Goal: Transaction & Acquisition: Subscribe to service/newsletter

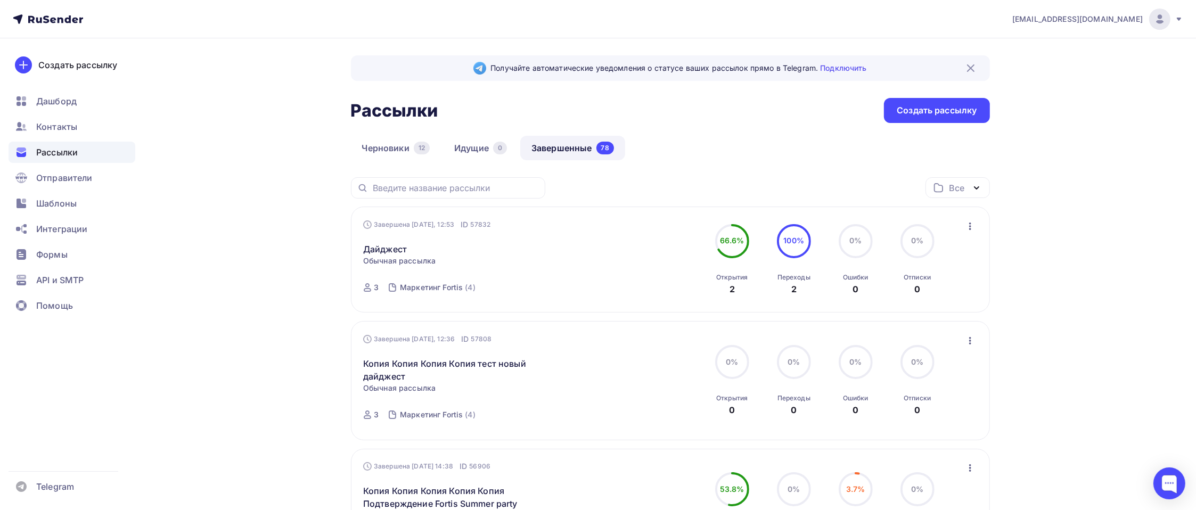
click at [973, 226] on icon "button" at bounding box center [969, 226] width 13 height 13
click at [909, 293] on div "Копировать в новую" at bounding box center [921, 296] width 109 height 13
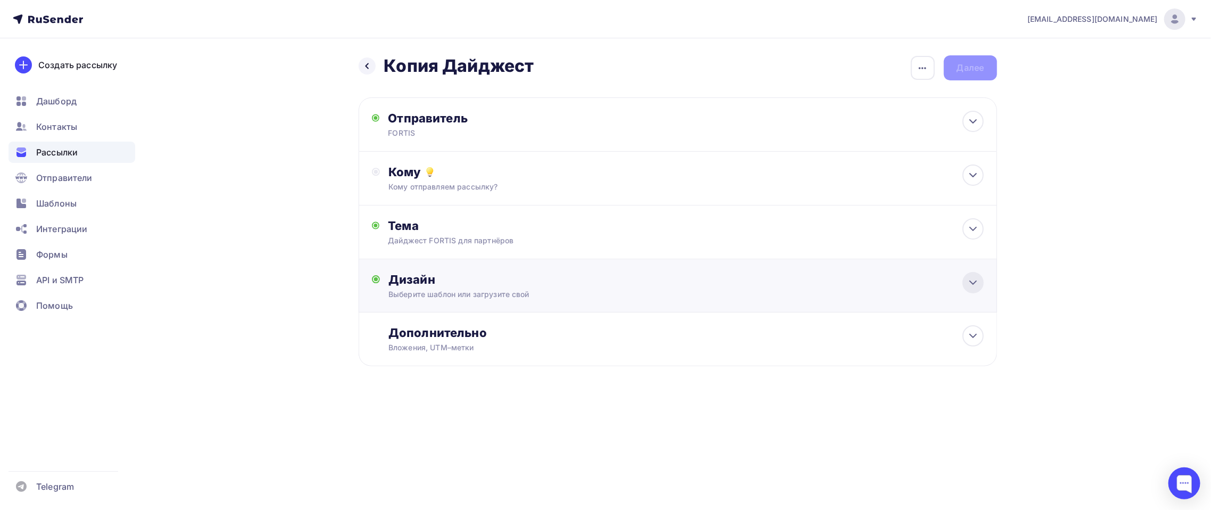
click at [979, 289] on div at bounding box center [973, 282] width 21 height 21
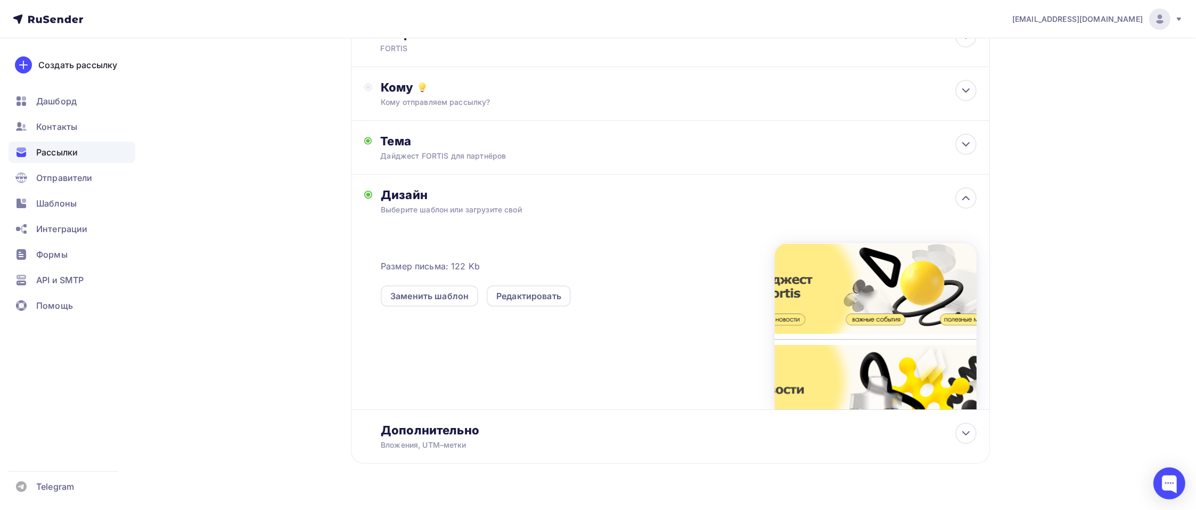
scroll to position [106, 0]
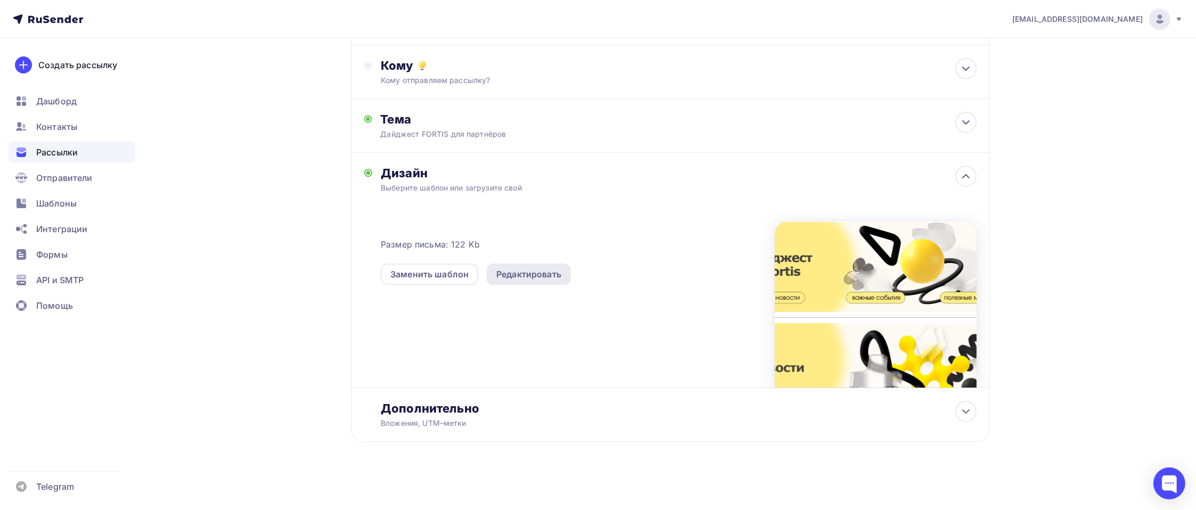
click at [505, 271] on div "Редактировать" at bounding box center [528, 274] width 65 height 13
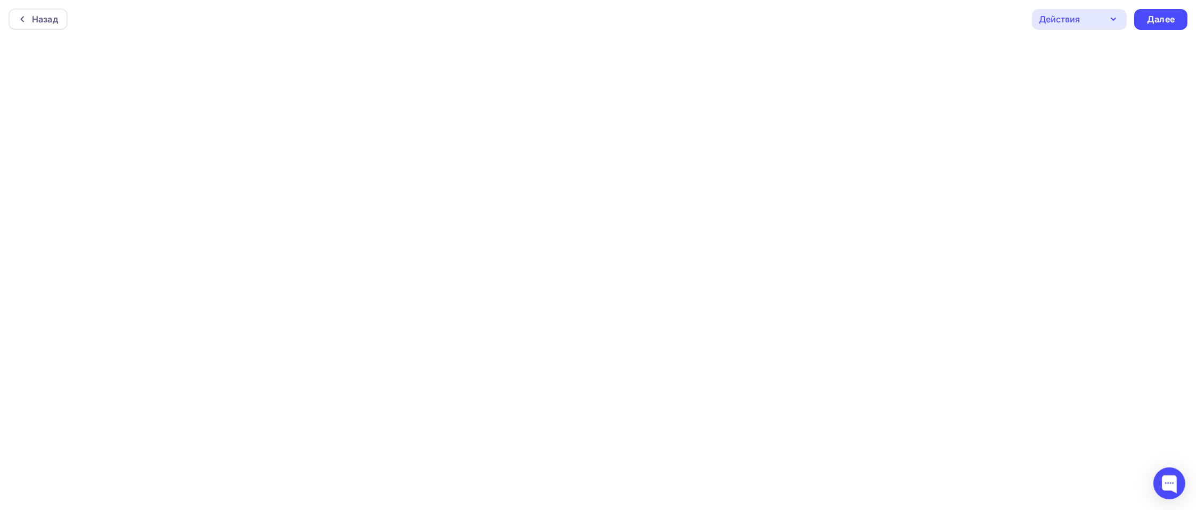
click at [1109, 14] on icon "button" at bounding box center [1113, 19] width 13 height 13
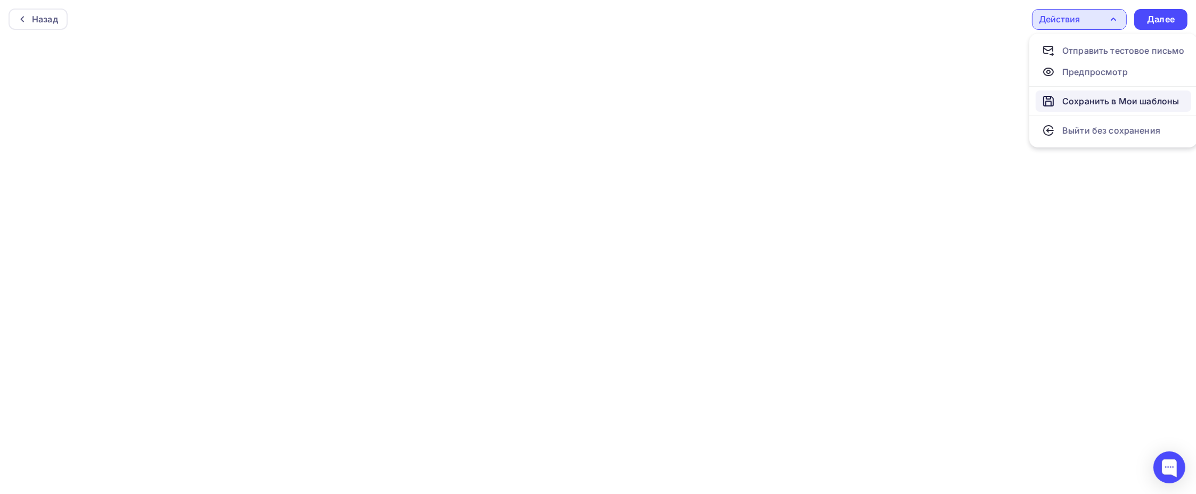
click at [1069, 102] on div "Сохранить в Мои шаблоны" at bounding box center [1120, 101] width 117 height 13
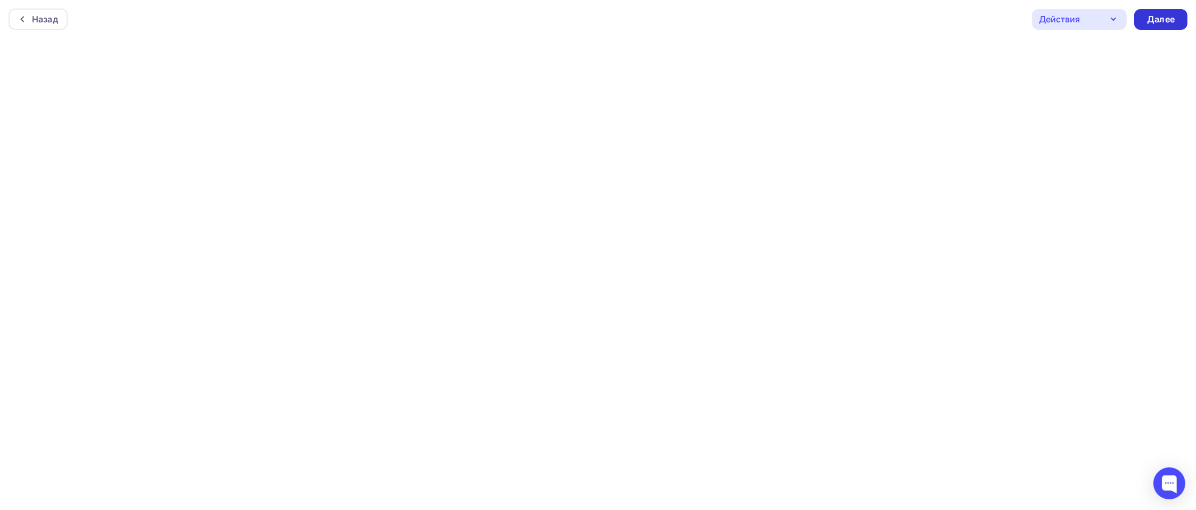
click at [1160, 18] on div "Далее" at bounding box center [1161, 19] width 28 height 12
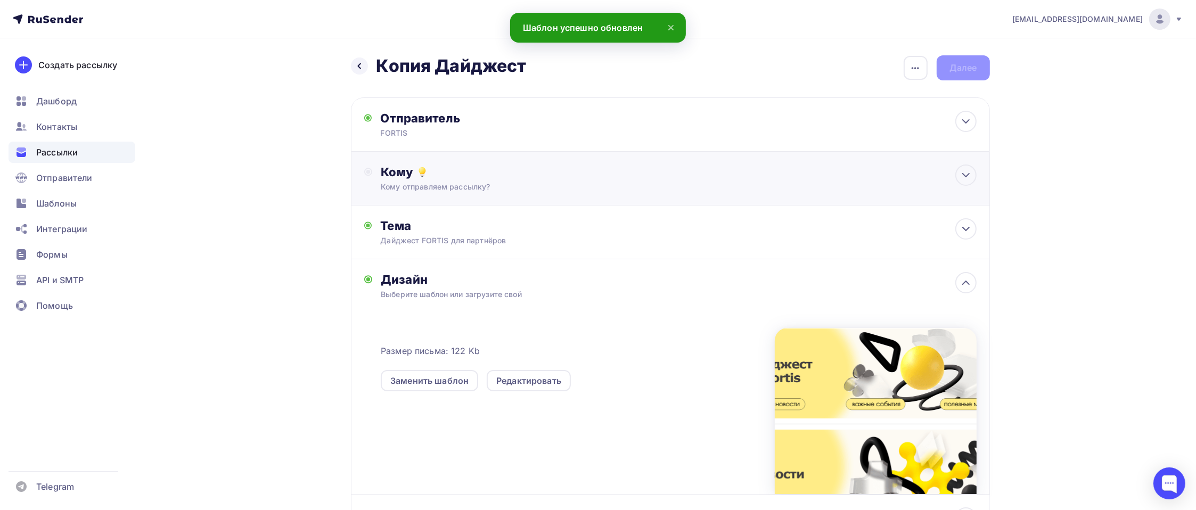
click at [483, 180] on div "Кому Кому отправляем рассылку? Списки получателей Выберите список Все списки id…" at bounding box center [678, 178] width 595 height 28
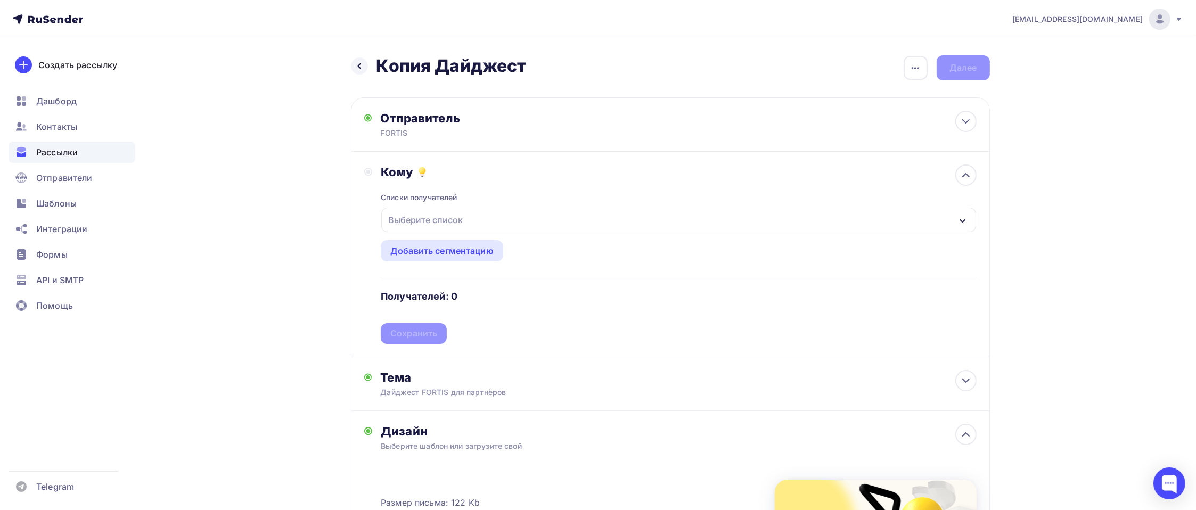
click at [461, 221] on div "Выберите список" at bounding box center [425, 219] width 83 height 19
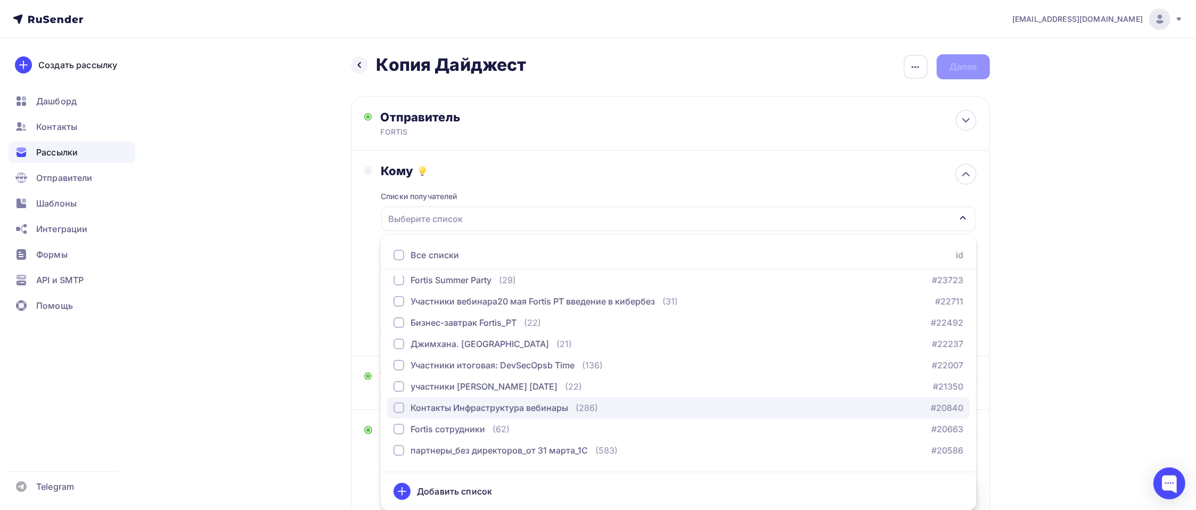
scroll to position [257, 0]
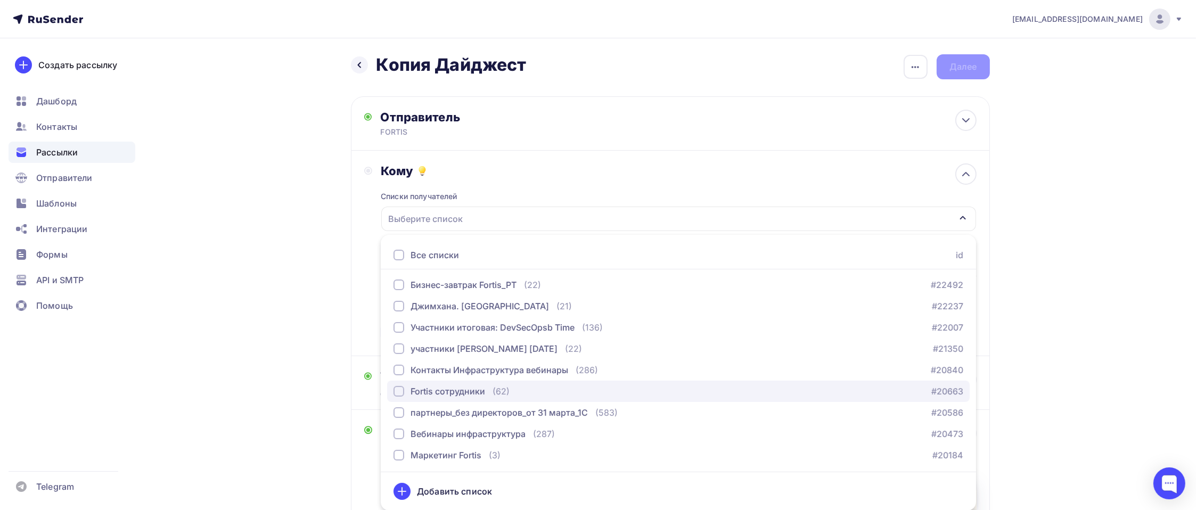
click at [467, 390] on div "Fortis сотрудники" at bounding box center [447, 391] width 75 height 13
click at [1114, 364] on div "[EMAIL_ADDRESS][DOMAIN_NAME] Аккаунт Тарифы Выйти Создать рассылку [GEOGRAPHIC_…" at bounding box center [598, 383] width 1196 height 769
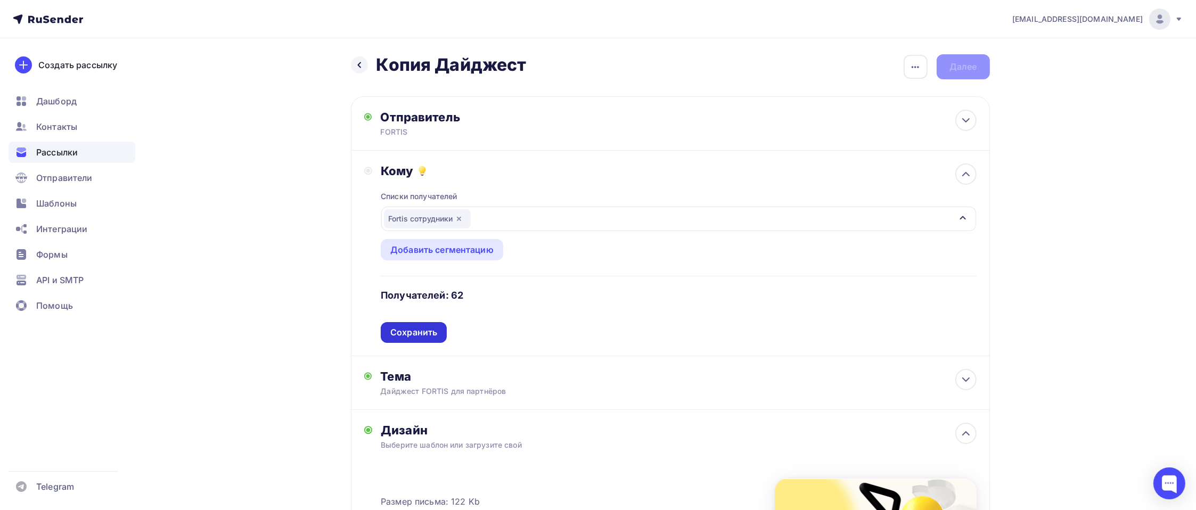
click at [406, 327] on div "Сохранить" at bounding box center [413, 332] width 47 height 12
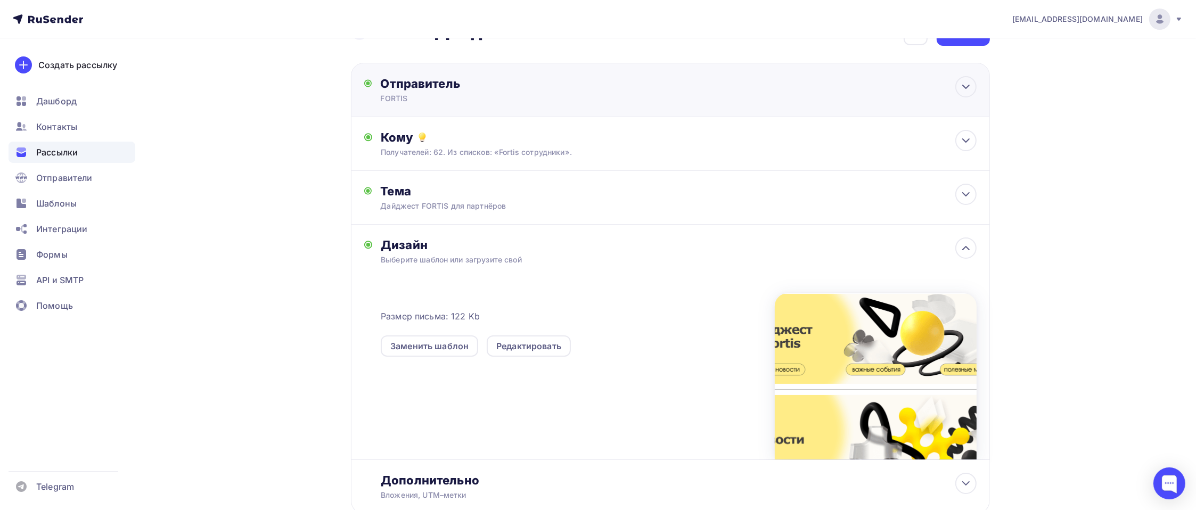
scroll to position [0, 0]
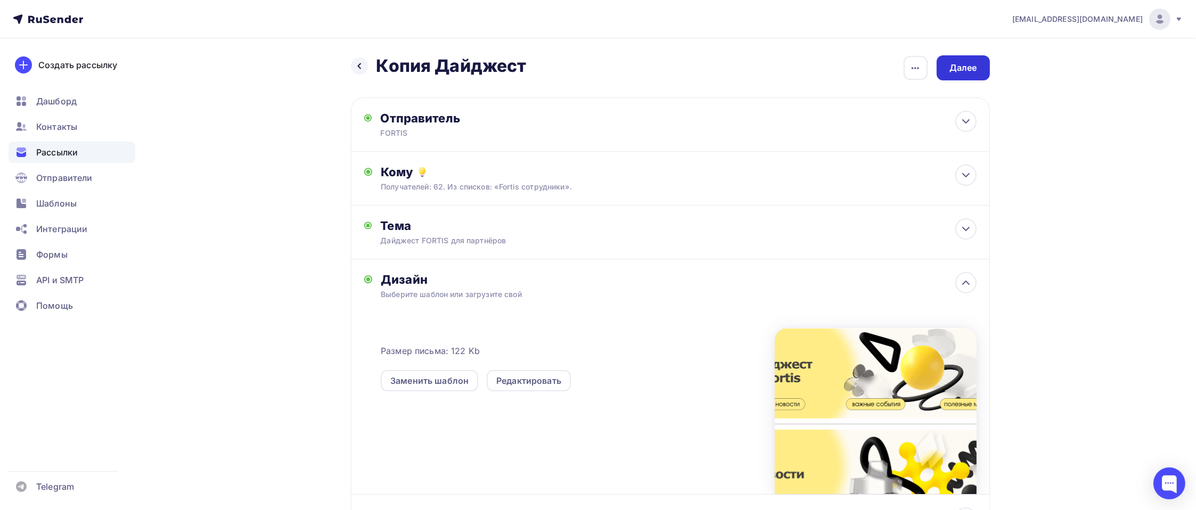
click at [958, 69] on div "Далее" at bounding box center [963, 68] width 28 height 12
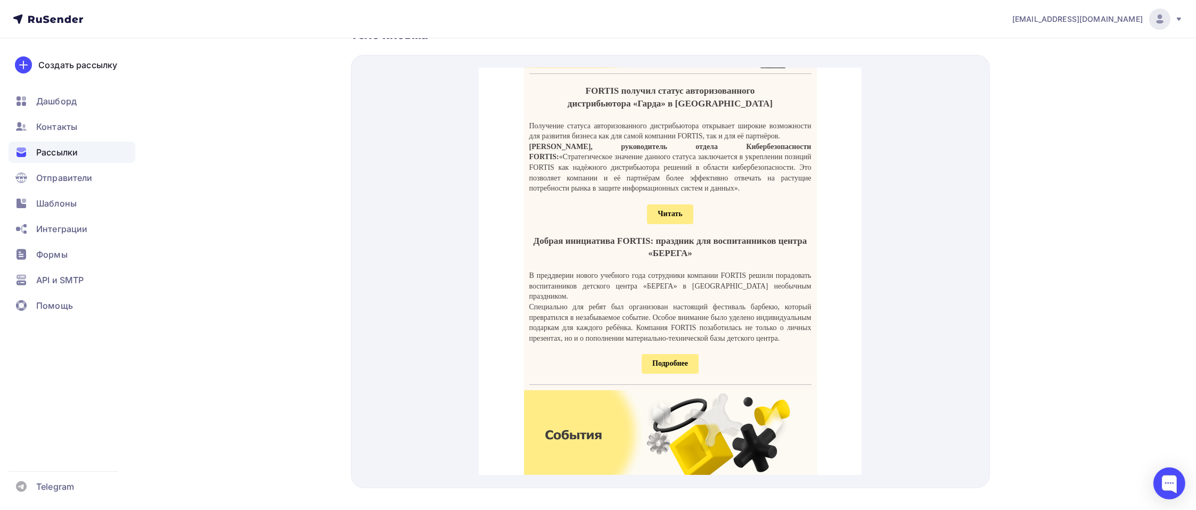
scroll to position [213, 0]
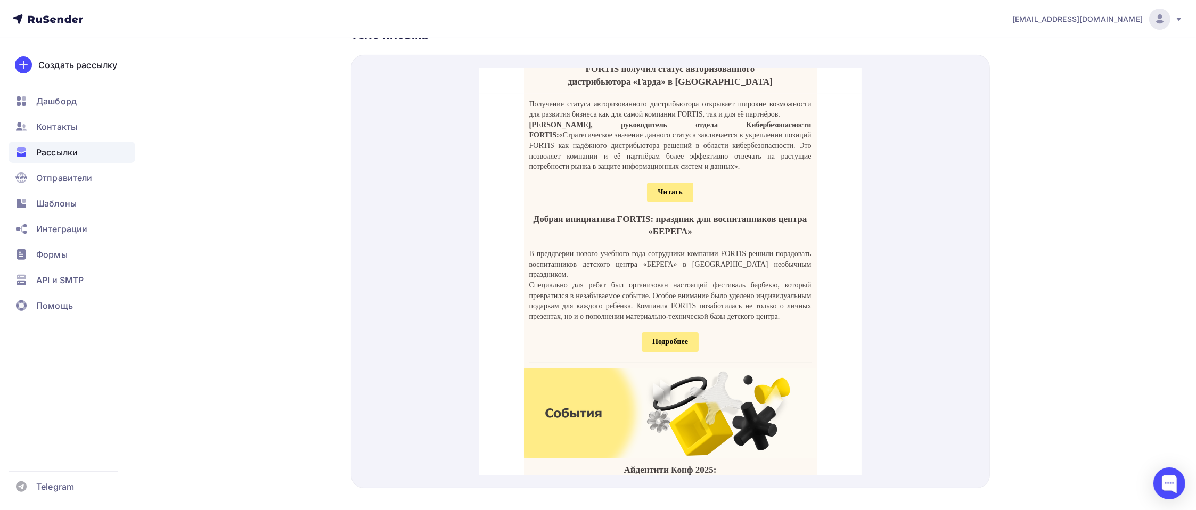
click at [677, 189] on span "Читать" at bounding box center [670, 180] width 46 height 20
click at [654, 333] on span "Подробнее" at bounding box center [670, 329] width 36 height 8
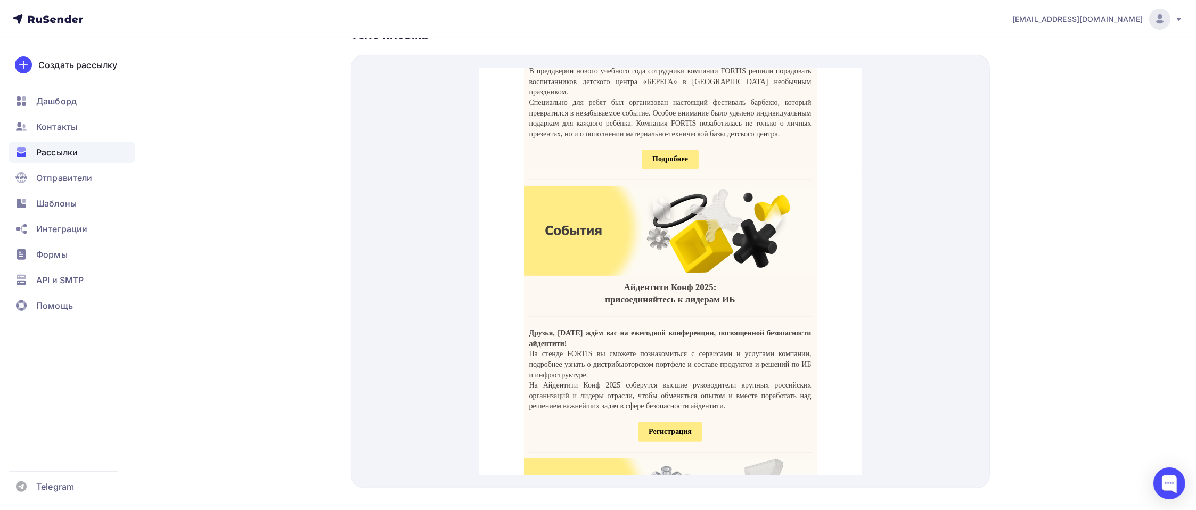
scroll to position [426, 0]
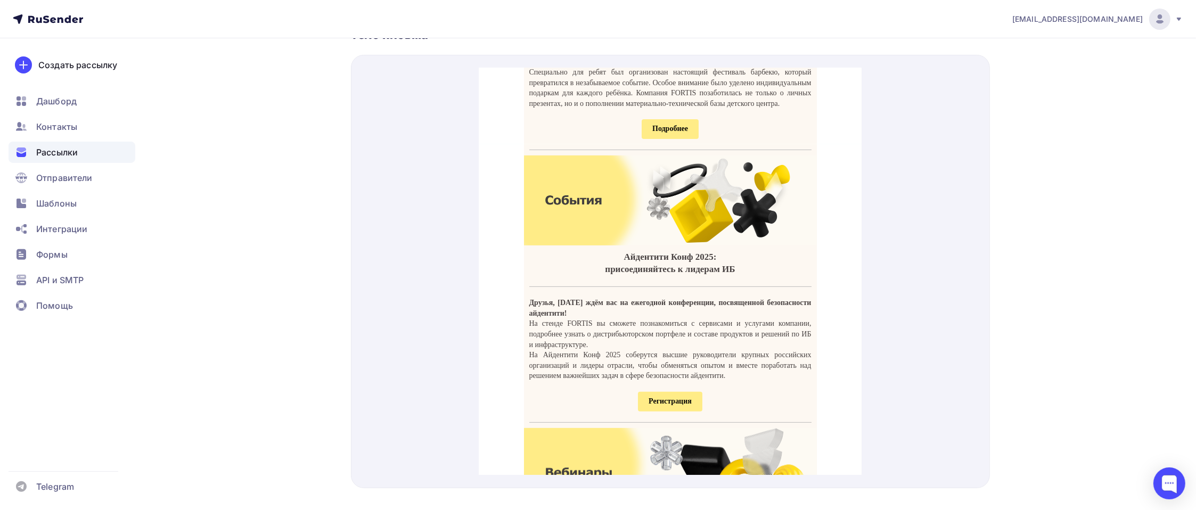
click at [648, 392] on span "Регистрация" at bounding box center [669, 388] width 43 height 8
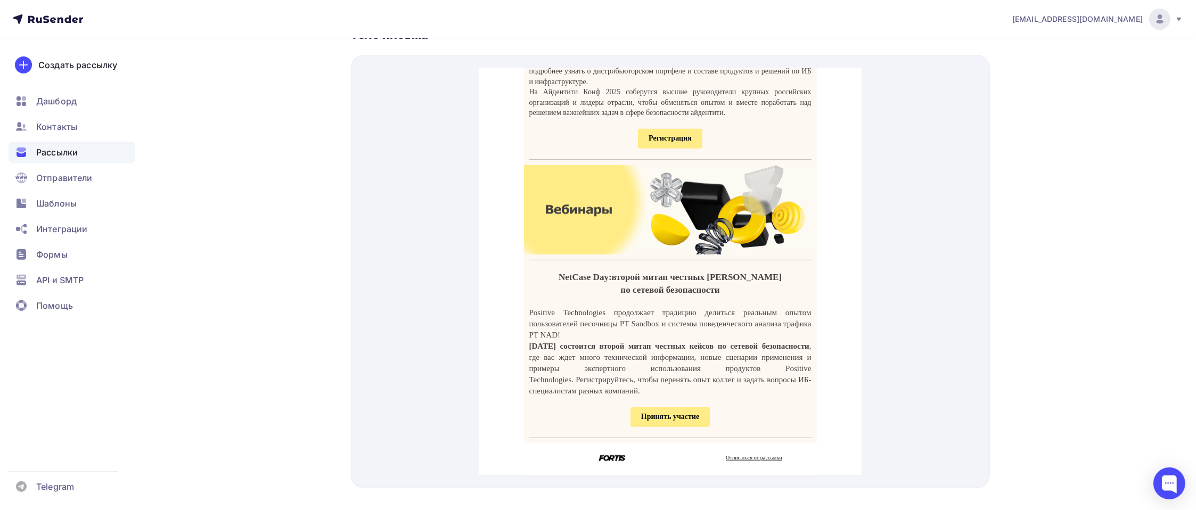
scroll to position [751, 0]
click at [662, 402] on span "Принять участие" at bounding box center [670, 404] width 58 height 8
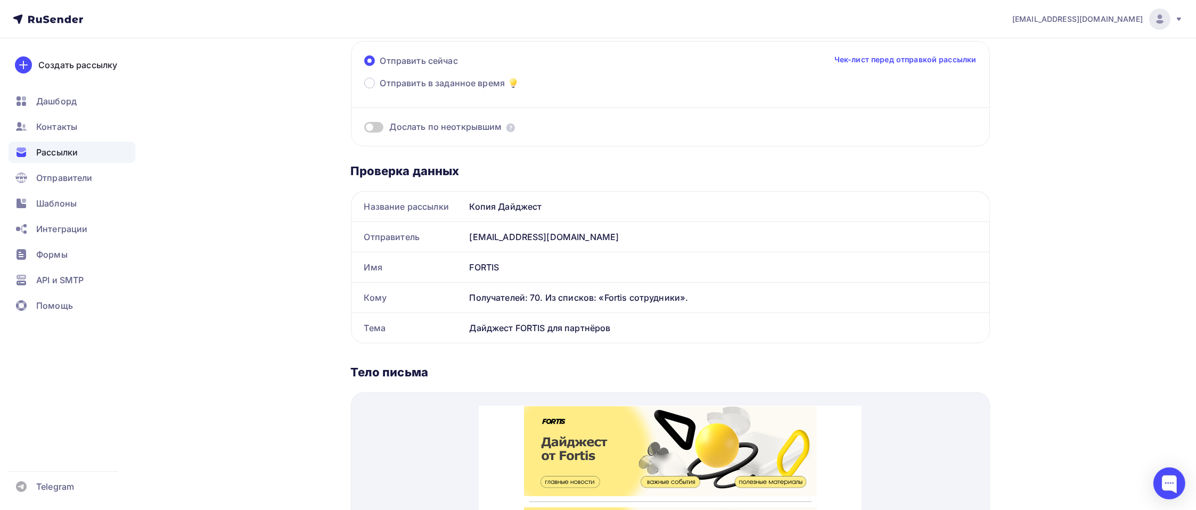
scroll to position [0, 0]
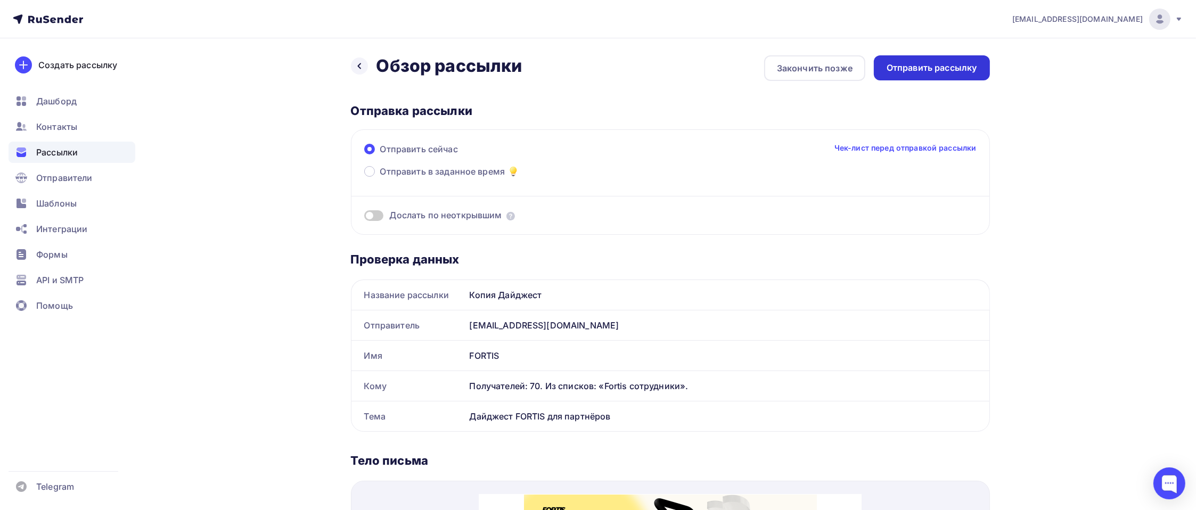
click at [927, 65] on div "Отправить рассылку" at bounding box center [931, 68] width 90 height 12
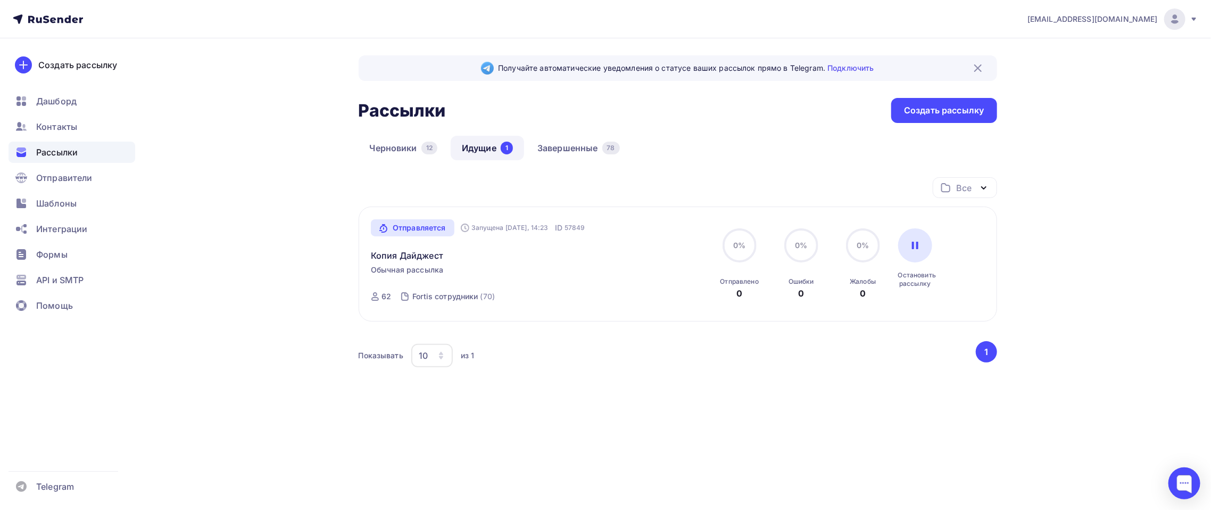
click at [495, 396] on div "Все Все папки Создать новую папку Отправляется Запущена [DATE], 14:23 ID 57849 …" at bounding box center [678, 292] width 639 height 230
click at [588, 145] on link "Завершенные 78" at bounding box center [578, 148] width 105 height 24
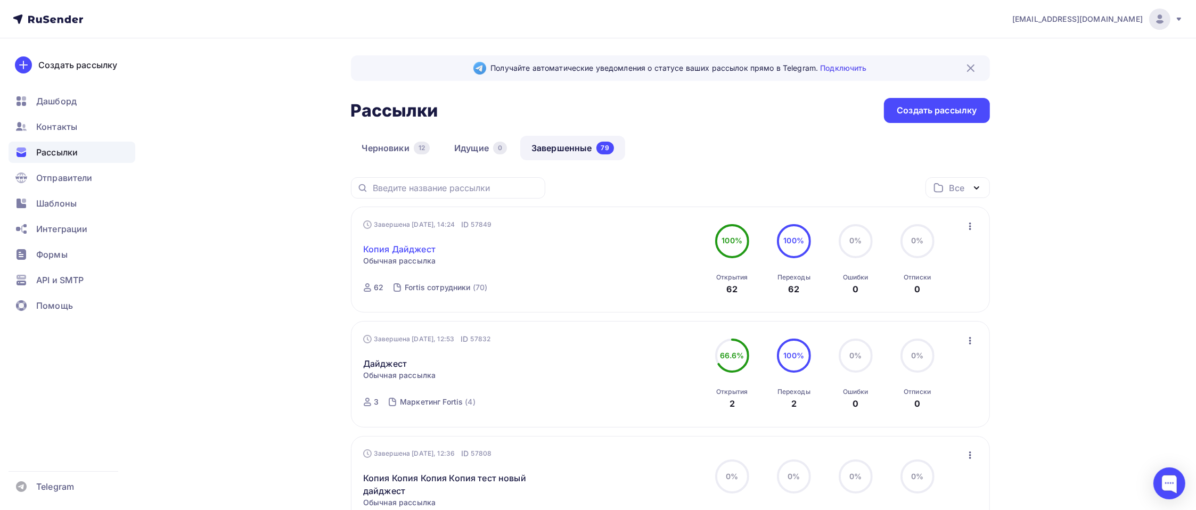
click at [414, 250] on link "Копия Дайджест" at bounding box center [399, 249] width 72 height 13
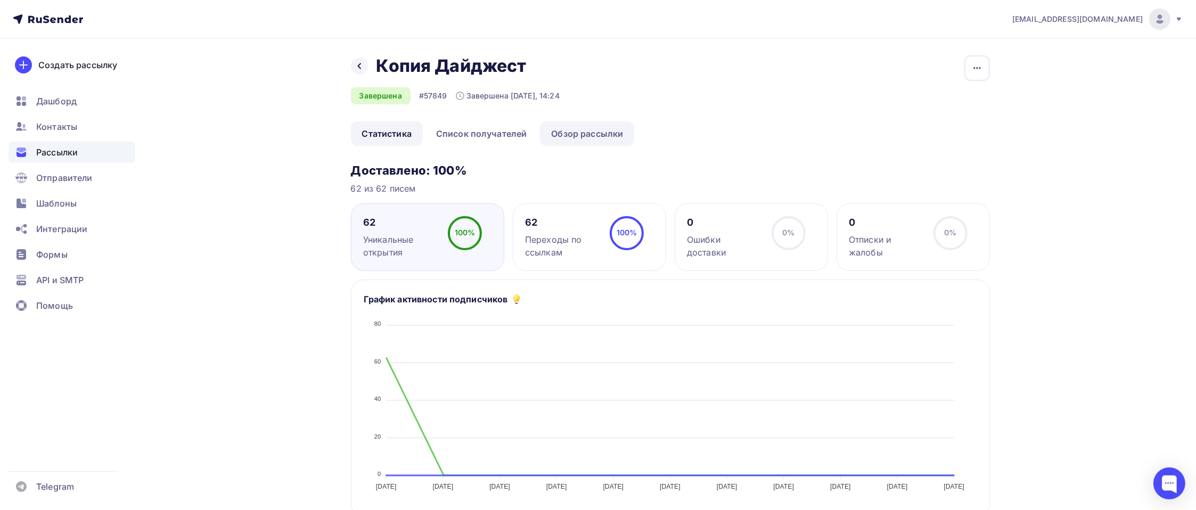
click at [579, 138] on link "Обзор рассылки" at bounding box center [587, 133] width 94 height 24
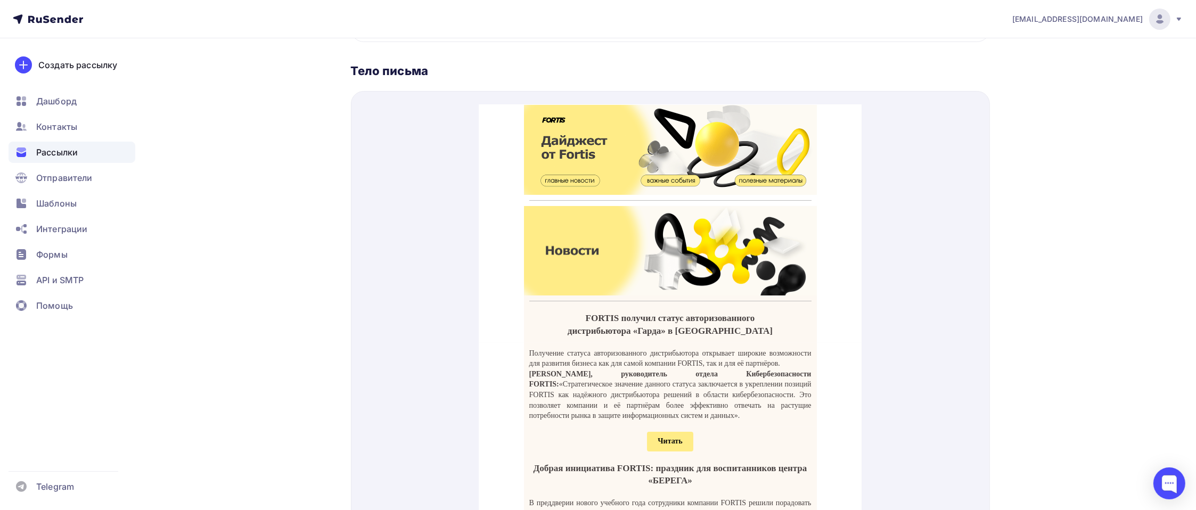
scroll to position [319, 0]
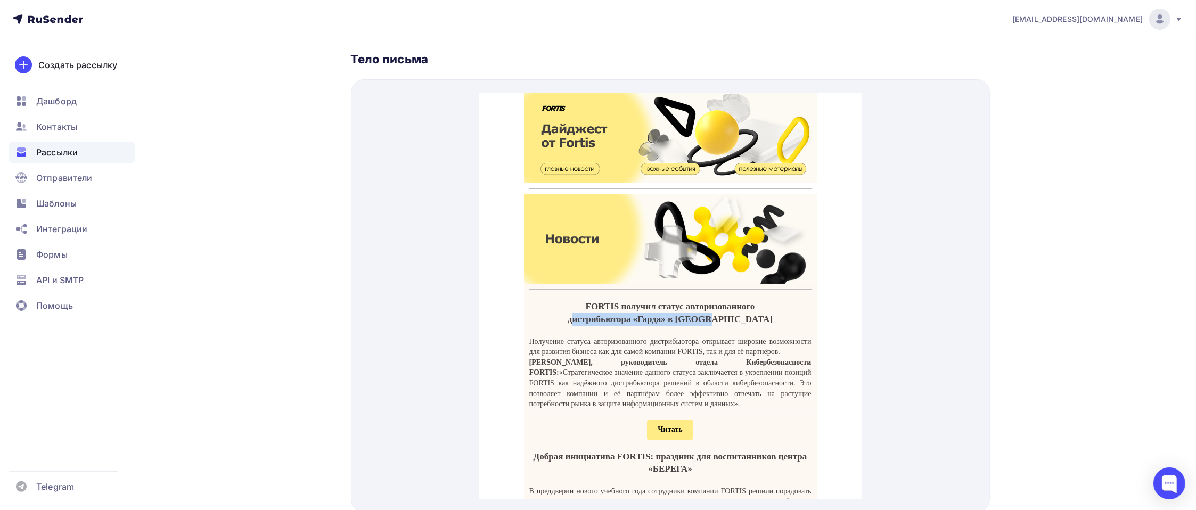
drag, startPoint x: 576, startPoint y: 306, endPoint x: 764, endPoint y: 315, distance: 188.1
click at [764, 314] on td "FORTIS получил статус авторизованного дистрибьютора «Гарда» в [GEOGRAPHIC_DATA]" at bounding box center [670, 300] width 293 height 36
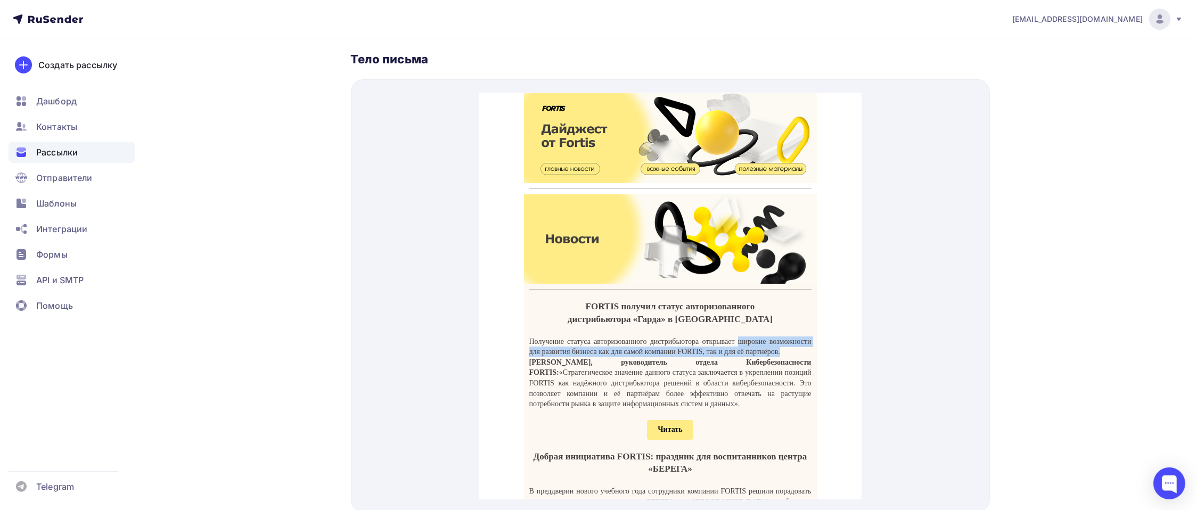
drag, startPoint x: 520, startPoint y: 344, endPoint x: 686, endPoint y: 350, distance: 165.6
click at [686, 350] on td "Получение статуса авторизованного дистрибьютора открывает широкие возможности д…" at bounding box center [670, 360] width 293 height 84
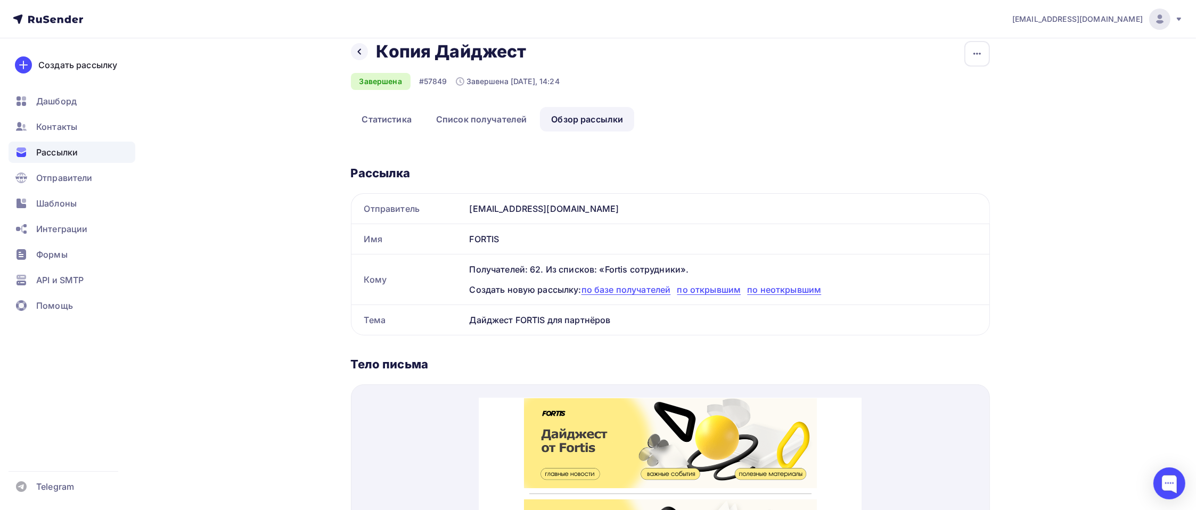
scroll to position [0, 0]
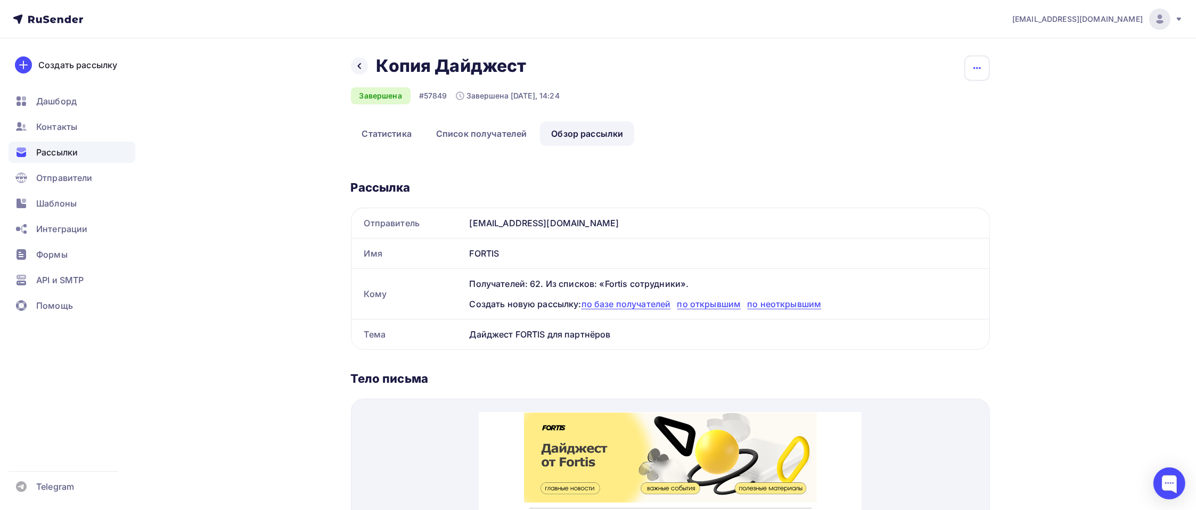
click at [970, 67] on icon "button" at bounding box center [976, 68] width 13 height 13
click at [925, 102] on div "Копировать" at bounding box center [936, 101] width 102 height 13
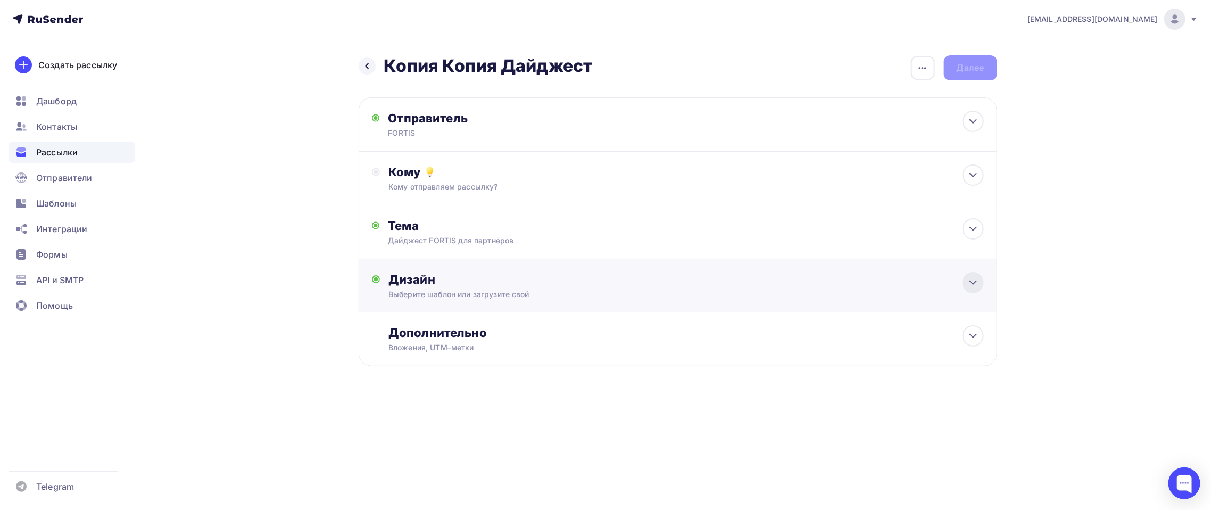
click at [971, 282] on icon at bounding box center [973, 282] width 6 height 3
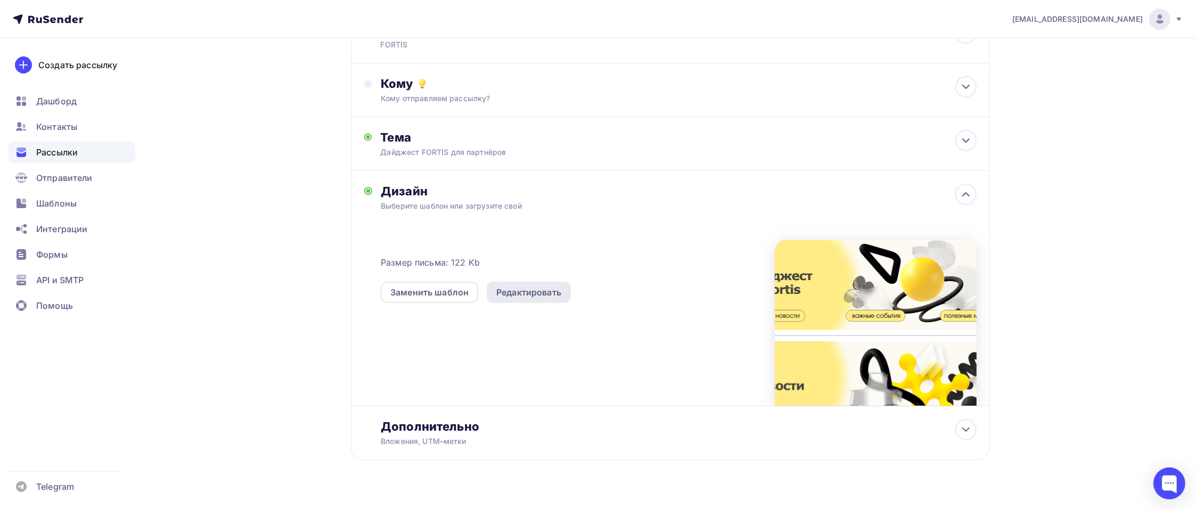
scroll to position [106, 0]
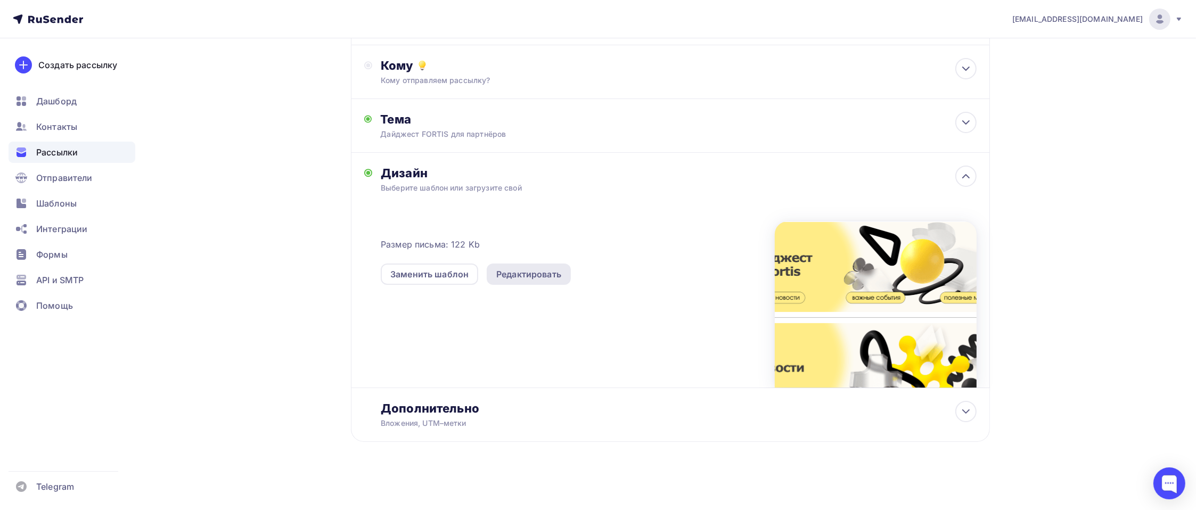
click at [545, 274] on div "Редактировать" at bounding box center [528, 274] width 65 height 13
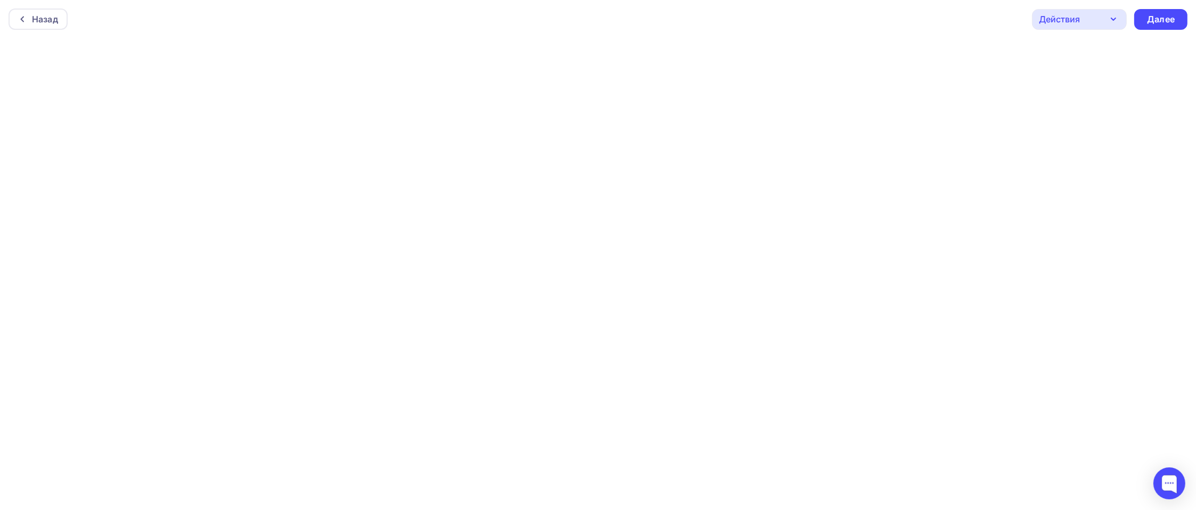
click at [1111, 20] on icon "button" at bounding box center [1113, 19] width 13 height 13
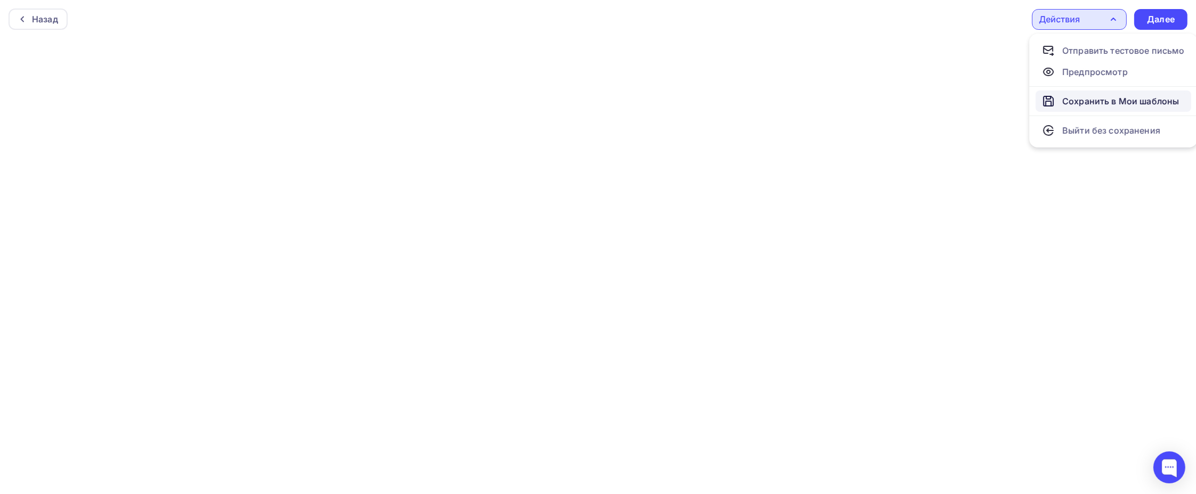
click at [1082, 97] on div "Сохранить в Мои шаблоны" at bounding box center [1120, 101] width 117 height 13
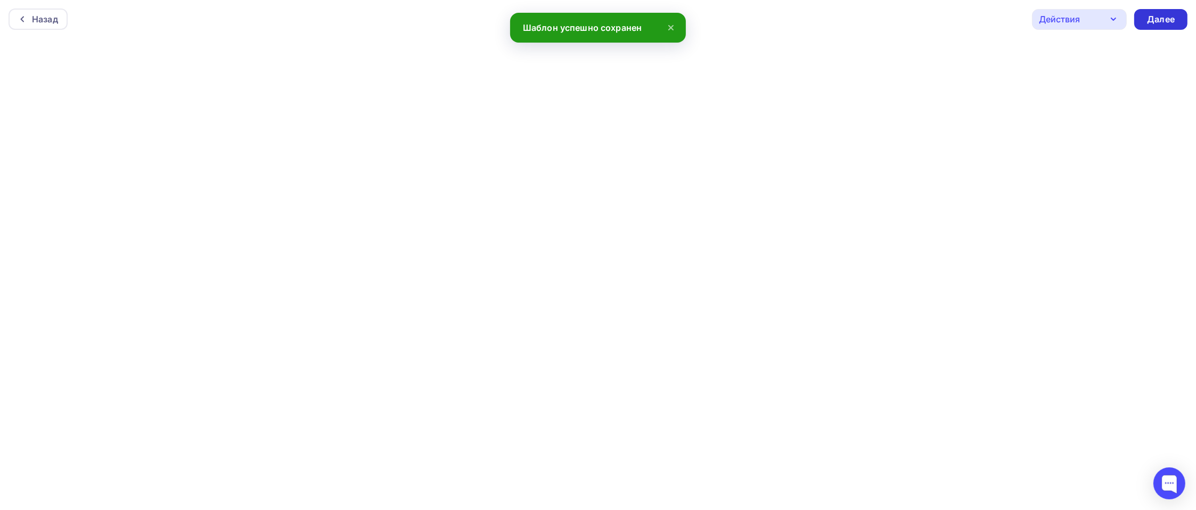
click at [1152, 14] on div "Далее" at bounding box center [1161, 19] width 28 height 12
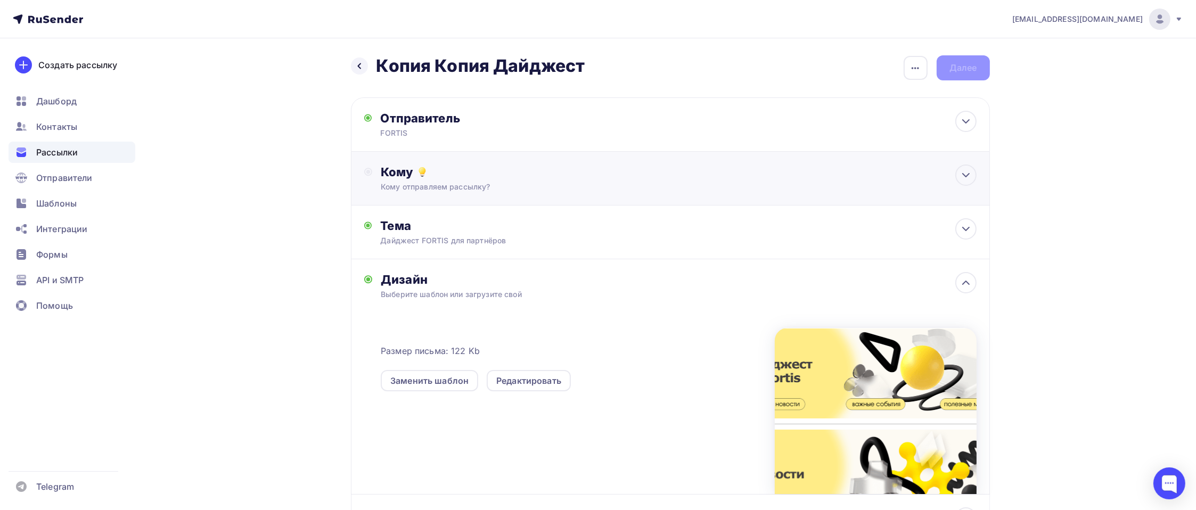
click at [488, 172] on div "Кому" at bounding box center [678, 171] width 595 height 15
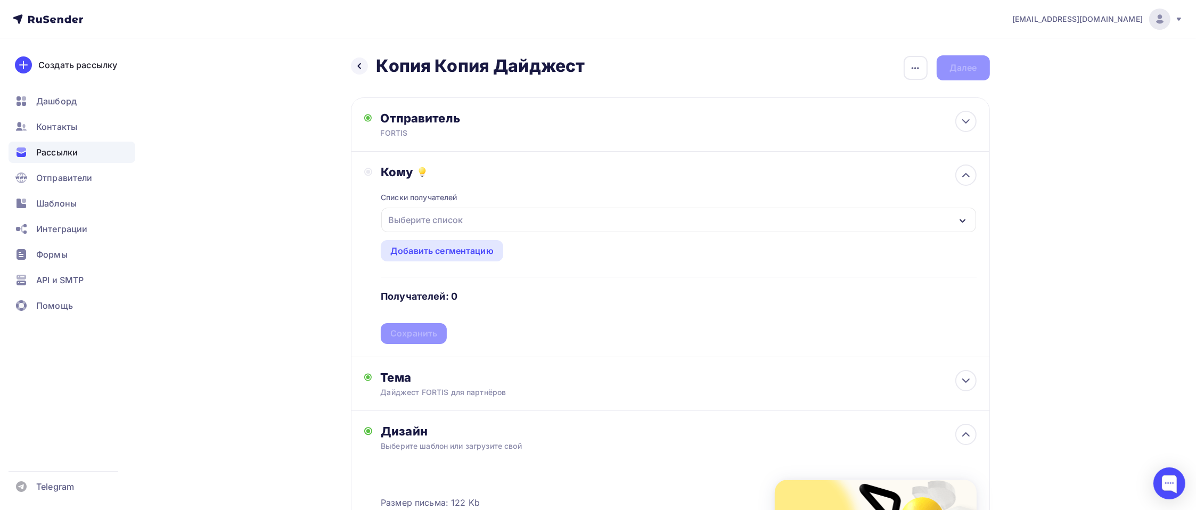
click at [439, 222] on div "Выберите список" at bounding box center [425, 219] width 83 height 19
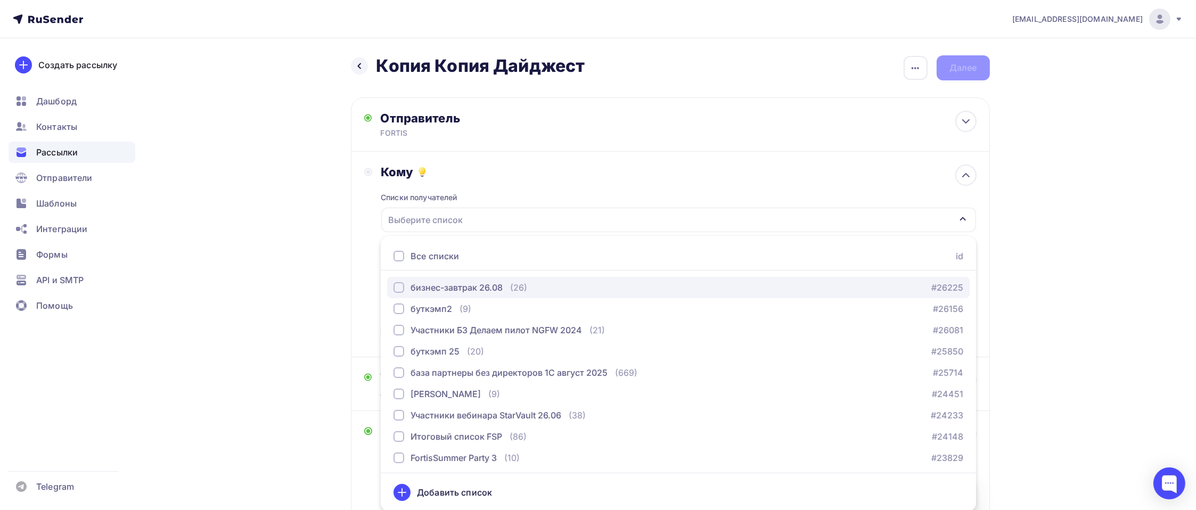
scroll to position [1, 0]
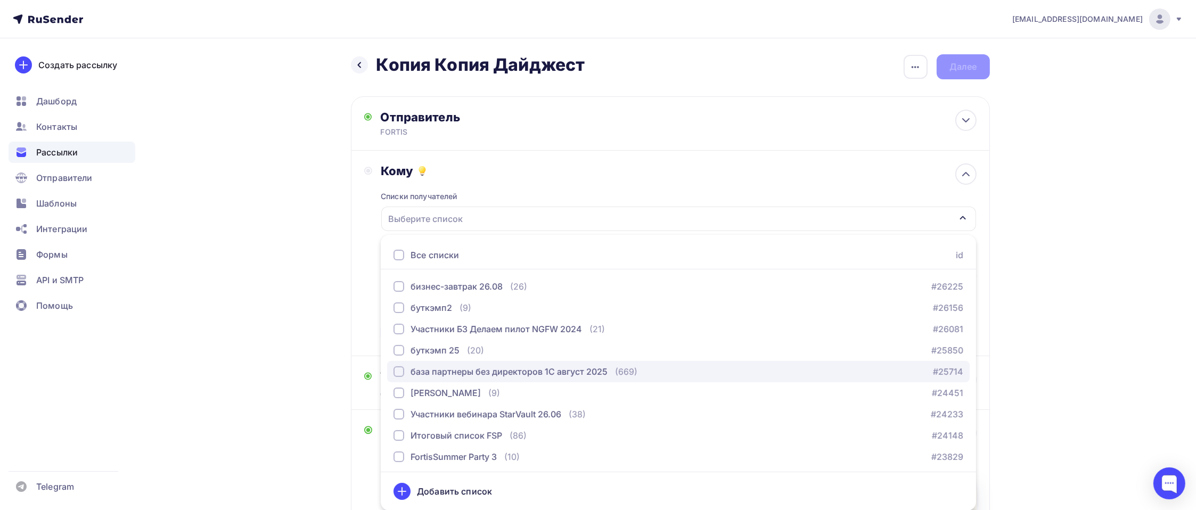
click at [514, 374] on div "база партнеры без директоров 1С август 2025" at bounding box center [508, 371] width 197 height 13
click at [1033, 342] on div "Назад Копия Копия Дайджест Копия Копия [GEOGRAPHIC_DATA] Закончить позже Переим…" at bounding box center [598, 402] width 872 height 730
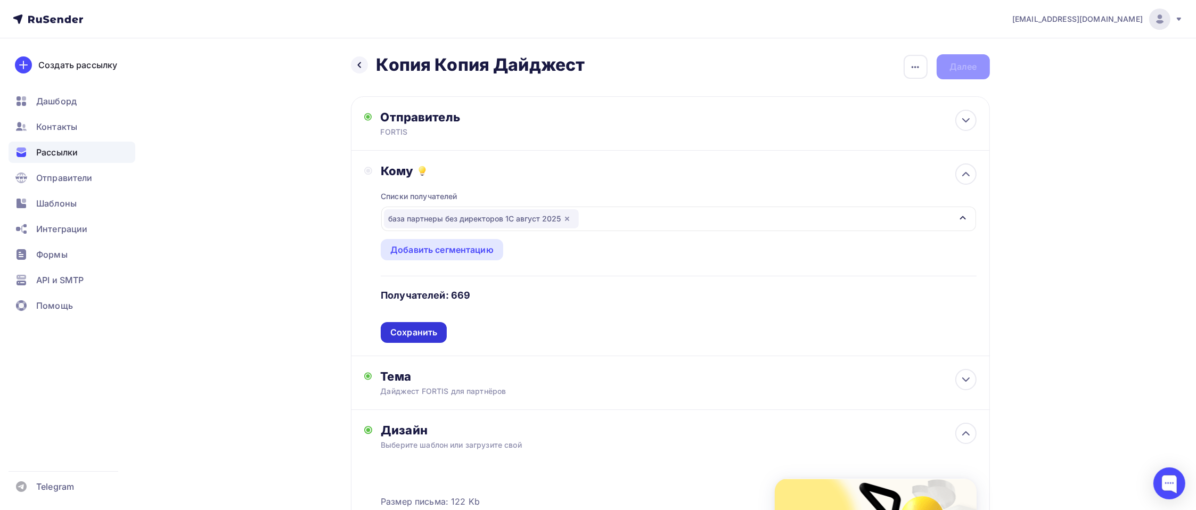
click at [409, 336] on div "Сохранить" at bounding box center [413, 332] width 47 height 12
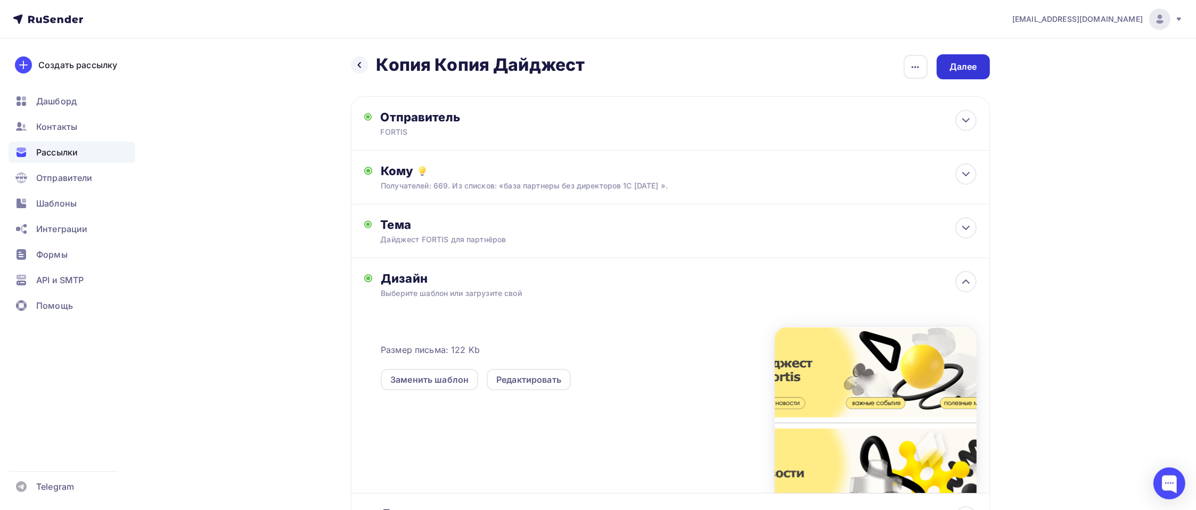
click at [974, 75] on div "Далее" at bounding box center [962, 66] width 53 height 25
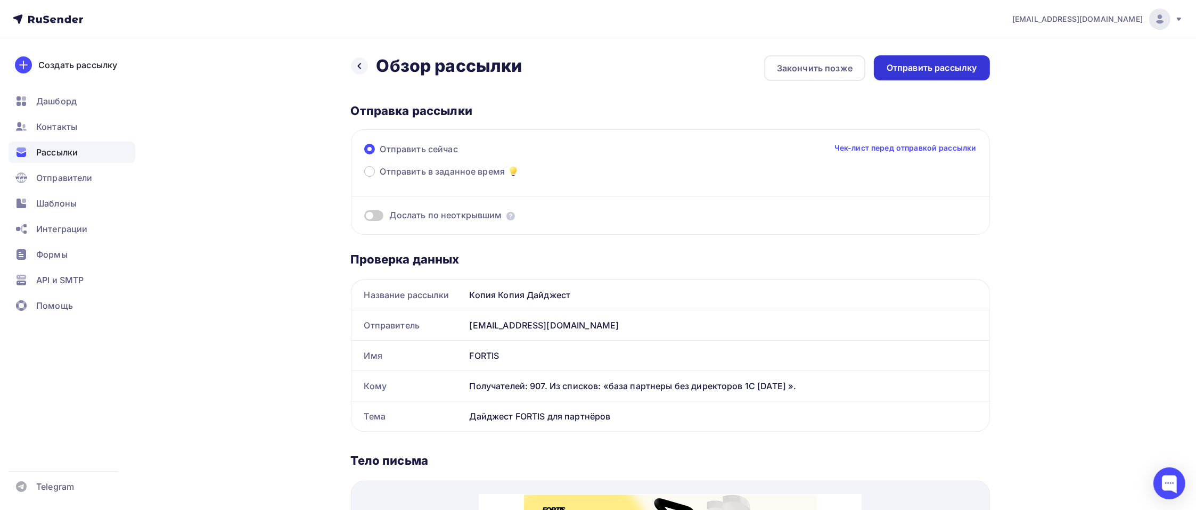
click at [953, 64] on div "Отправить рассылку" at bounding box center [931, 68] width 90 height 12
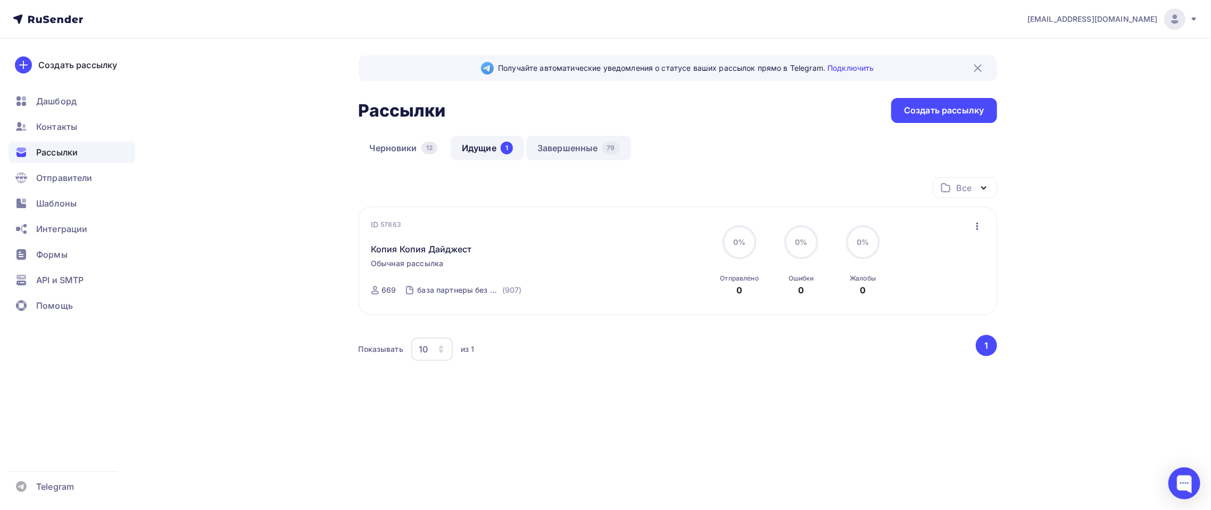
drag, startPoint x: 575, startPoint y: 150, endPoint x: 571, endPoint y: 155, distance: 6.4
click at [575, 151] on link "Завершенные 79" at bounding box center [578, 148] width 105 height 24
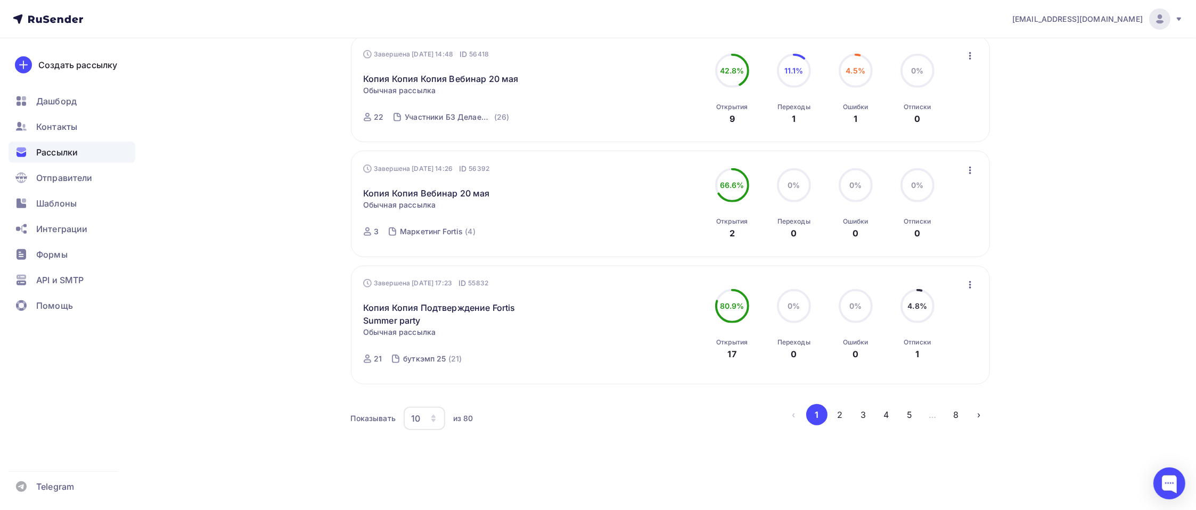
scroll to position [1026, 0]
click at [61, 207] on span "Шаблоны" at bounding box center [56, 203] width 40 height 13
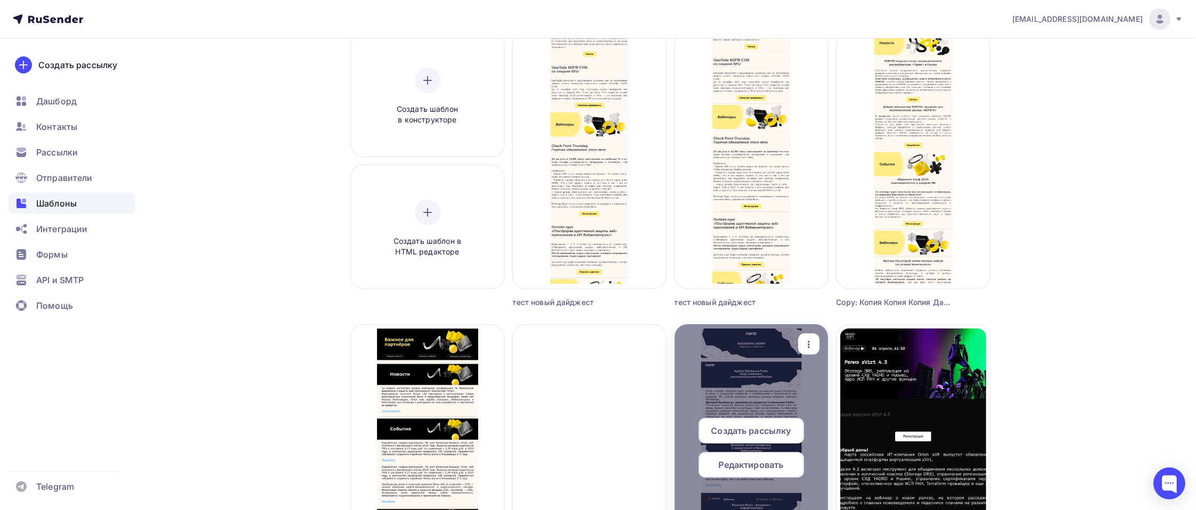
scroll to position [213, 0]
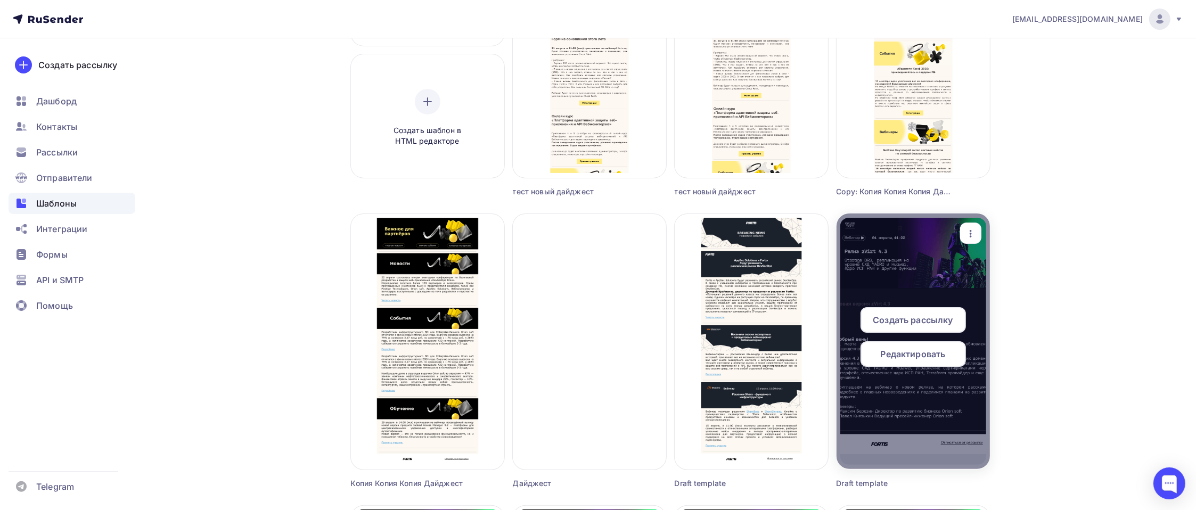
click at [967, 232] on icon "button" at bounding box center [970, 233] width 13 height 13
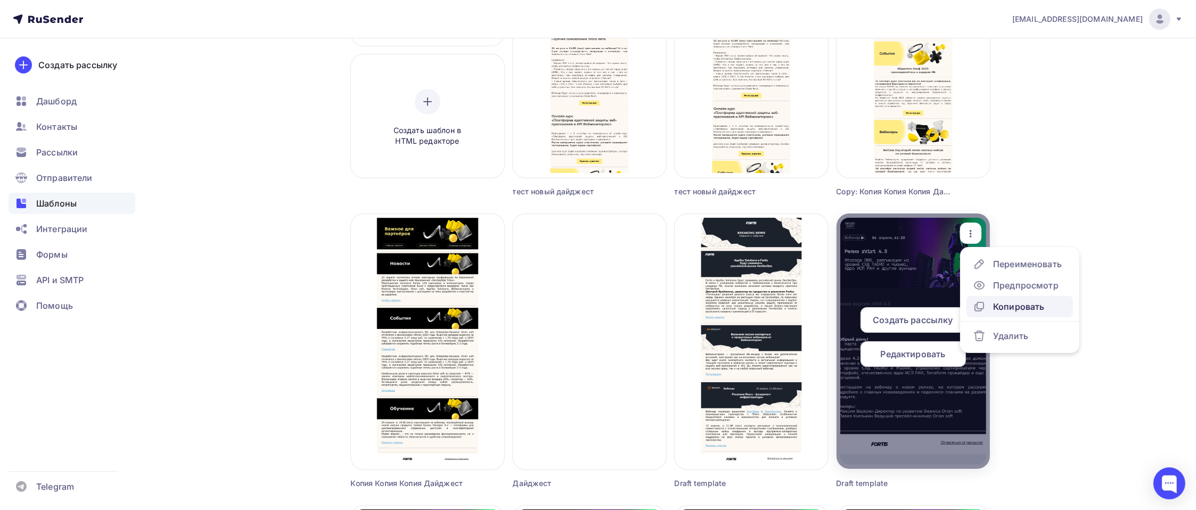
click at [1003, 307] on div "Копировать" at bounding box center [1018, 306] width 51 height 13
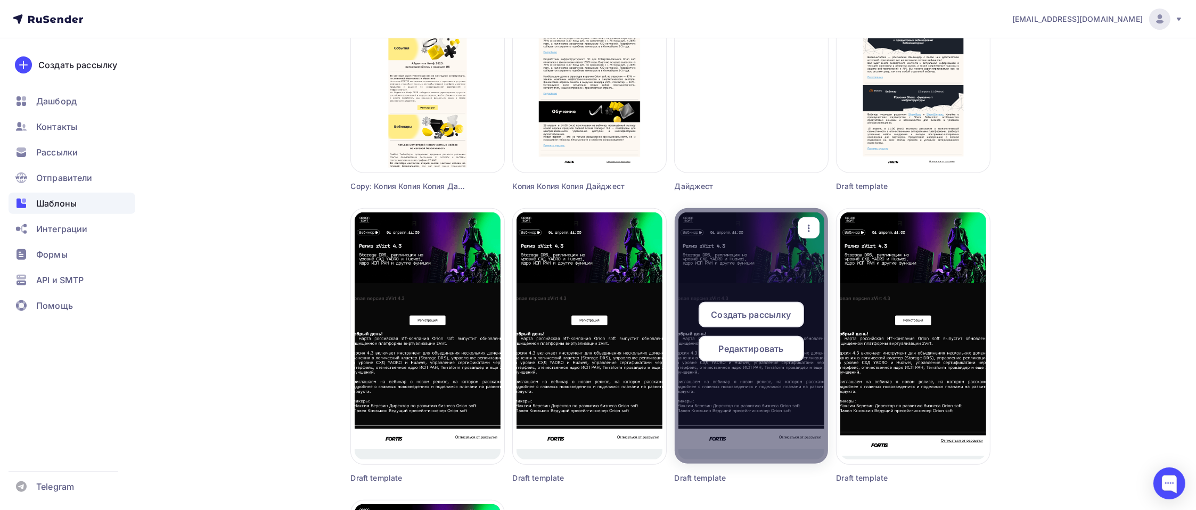
scroll to position [532, 0]
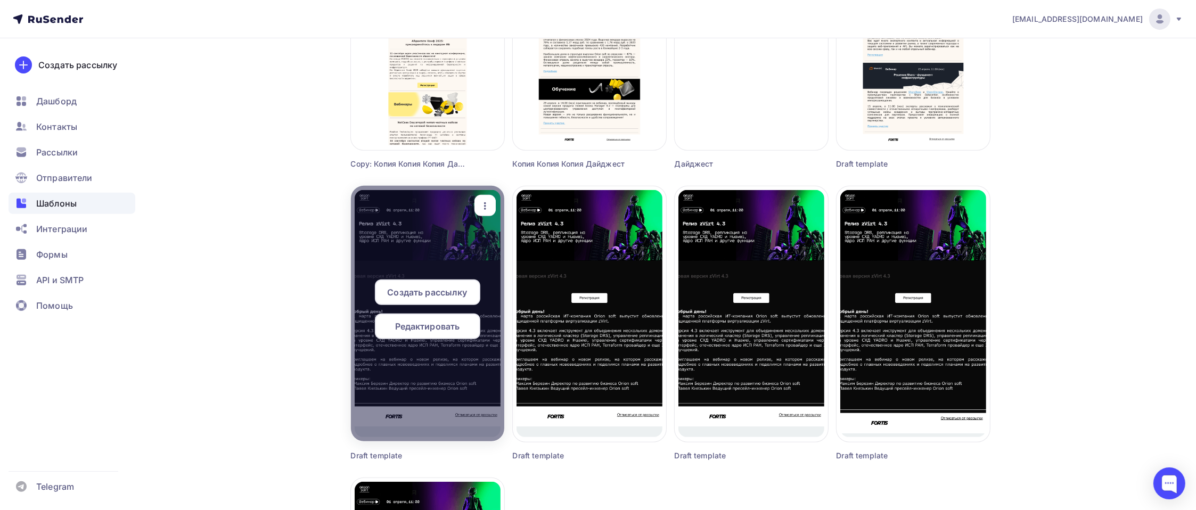
click at [439, 325] on span "Редактировать" at bounding box center [427, 326] width 65 height 13
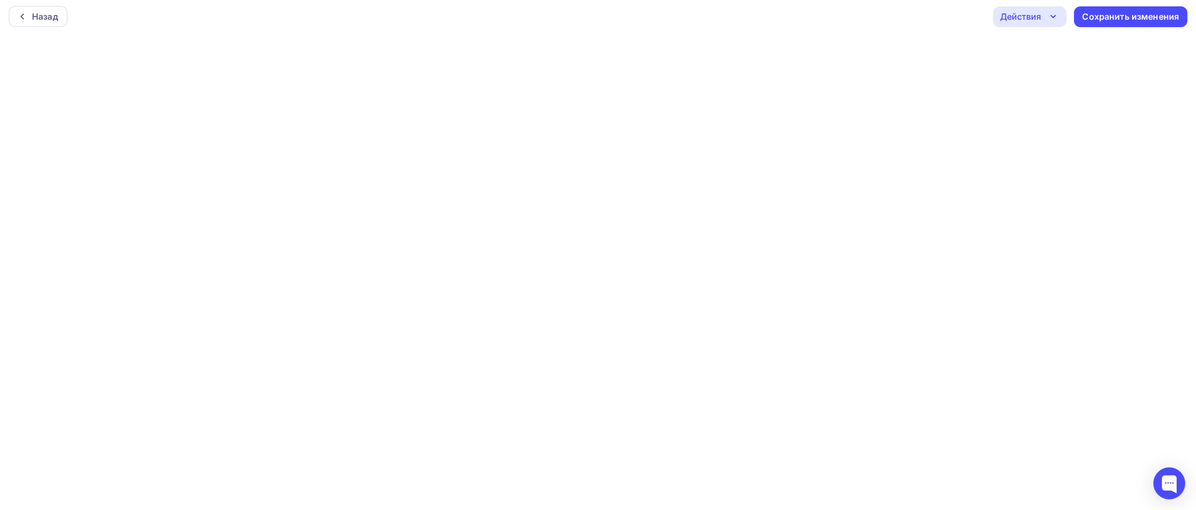
scroll to position [3, 0]
click at [1051, 19] on icon "button" at bounding box center [1052, 16] width 13 height 13
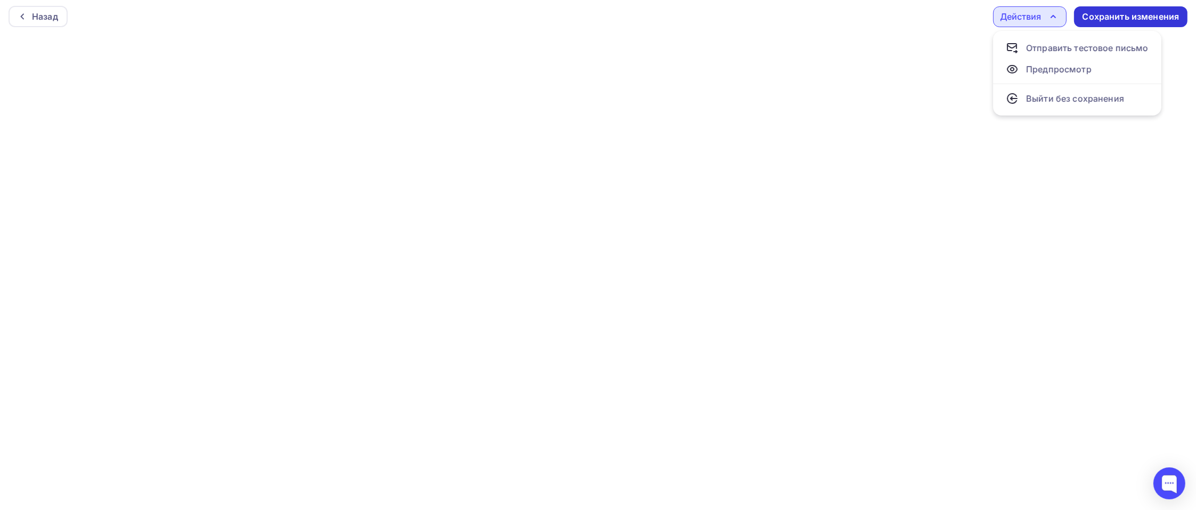
click at [1095, 15] on div "Сохранить изменения" at bounding box center [1130, 17] width 97 height 12
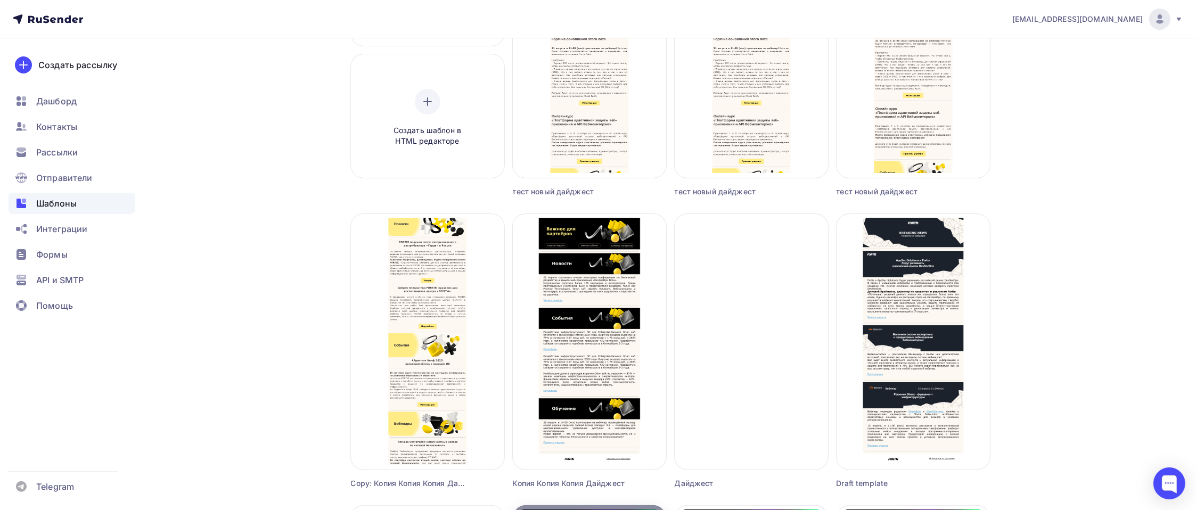
scroll to position [426, 0]
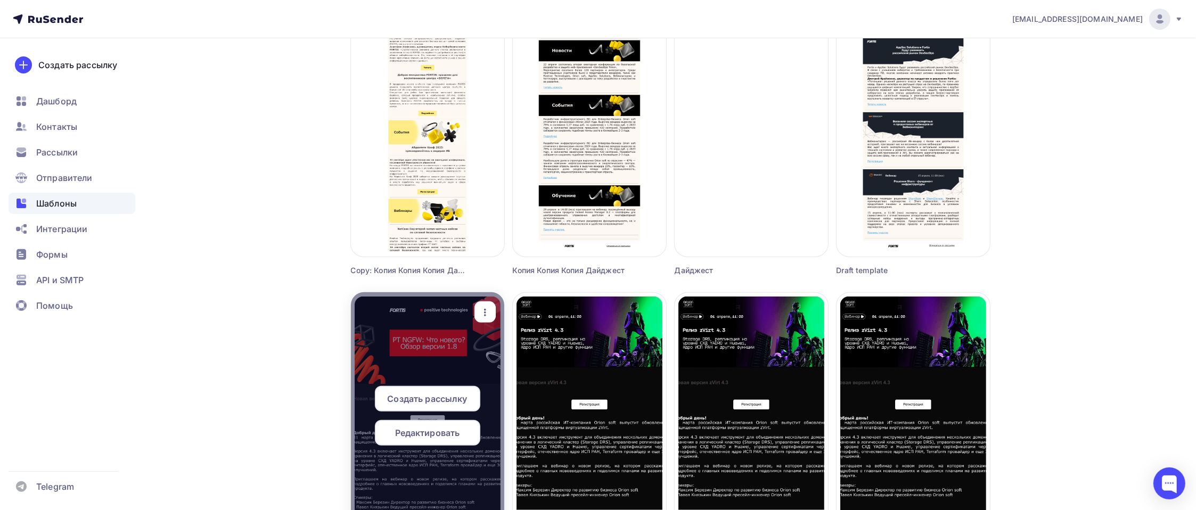
click at [434, 432] on span "Редактировать" at bounding box center [427, 432] width 65 height 13
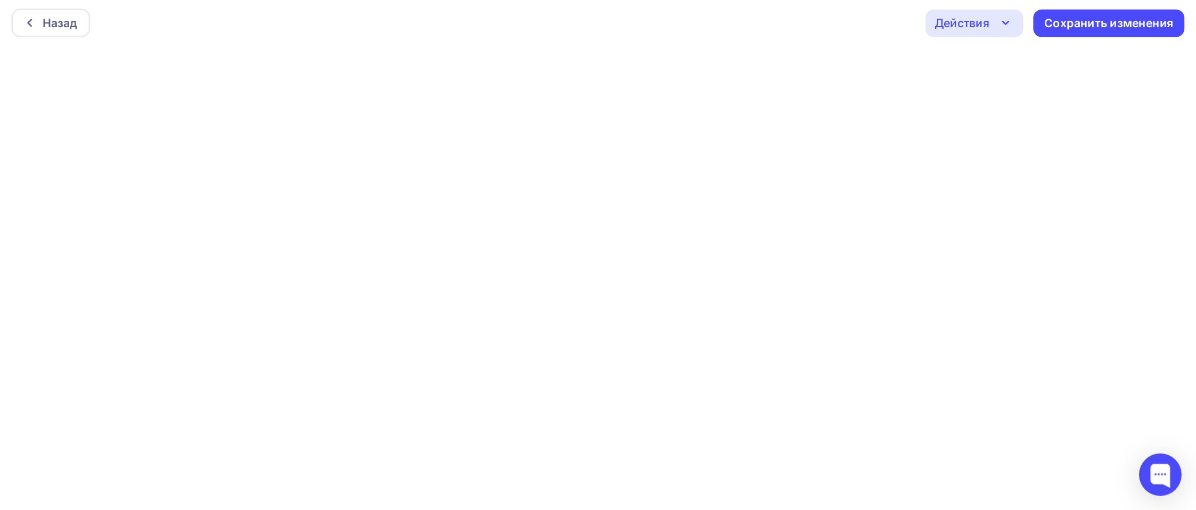
scroll to position [2, 0]
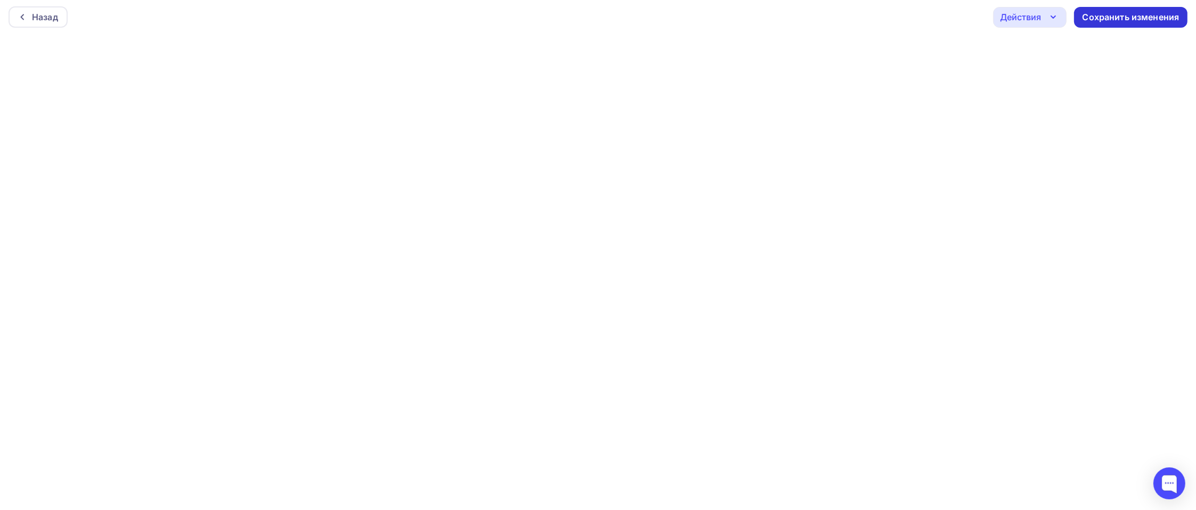
click at [1102, 22] on div "Сохранить изменения" at bounding box center [1130, 17] width 97 height 12
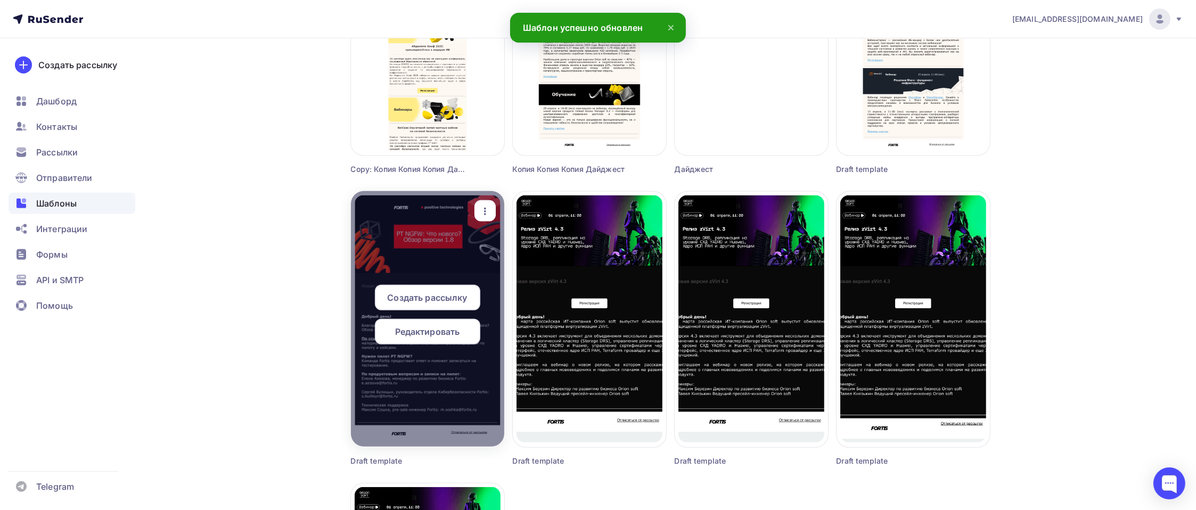
scroll to position [639, 0]
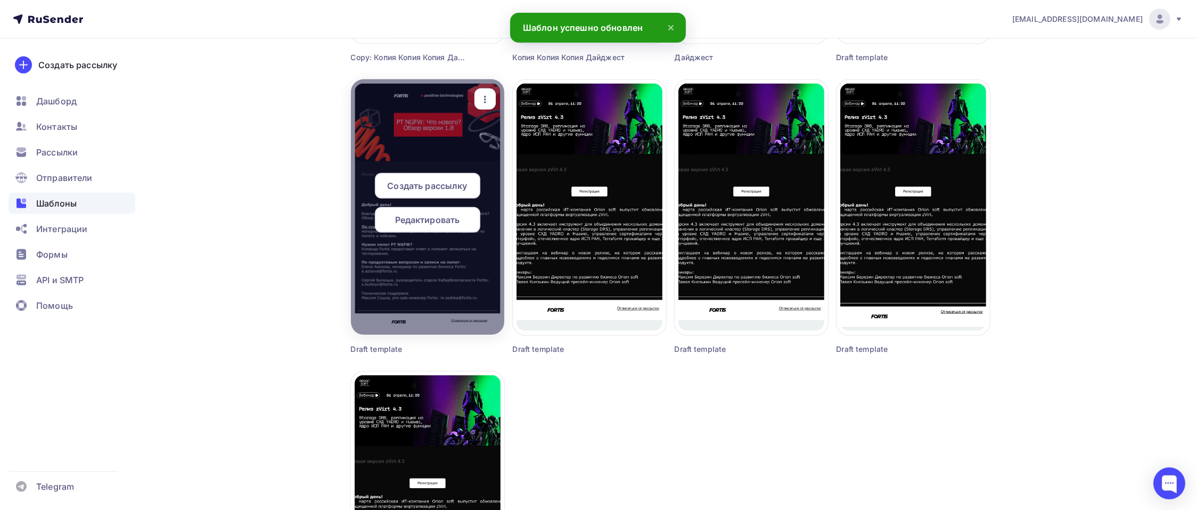
click at [434, 222] on span "Редактировать" at bounding box center [427, 219] width 65 height 13
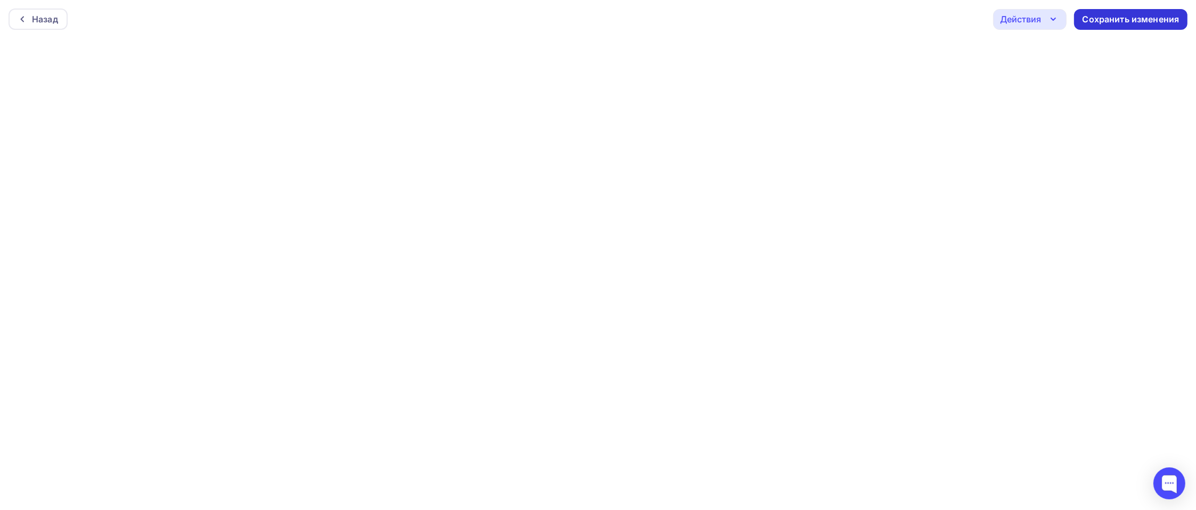
click at [1122, 24] on div "Сохранить изменения" at bounding box center [1130, 19] width 97 height 12
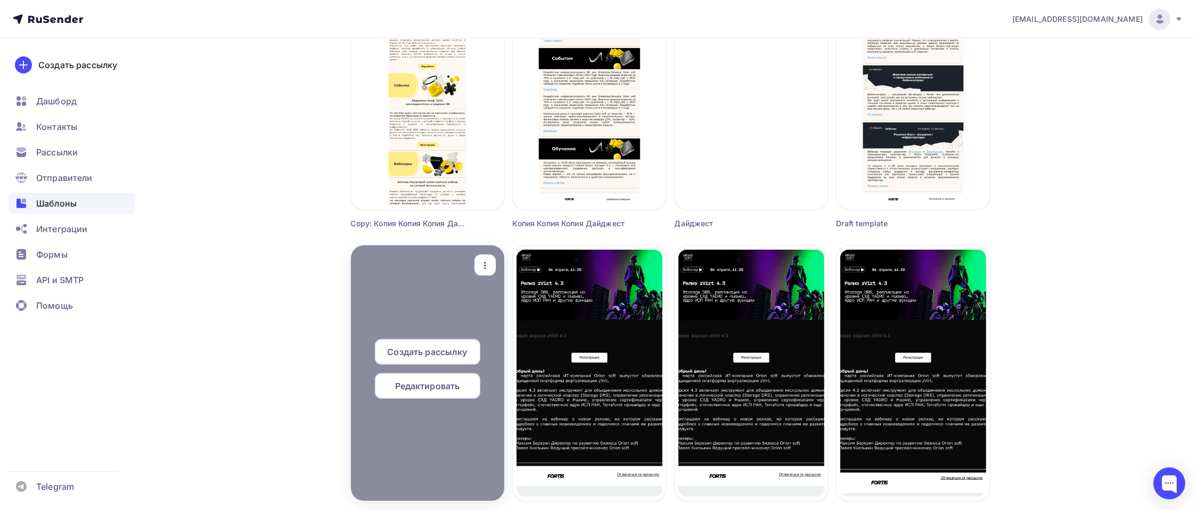
scroll to position [532, 0]
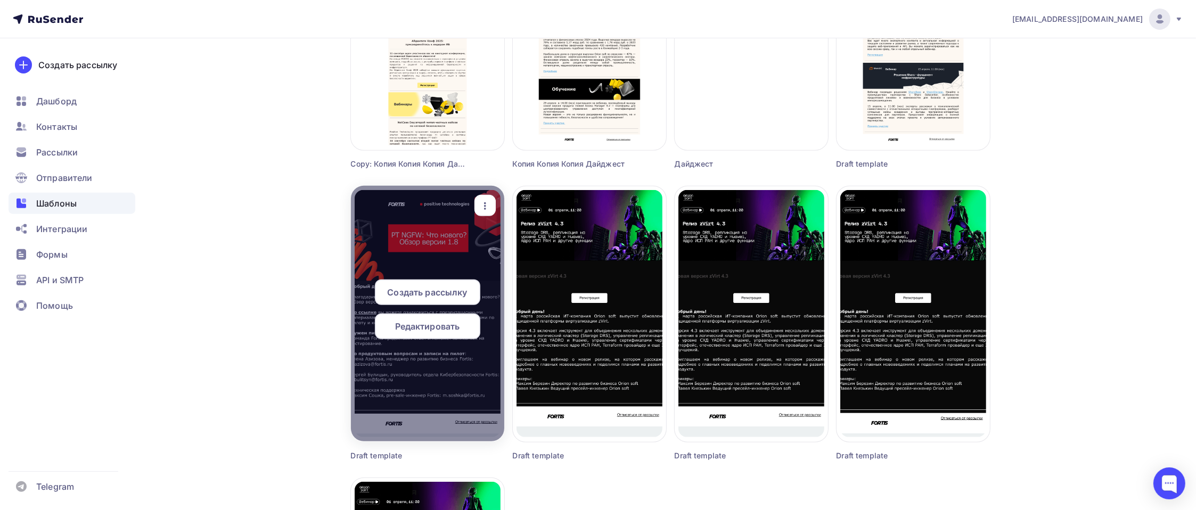
click at [443, 293] on span "Создать рассылку" at bounding box center [427, 292] width 80 height 13
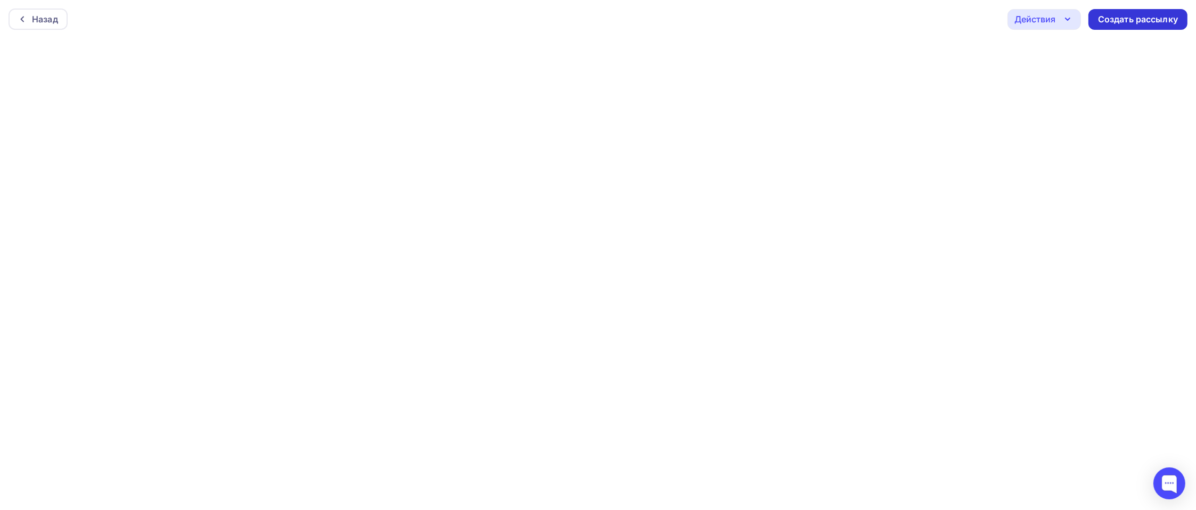
click at [1152, 22] on div "Создать рассылку" at bounding box center [1138, 19] width 80 height 12
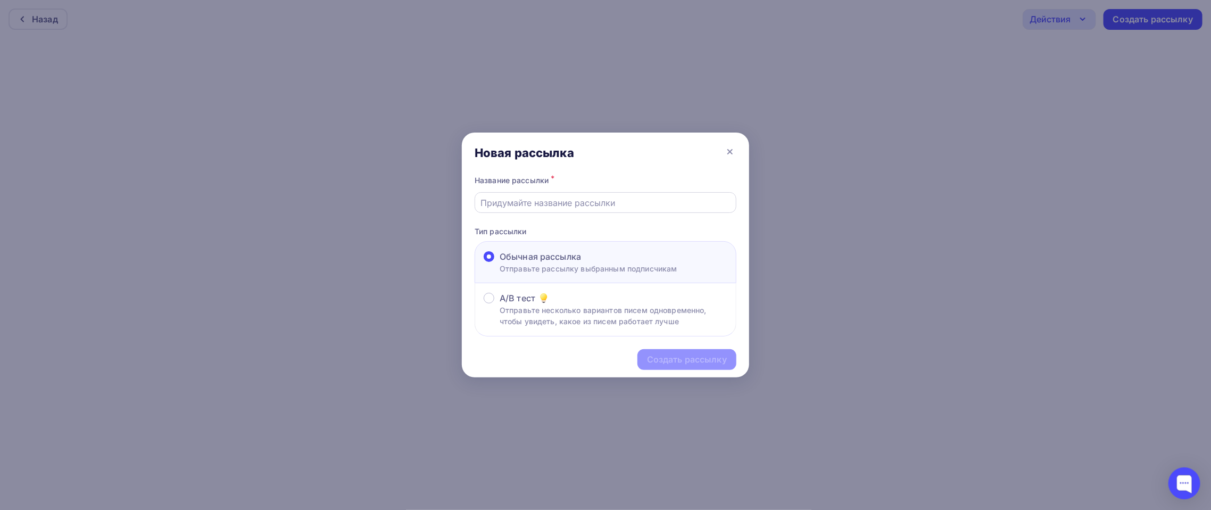
click at [545, 208] on input "text" at bounding box center [606, 202] width 250 height 13
type input "Итоги бизнес-завтрака"
click at [663, 362] on div "Создать рассылку" at bounding box center [687, 359] width 80 height 12
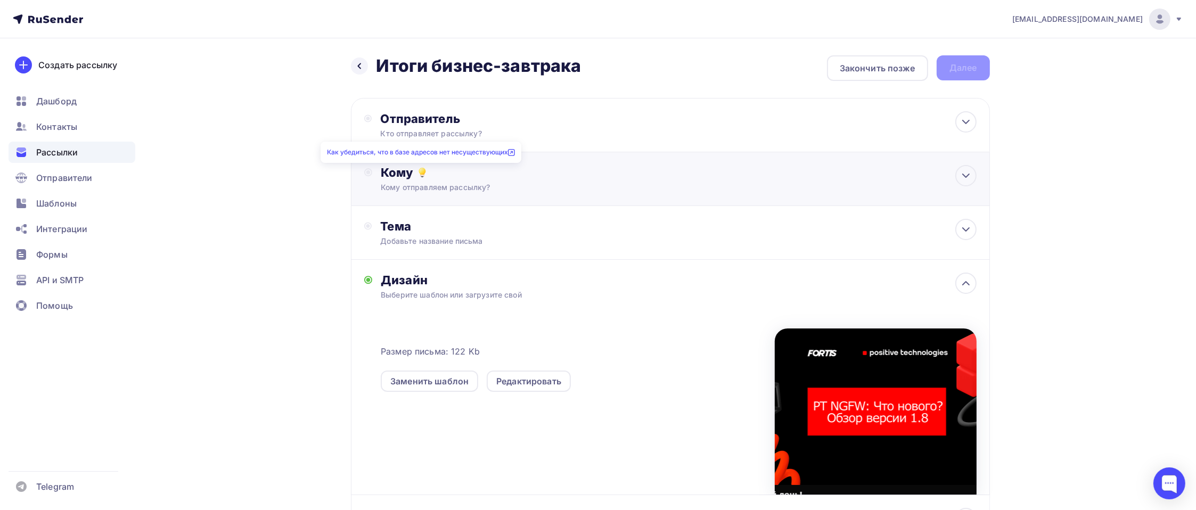
click at [422, 176] on icon at bounding box center [421, 176] width 5 height 1
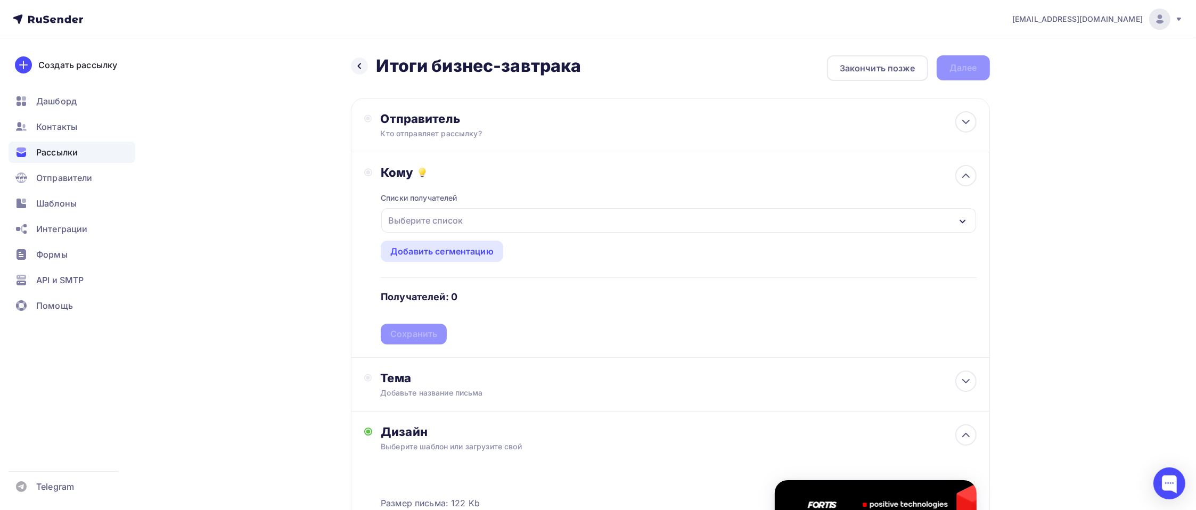
click at [432, 220] on div "Выберите список" at bounding box center [425, 220] width 83 height 19
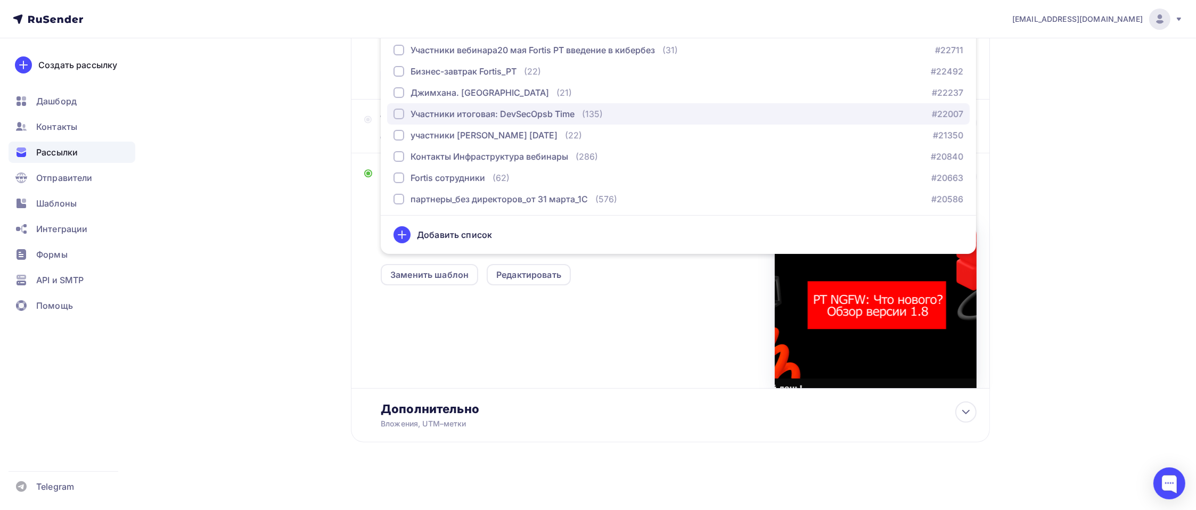
scroll to position [257, 0]
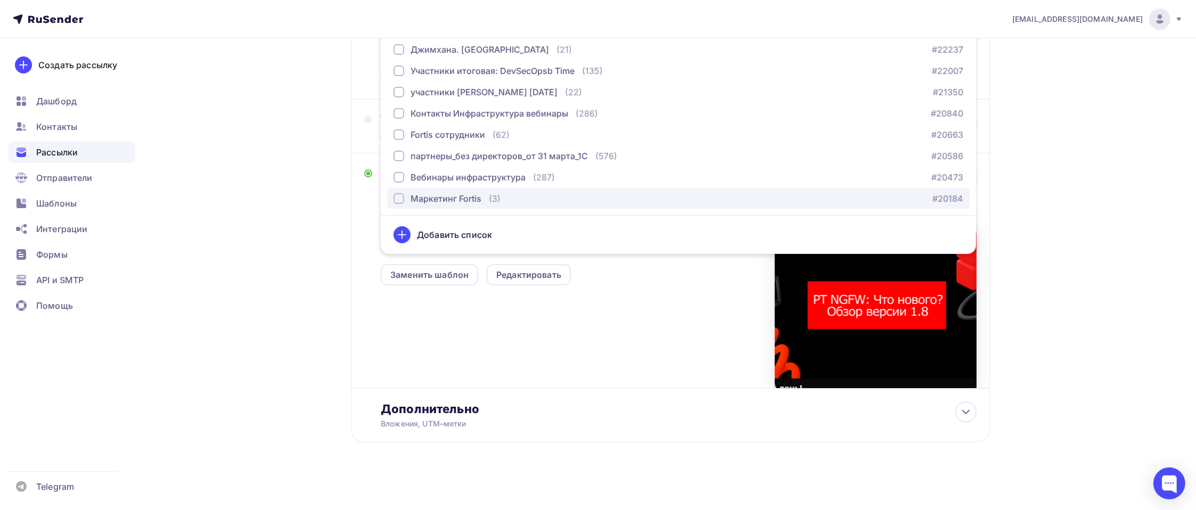
click at [456, 196] on div "Маркетинг Fortis" at bounding box center [445, 198] width 71 height 13
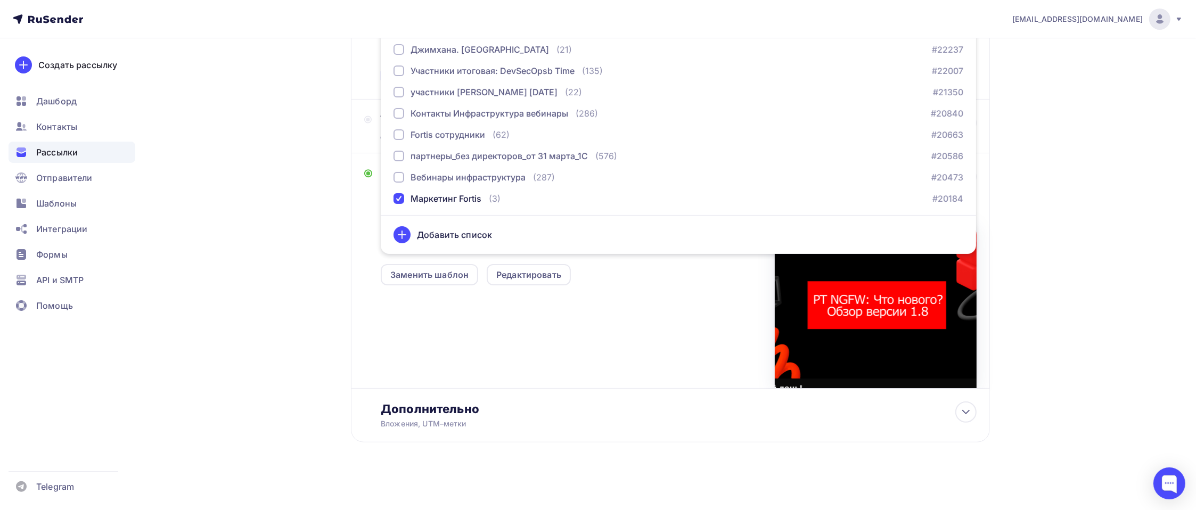
click at [317, 210] on div "Назад Итоги бизнес-завтрака Итоги бизнес-завтрака Закончить позже Далее Отправи…" at bounding box center [598, 145] width 872 height 731
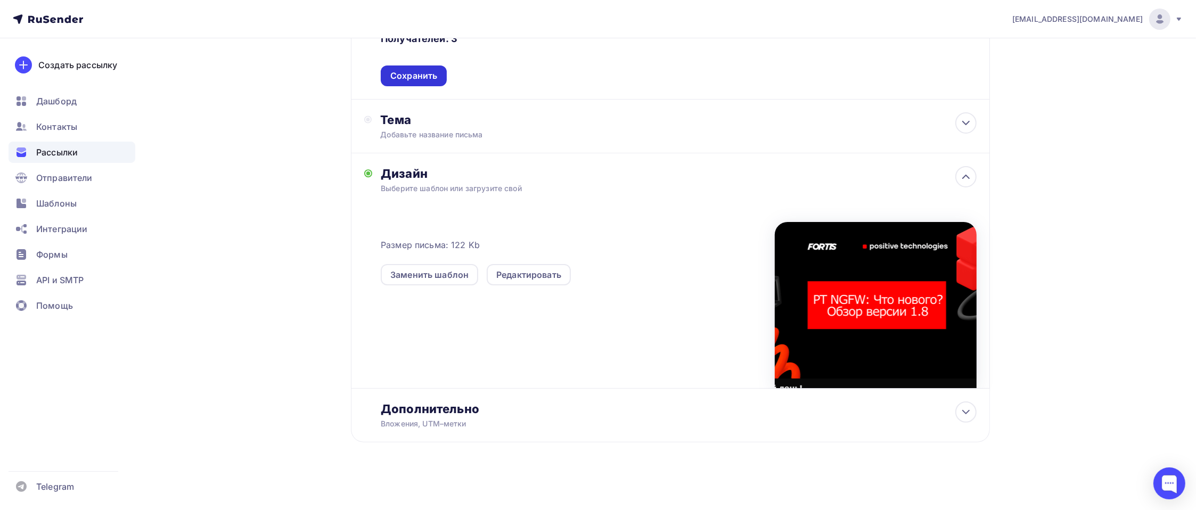
click at [414, 68] on div "Сохранить" at bounding box center [414, 75] width 66 height 21
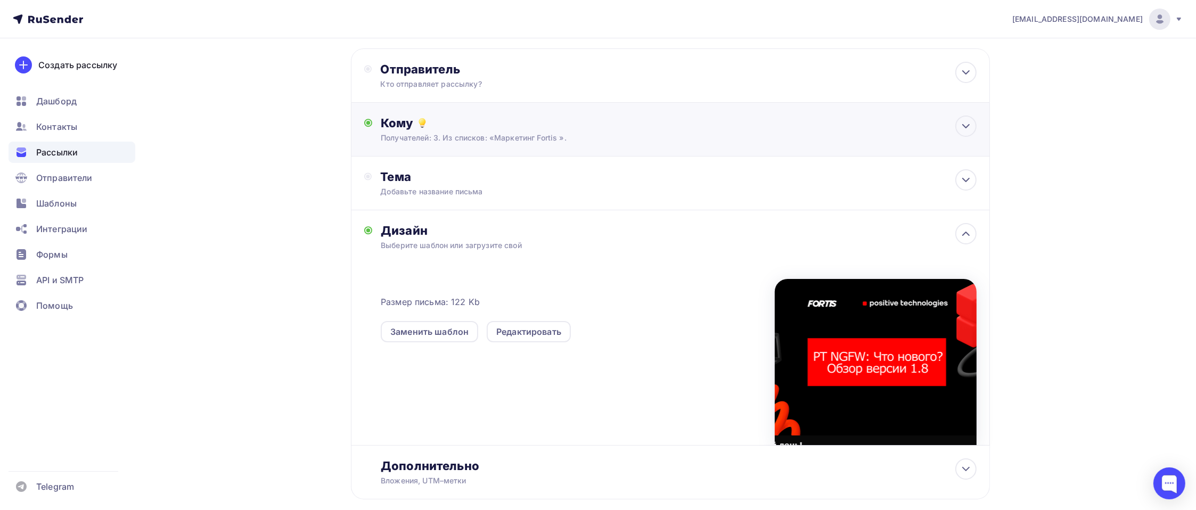
scroll to position [0, 0]
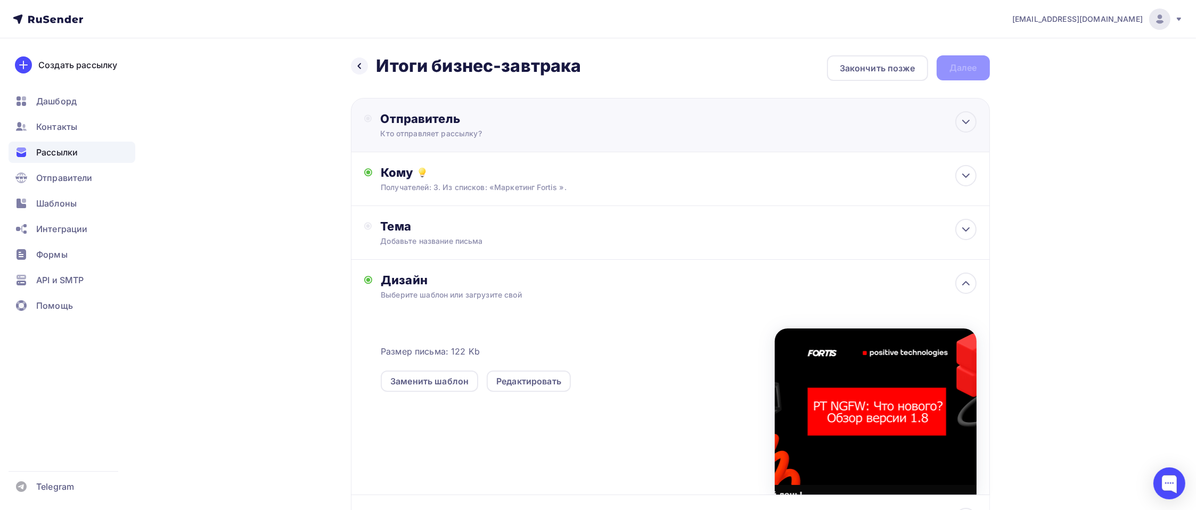
click at [432, 129] on div "Кто отправляет рассылку?" at bounding box center [484, 133] width 208 height 11
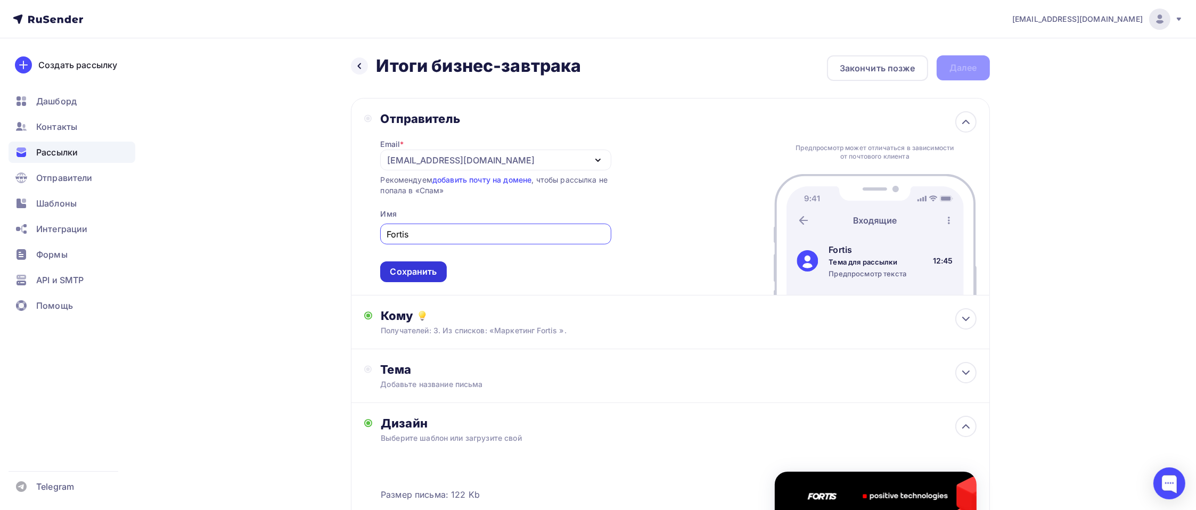
type input "Fortis"
click at [409, 266] on div "Сохранить" at bounding box center [413, 272] width 47 height 12
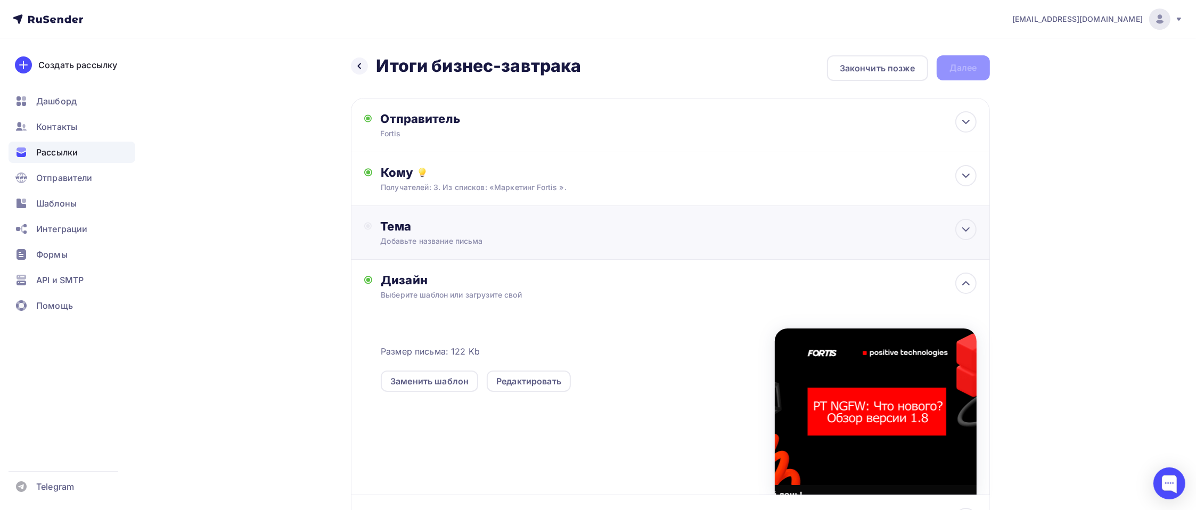
click at [428, 227] on div "Тема" at bounding box center [485, 226] width 210 height 15
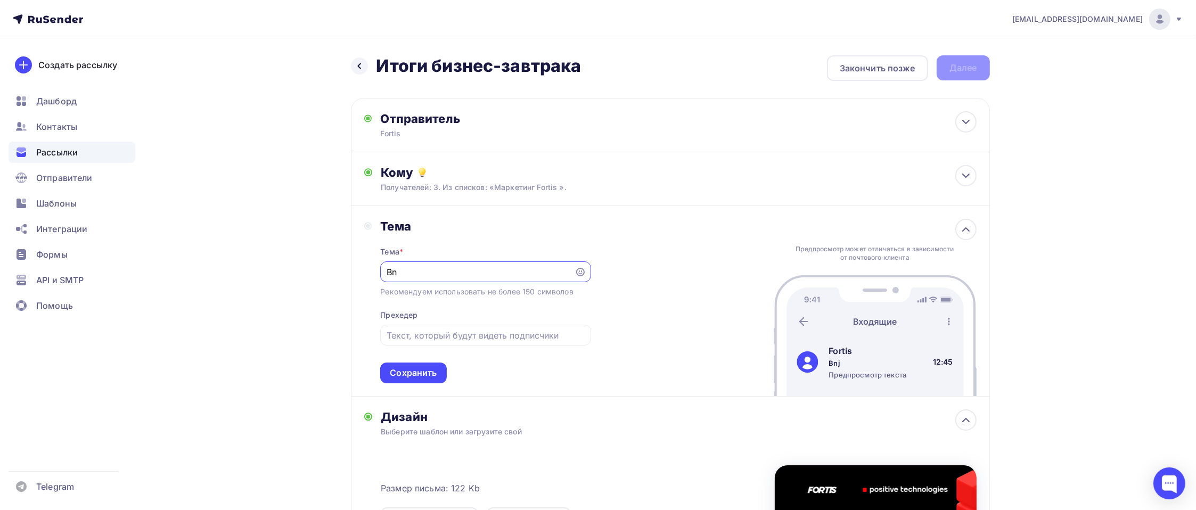
type input "B"
type input "Итоги бизнес-завтрака"
click at [415, 374] on div "Сохранить" at bounding box center [413, 373] width 47 height 12
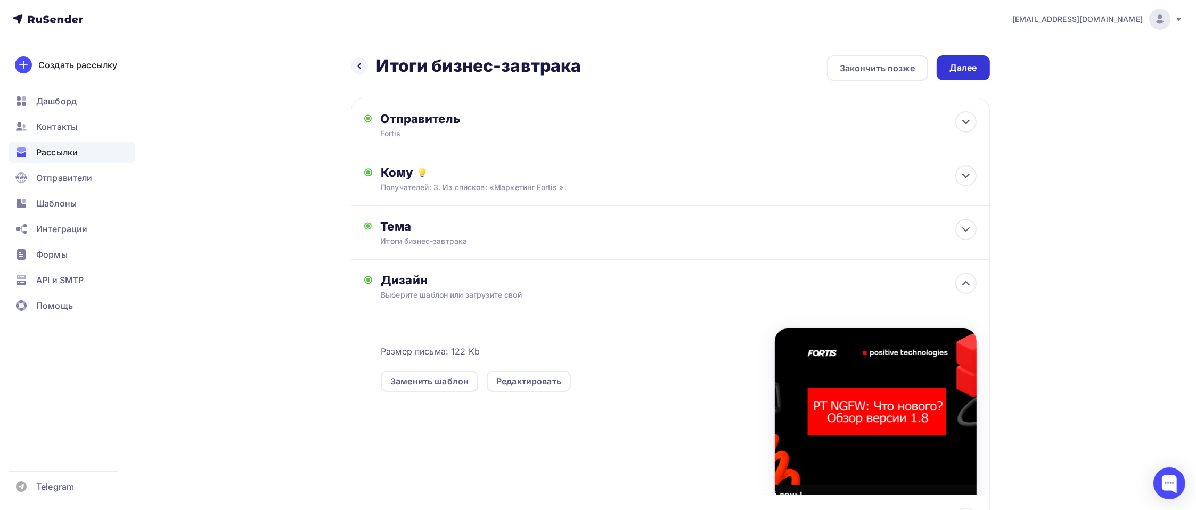
click at [974, 68] on div "Далее" at bounding box center [963, 68] width 28 height 12
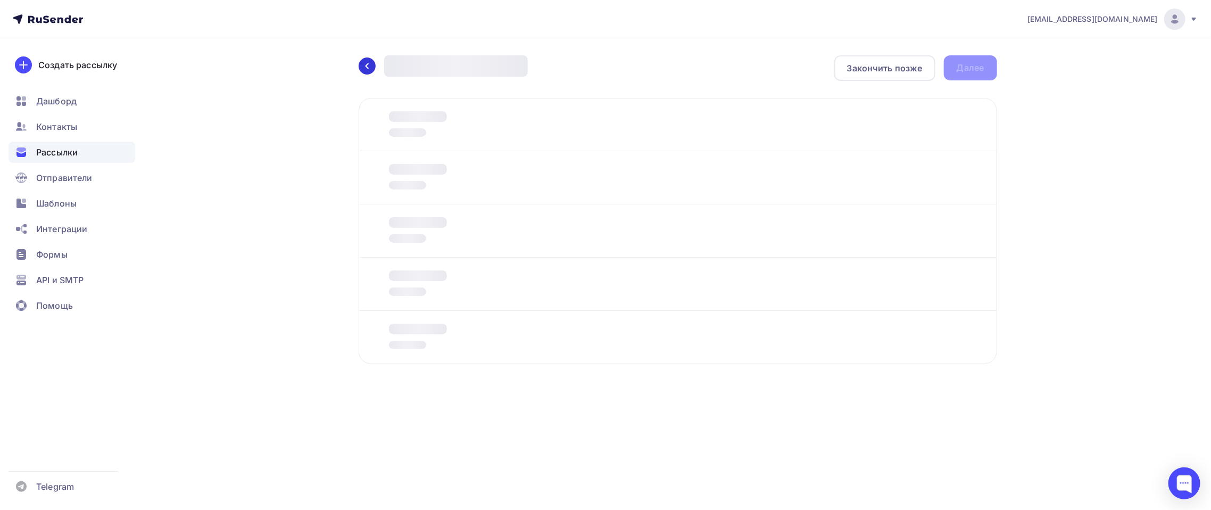
click at [371, 69] on div at bounding box center [367, 65] width 17 height 17
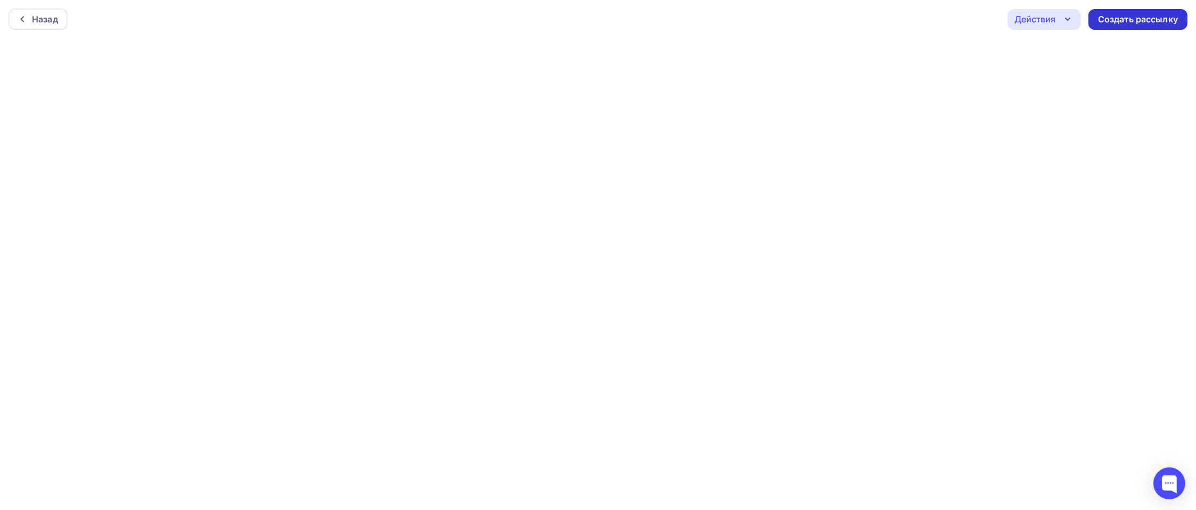
click at [1142, 19] on div "Создать рассылку" at bounding box center [1138, 19] width 80 height 12
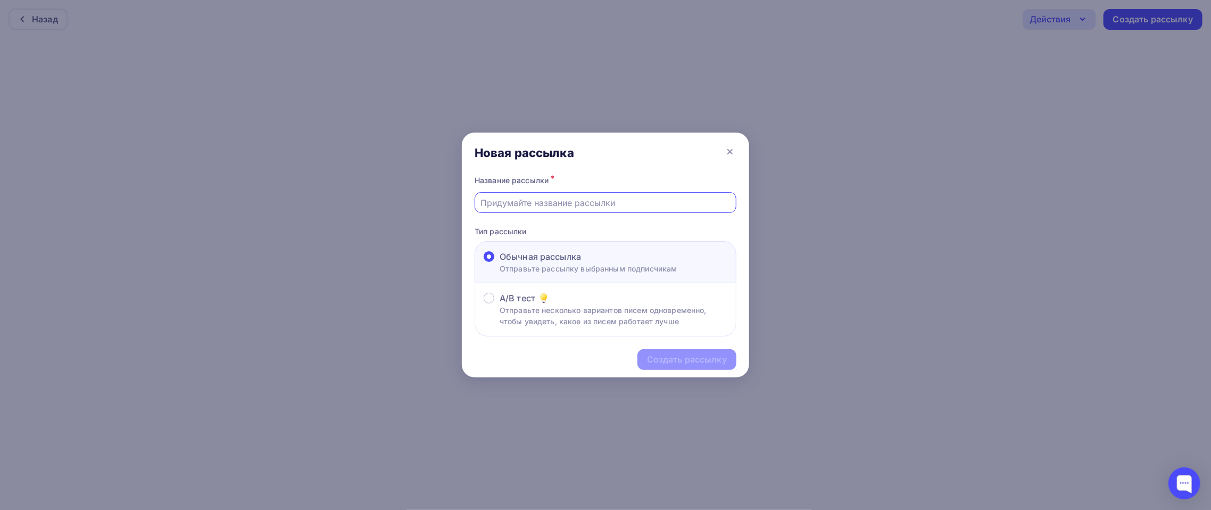
click at [565, 199] on input "text" at bounding box center [606, 202] width 250 height 13
type input "бизнес-завтрак"
click at [703, 352] on div "Создать рассылку" at bounding box center [687, 359] width 99 height 21
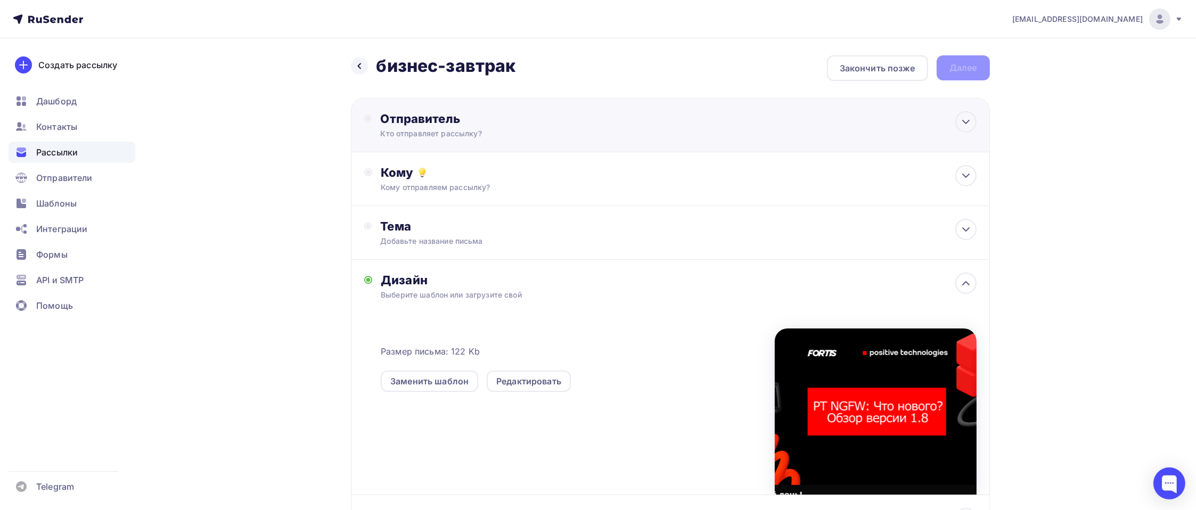
click at [394, 136] on div "Кто отправляет рассылку?" at bounding box center [484, 133] width 208 height 11
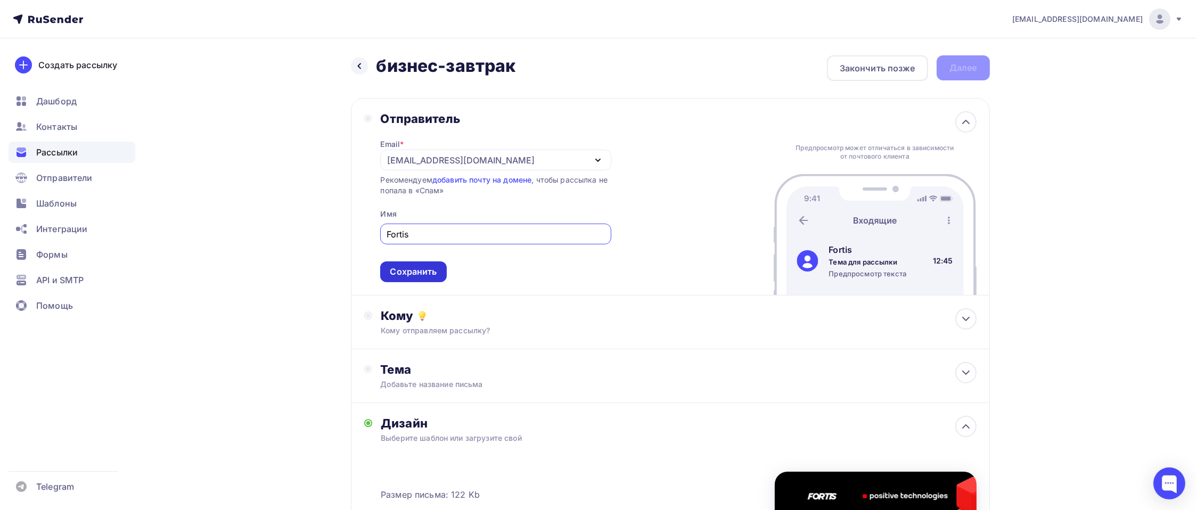
type input "Fortis"
drag, startPoint x: 402, startPoint y: 276, endPoint x: 380, endPoint y: 276, distance: 22.4
click at [397, 276] on div "Сохранить" at bounding box center [413, 272] width 47 height 12
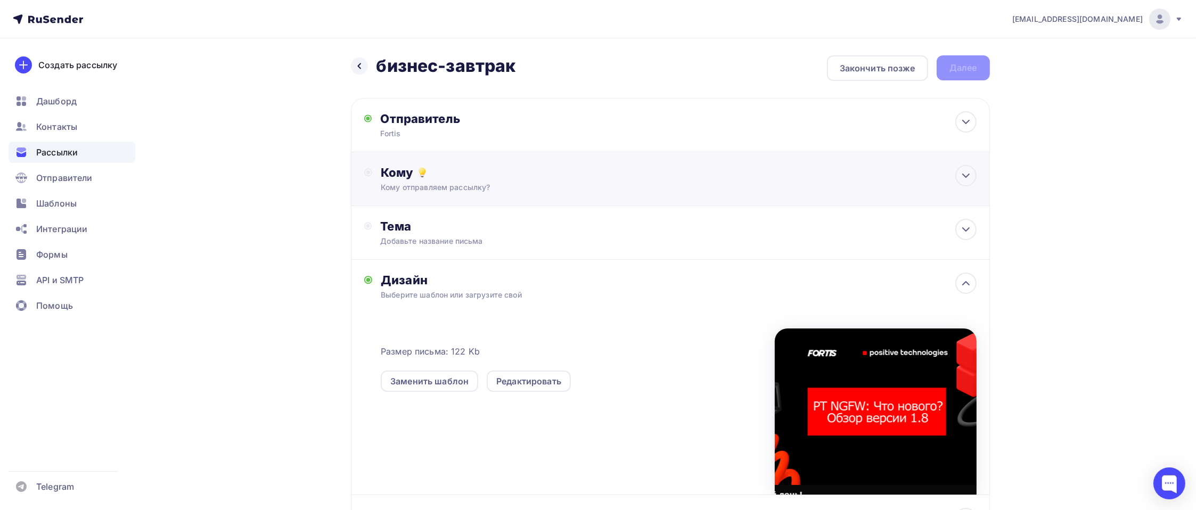
click at [393, 177] on div "Кому" at bounding box center [678, 172] width 595 height 15
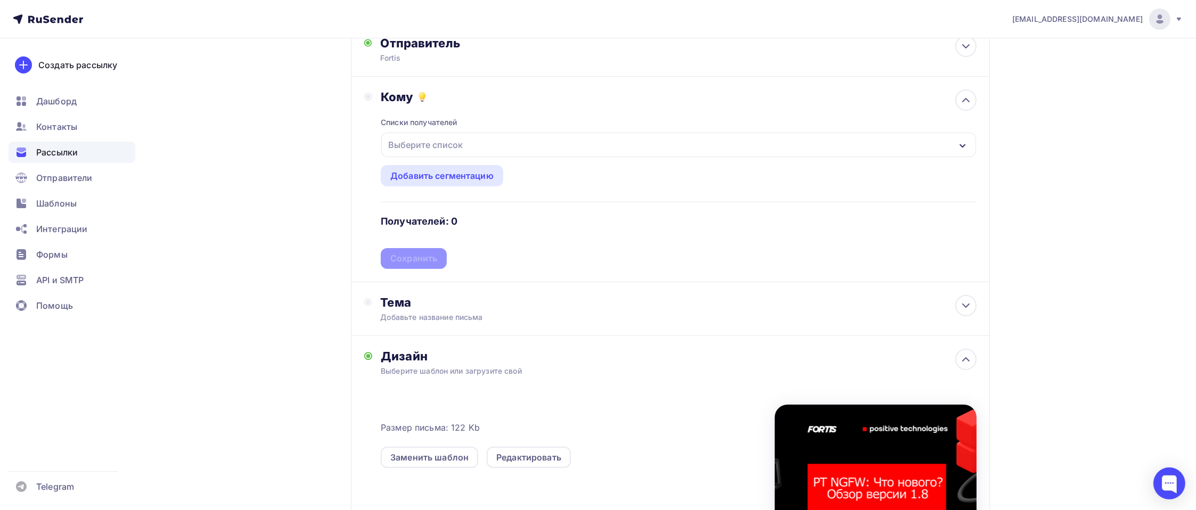
scroll to position [106, 0]
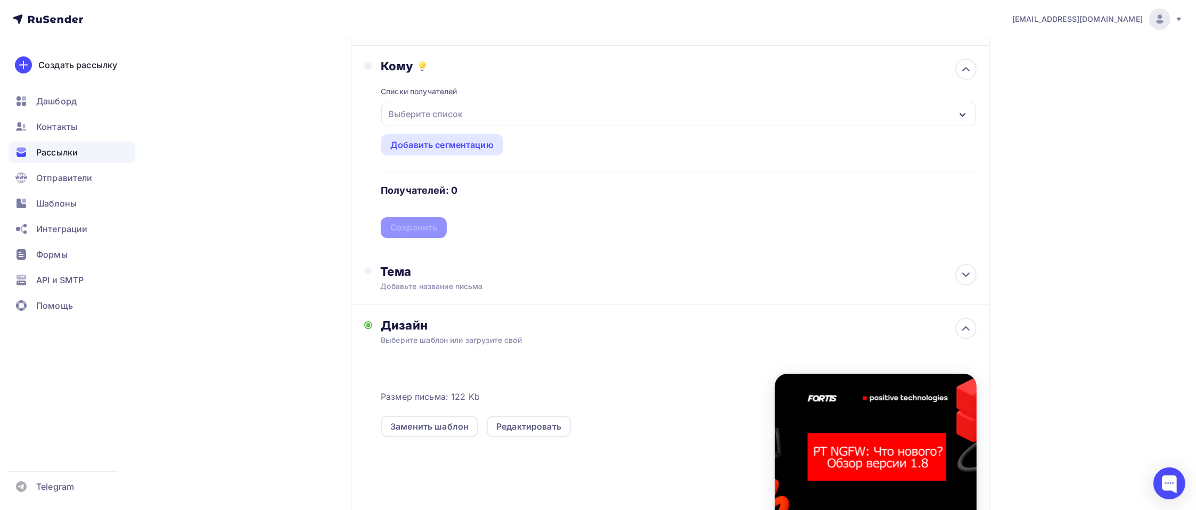
click at [426, 111] on div "Выберите список" at bounding box center [425, 113] width 83 height 19
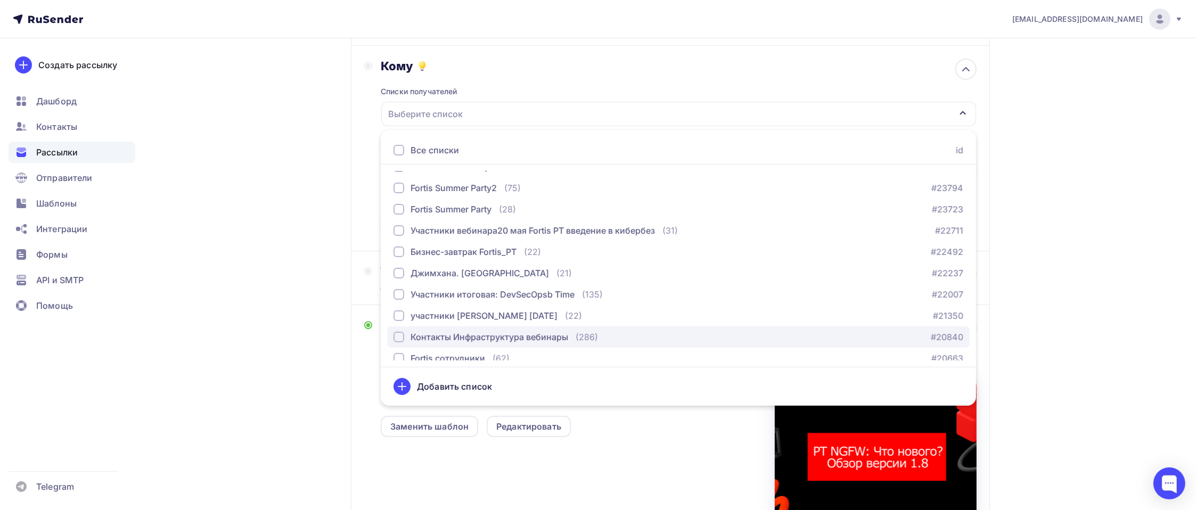
scroll to position [257, 0]
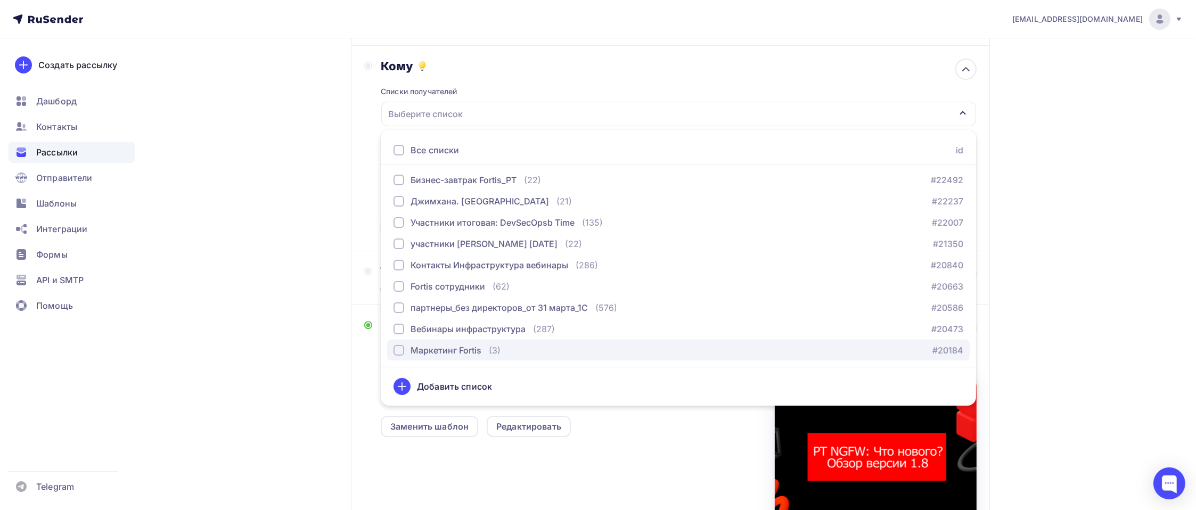
click at [454, 349] on div "Маркетинг Fortis" at bounding box center [445, 350] width 71 height 13
click at [293, 335] on div "Назад бизнес-завтрак бизнес-завтрак Закончить позже Далее Отправитель Fortis Em…" at bounding box center [598, 297] width 872 height 731
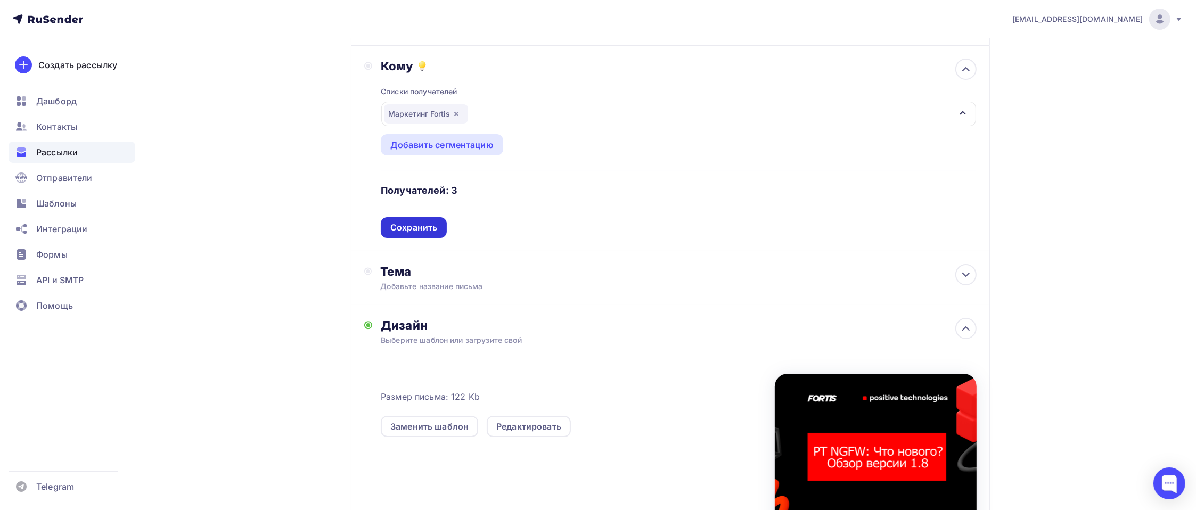
click at [423, 229] on div "Сохранить" at bounding box center [413, 227] width 47 height 12
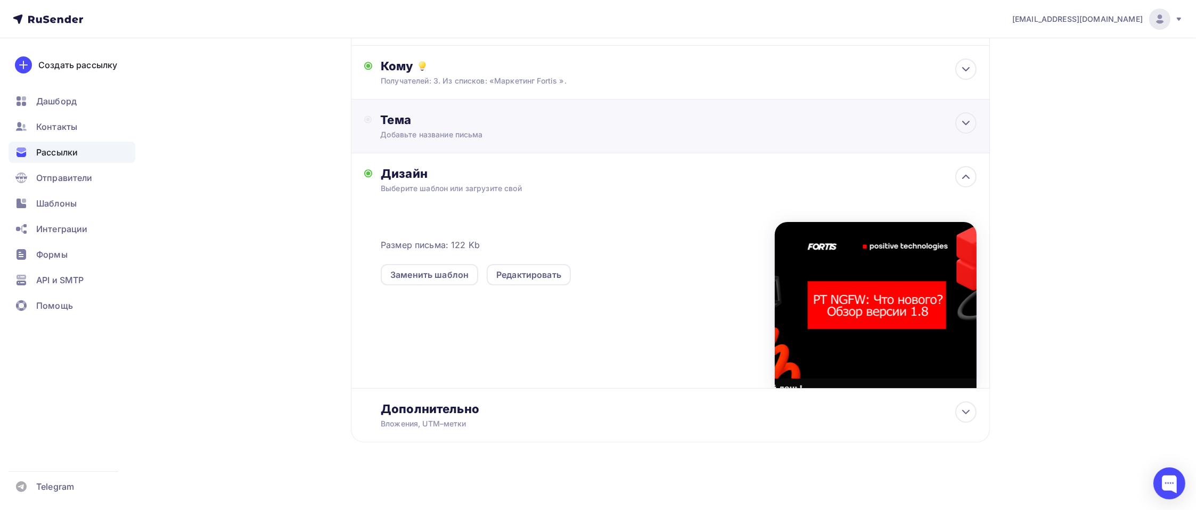
click at [439, 118] on div "Тема" at bounding box center [485, 119] width 210 height 15
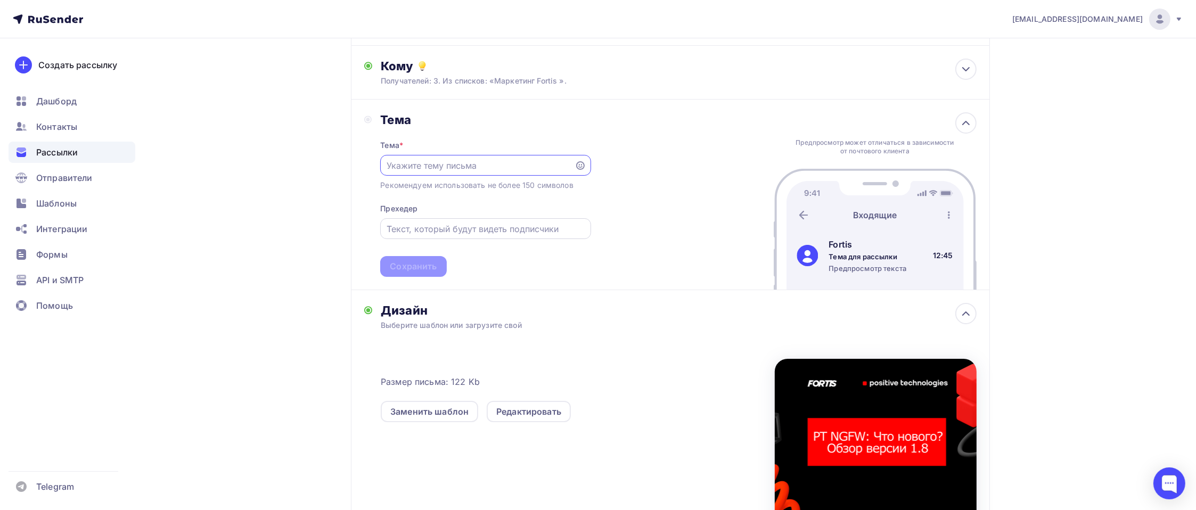
scroll to position [0, 0]
type input "Бизнес-завтрак: тест"
click at [423, 272] on div "Сохранить" at bounding box center [413, 266] width 66 height 21
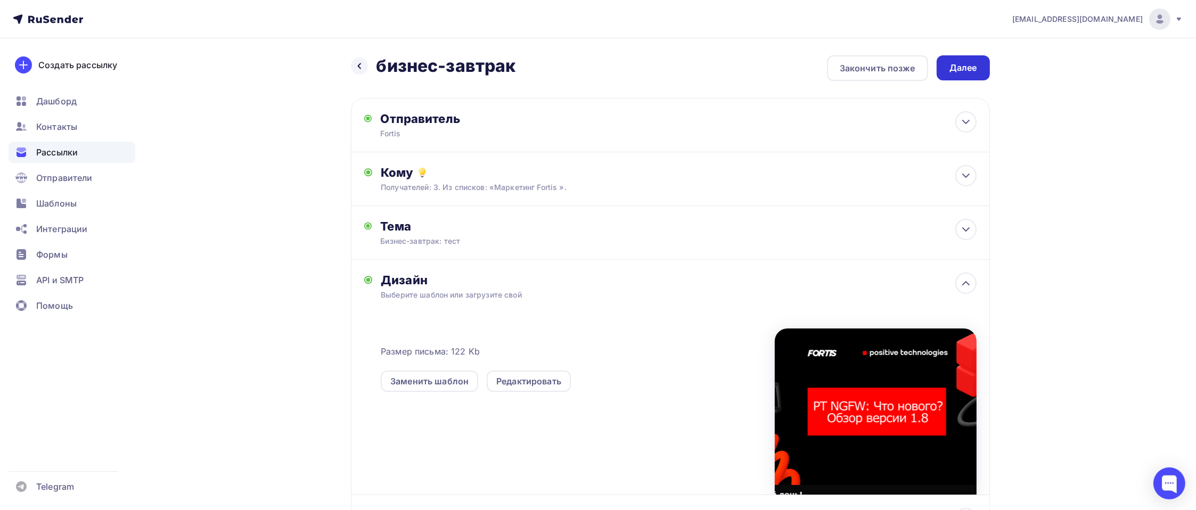
click at [962, 71] on div "Далее" at bounding box center [963, 68] width 28 height 12
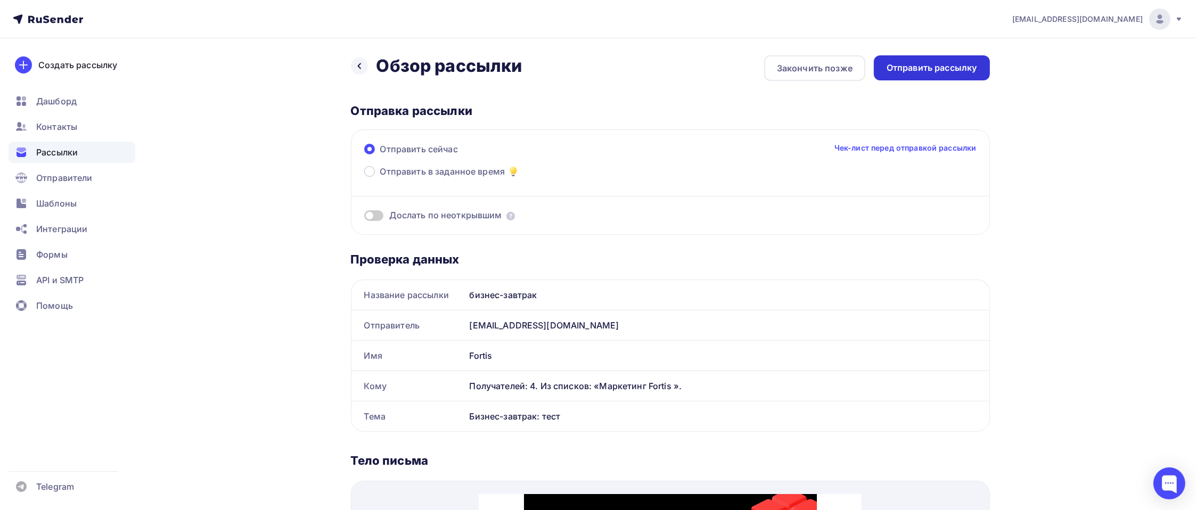
click at [942, 78] on div "Отправить рассылку" at bounding box center [931, 67] width 116 height 25
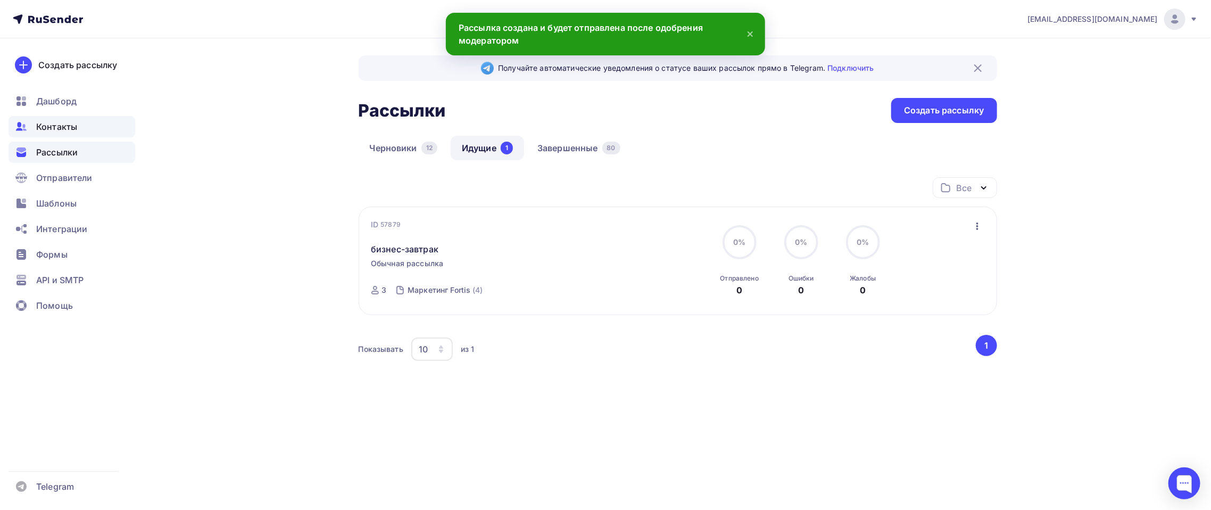
click at [58, 129] on span "Контакты" at bounding box center [56, 126] width 41 height 13
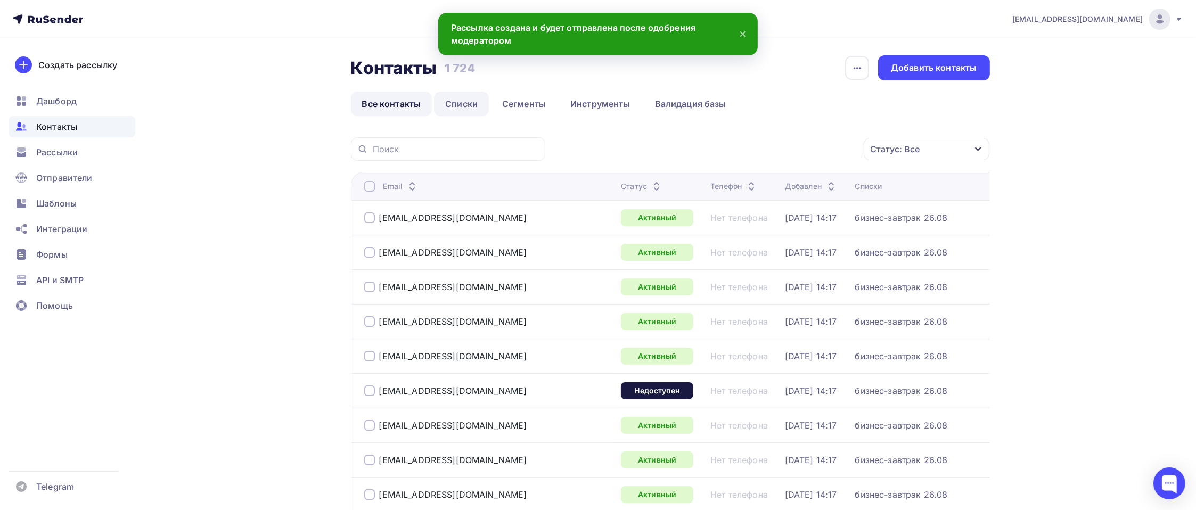
click at [458, 97] on link "Списки" at bounding box center [461, 104] width 55 height 24
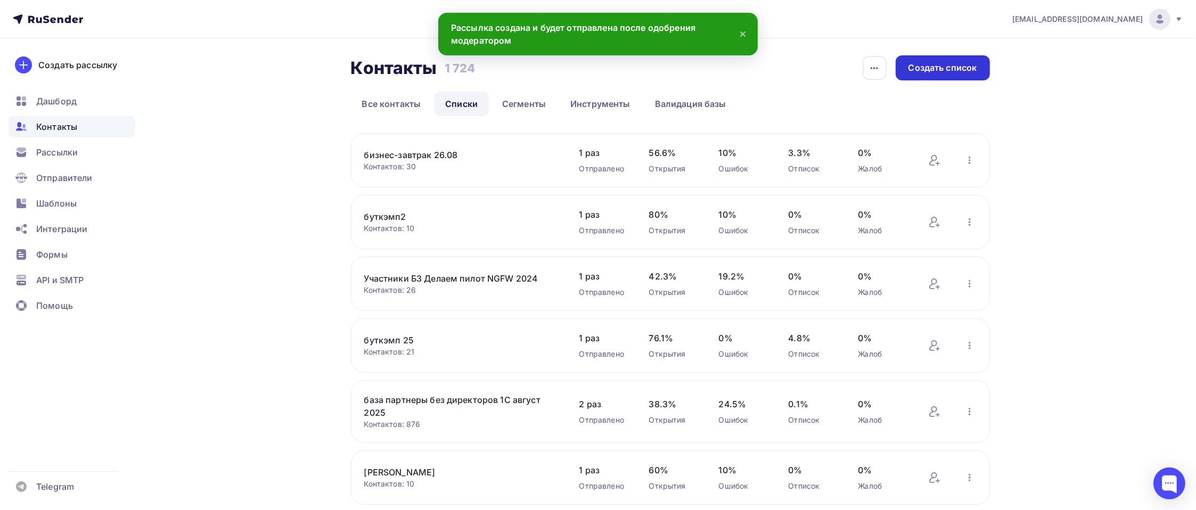
click at [929, 65] on div "Создать список" at bounding box center [942, 68] width 69 height 12
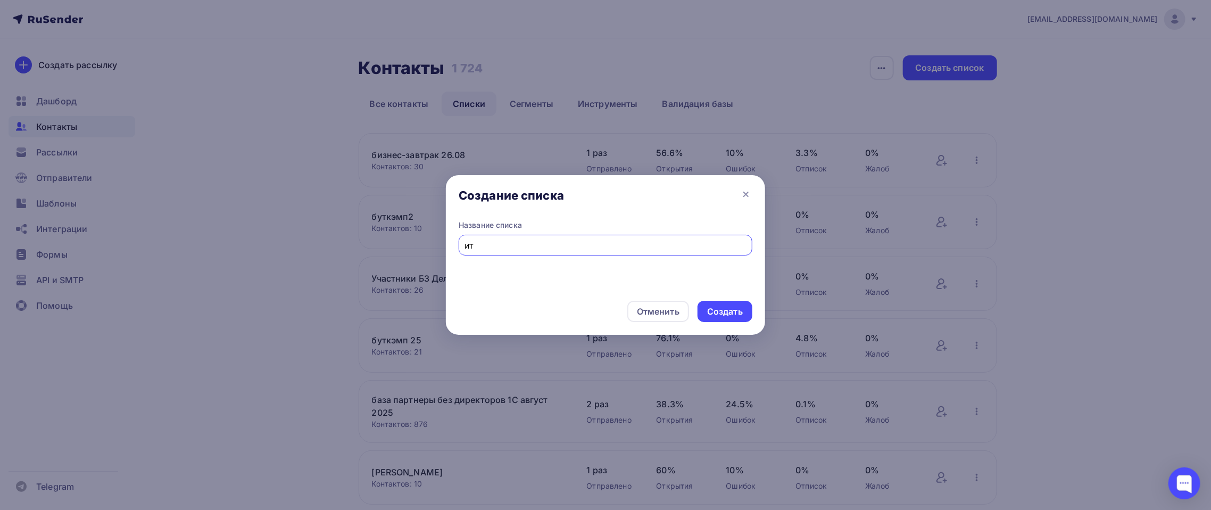
type input "и"
type input "Участники факт: бизнес-завтрак PT NGWF 26.08"
click at [744, 316] on div "Создать" at bounding box center [725, 311] width 55 height 21
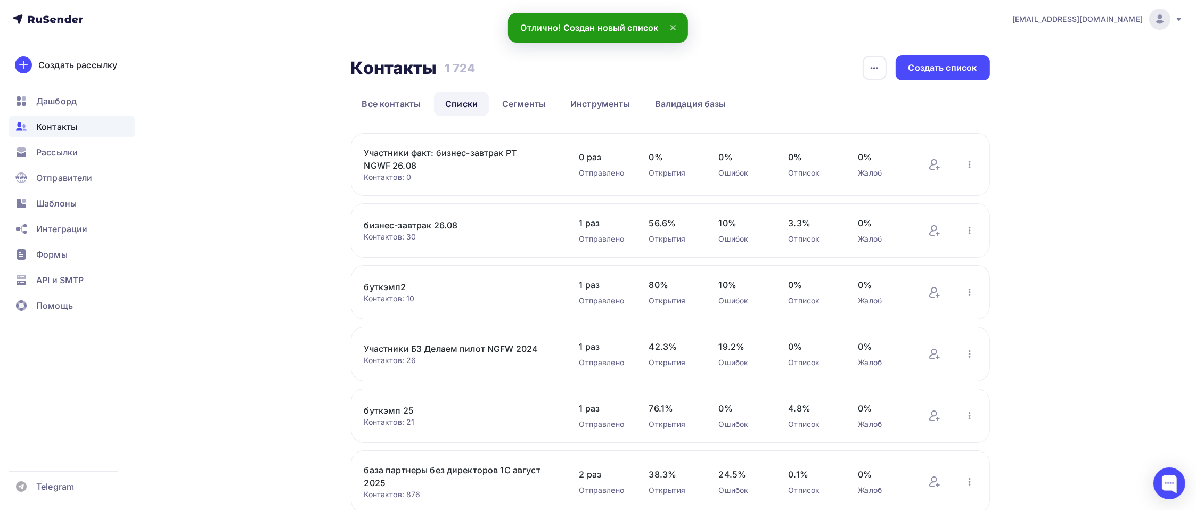
click at [380, 153] on link "Участники факт: бизнес-завтрак PT NGWF 26.08" at bounding box center [454, 159] width 181 height 26
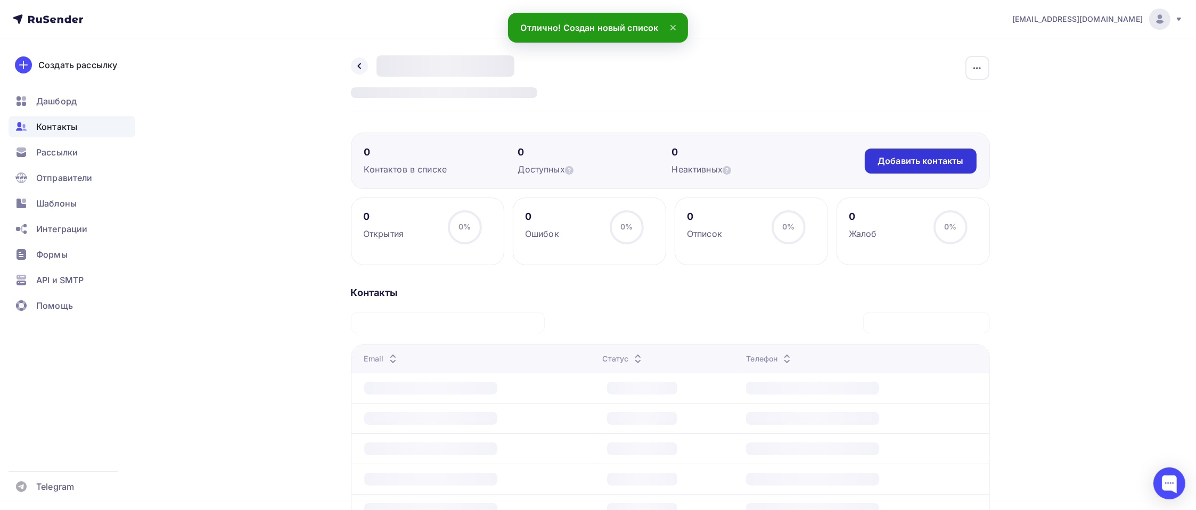
click at [919, 160] on div "Добавить контакты" at bounding box center [920, 161] width 86 height 12
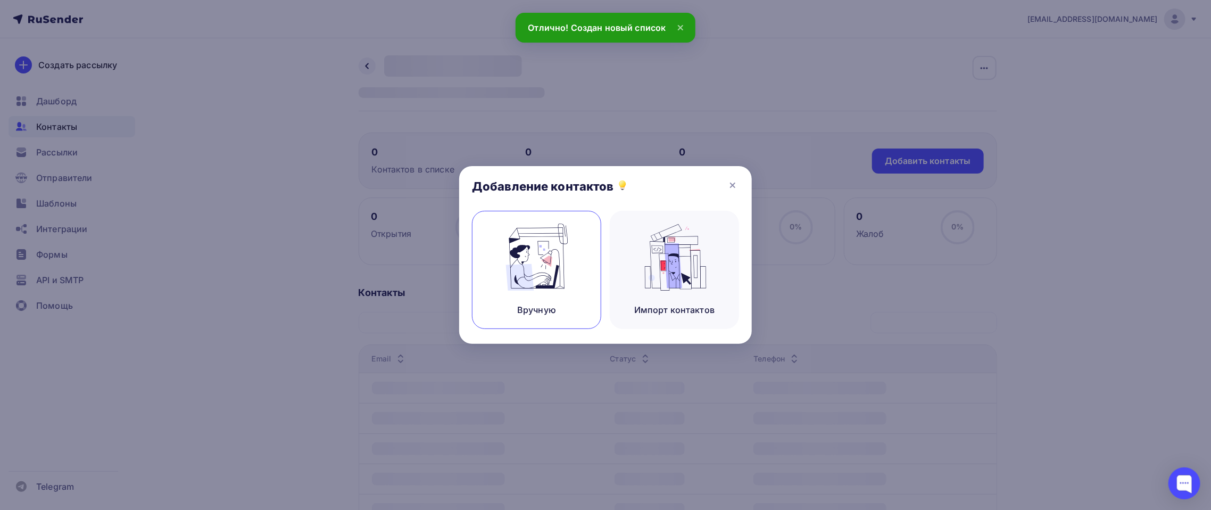
click at [546, 224] on img at bounding box center [536, 257] width 71 height 67
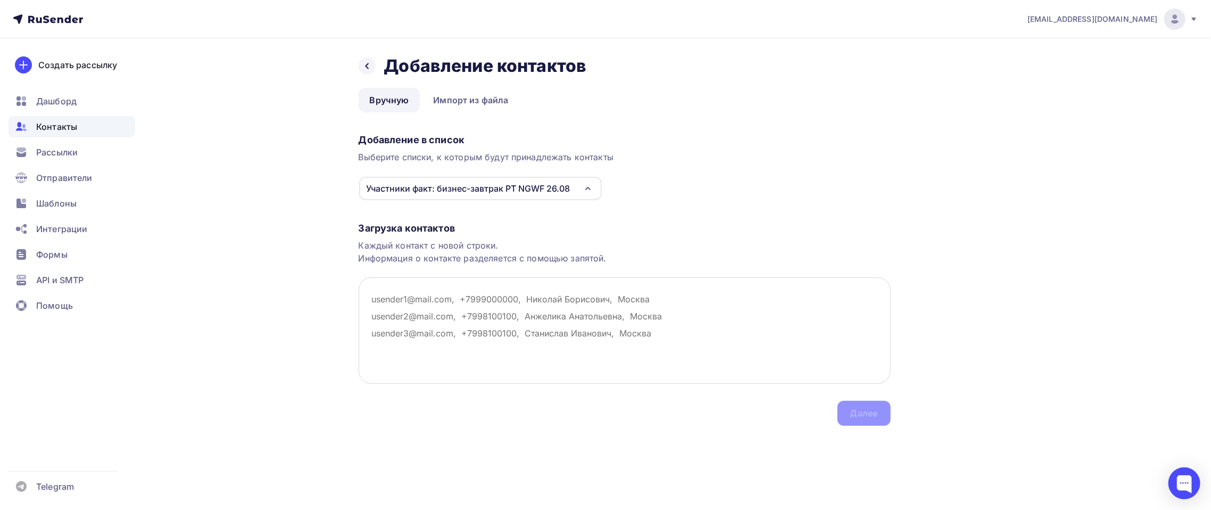
type textarea "[URL][DOMAIN_NAME]"
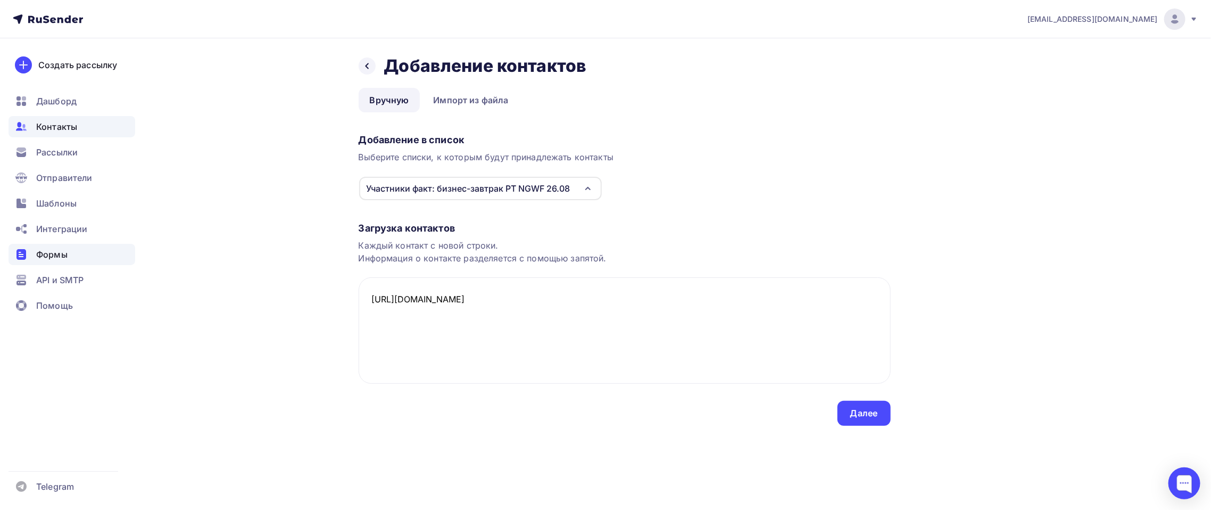
drag, startPoint x: 341, startPoint y: 276, endPoint x: 128, endPoint y: 261, distance: 214.0
click at [128, 261] on div "[EMAIL_ADDRESS][DOMAIN_NAME] Аккаунт Тарифы Выйти Создать рассылку [GEOGRAPHIC_…" at bounding box center [605, 234] width 1211 height 468
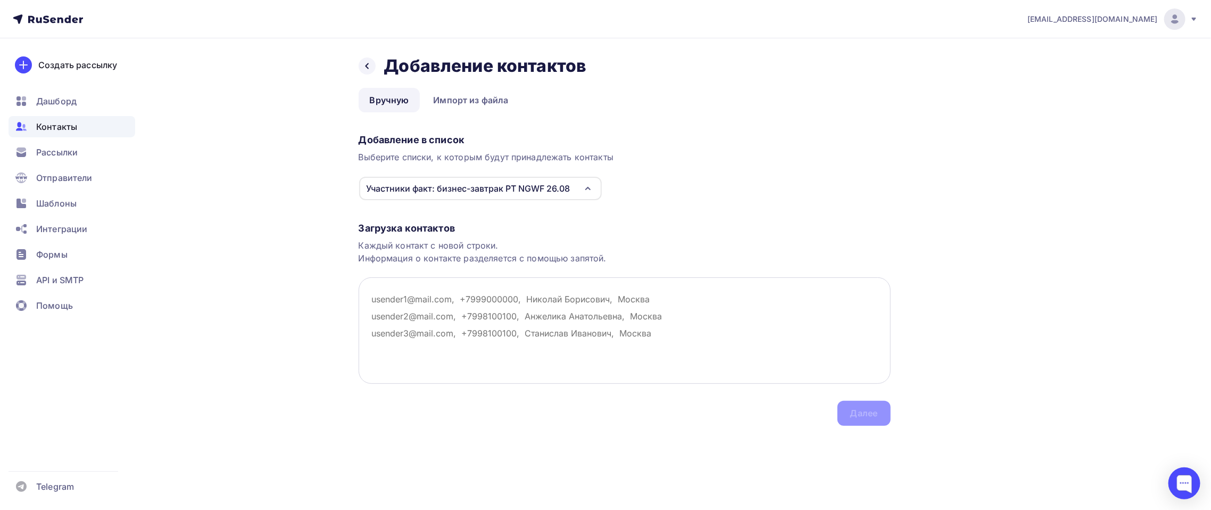
paste textarea "[EMAIL_ADDRESS][DOMAIN_NAME] [DOMAIN_NAME][EMAIL_ADDRESS][DOMAIN_NAME] [PERSON_…"
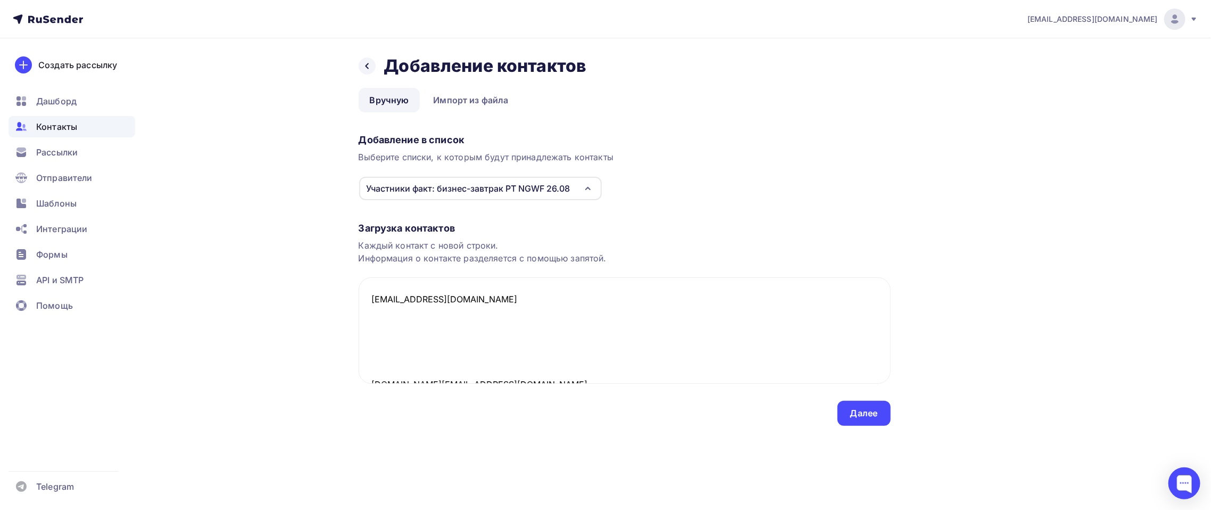
scroll to position [500, 0]
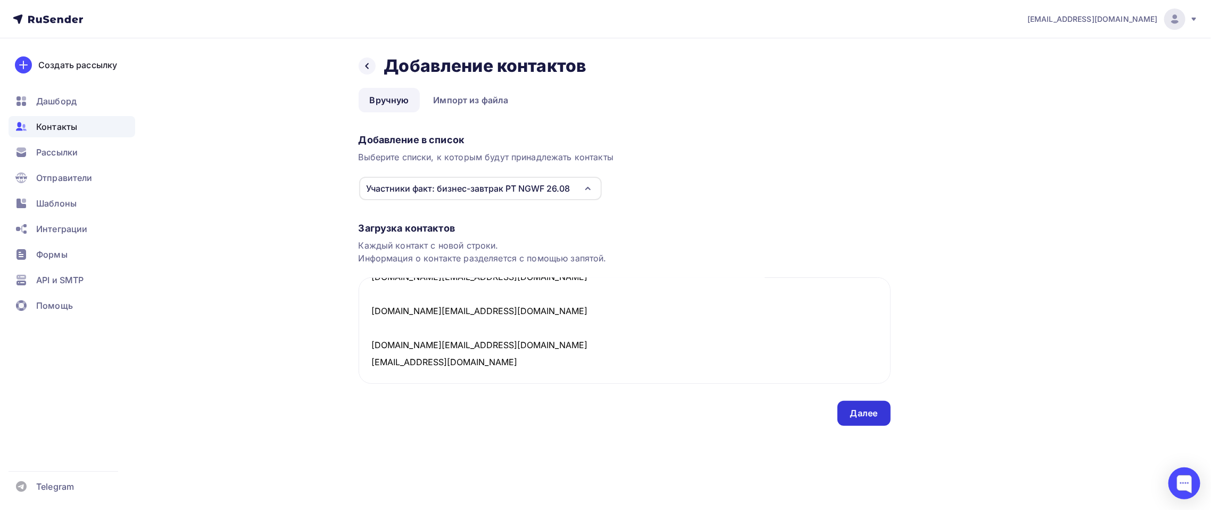
type textarea "[EMAIL_ADDRESS][DOMAIN_NAME] [DOMAIN_NAME][EMAIL_ADDRESS][DOMAIN_NAME] [PERSON_…"
click at [858, 408] on div "Далее" at bounding box center [865, 413] width 28 height 12
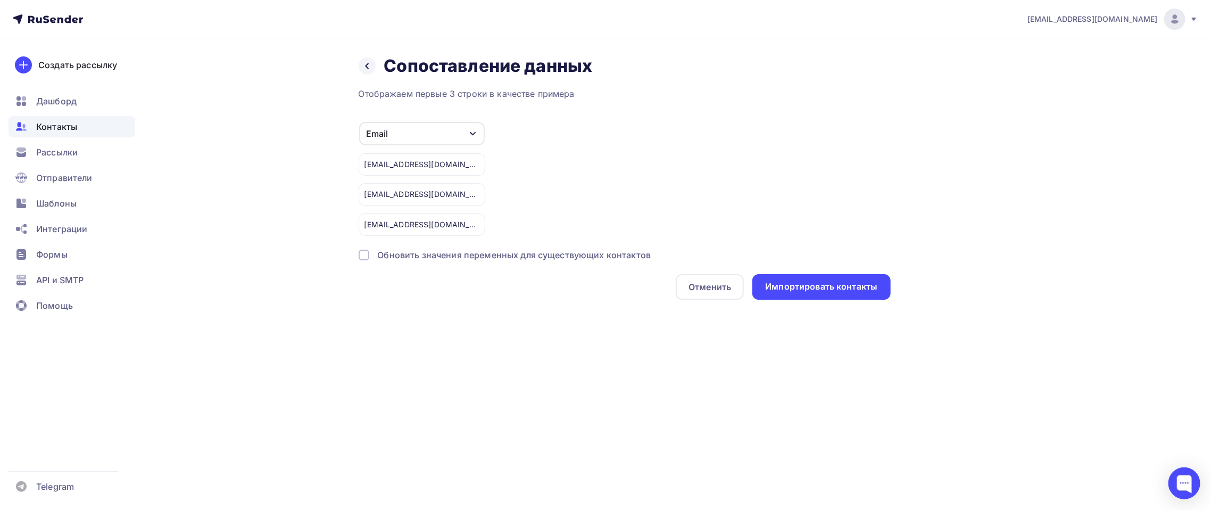
click at [446, 133] on div "Email" at bounding box center [422, 133] width 126 height 23
click at [673, 176] on div "Email Игнорировать Имя Телефон Создать поле [EMAIL_ADDRESS][DOMAIN_NAME] [EMAIL…" at bounding box center [625, 178] width 532 height 114
click at [840, 289] on div "Импортировать контакты" at bounding box center [821, 287] width 112 height 12
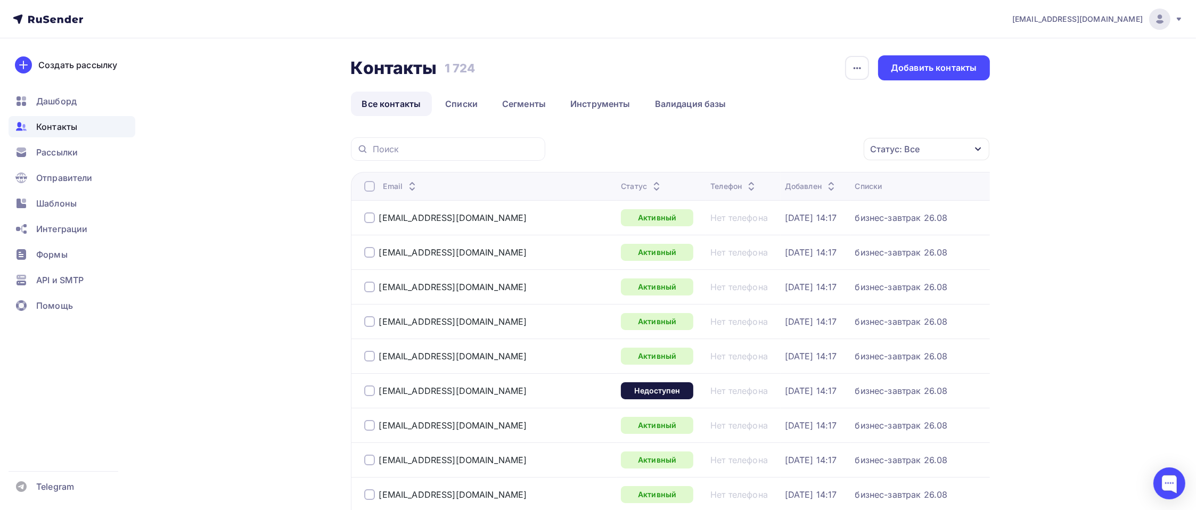
click at [81, 158] on div "Рассылки" at bounding box center [72, 152] width 127 height 21
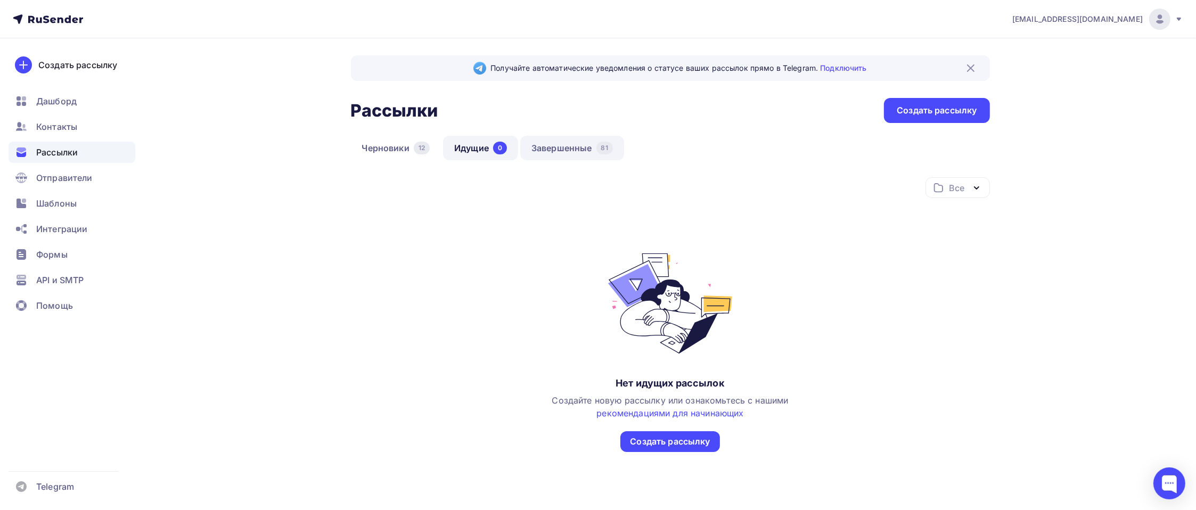
click at [540, 143] on link "Завершенные 81" at bounding box center [572, 148] width 104 height 24
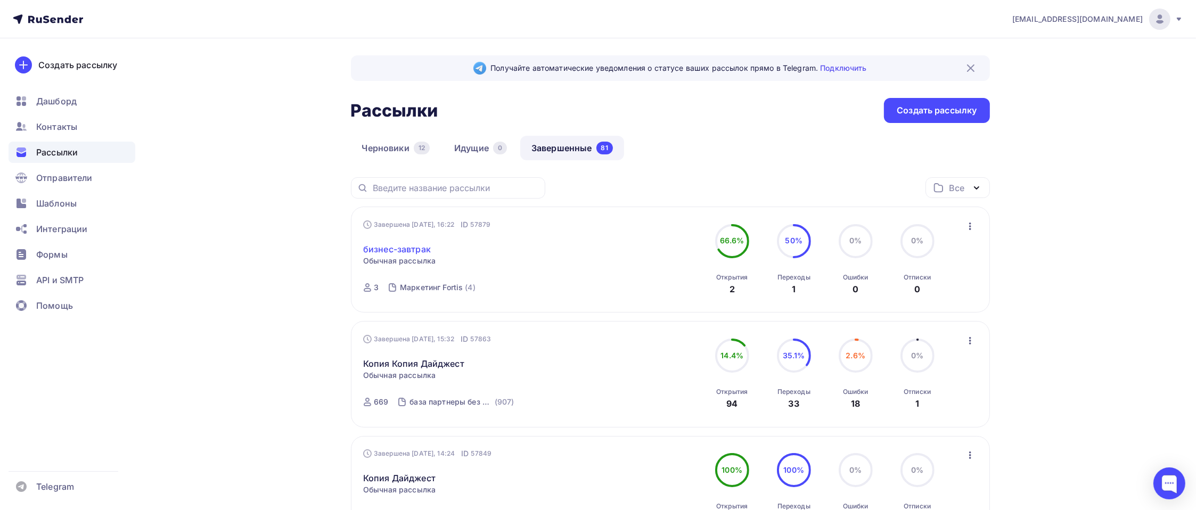
click at [413, 246] on link "бизнес-завтрак" at bounding box center [397, 249] width 68 height 13
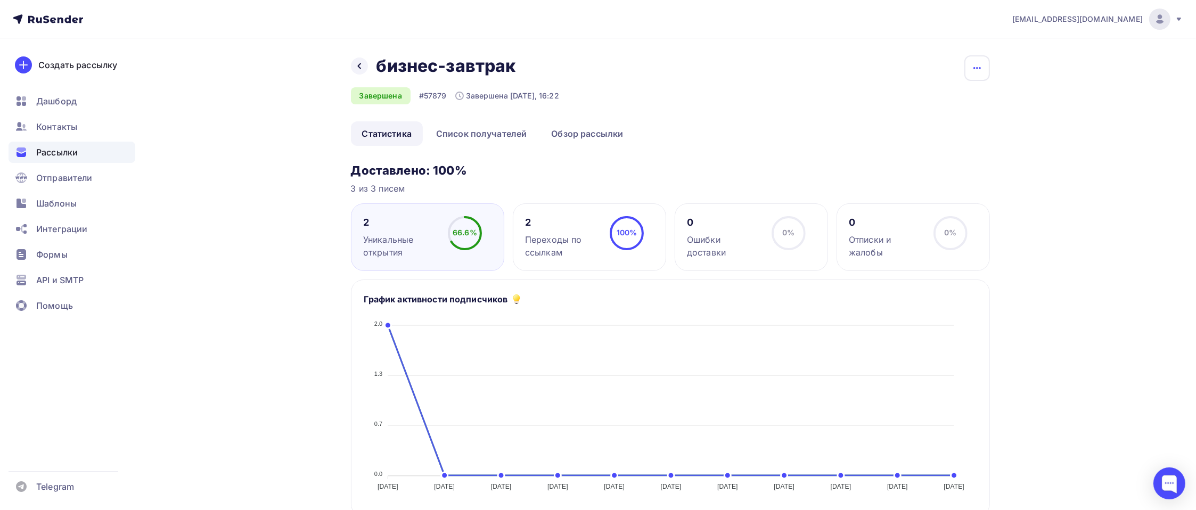
click at [980, 67] on icon "button" at bounding box center [976, 68] width 13 height 13
click at [937, 107] on div "Копировать" at bounding box center [936, 101] width 102 height 13
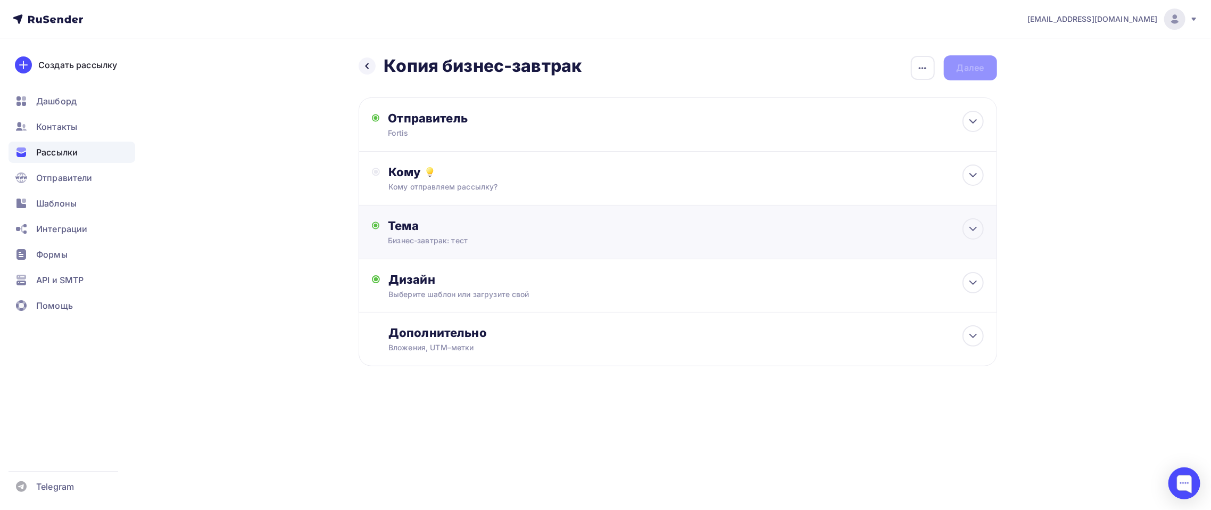
drag, startPoint x: 975, startPoint y: 229, endPoint x: 501, endPoint y: 229, distance: 473.7
click at [960, 235] on div "Тема Бизнес-завтрак: тест Тема * Бизнес-завтрак: тест Рекомендуем использовать …" at bounding box center [678, 232] width 639 height 54
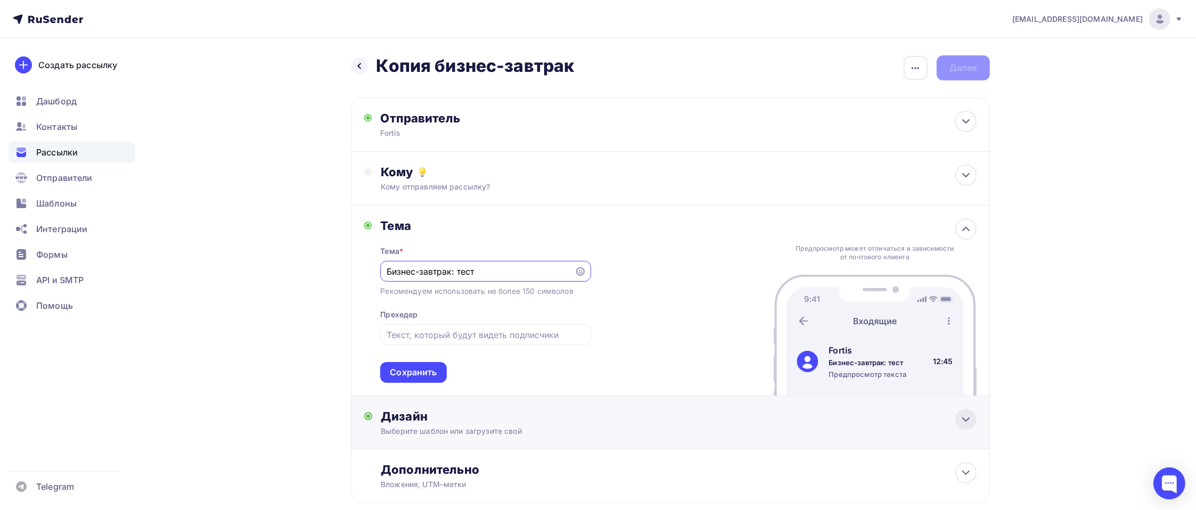
click at [963, 422] on icon at bounding box center [965, 419] width 13 height 13
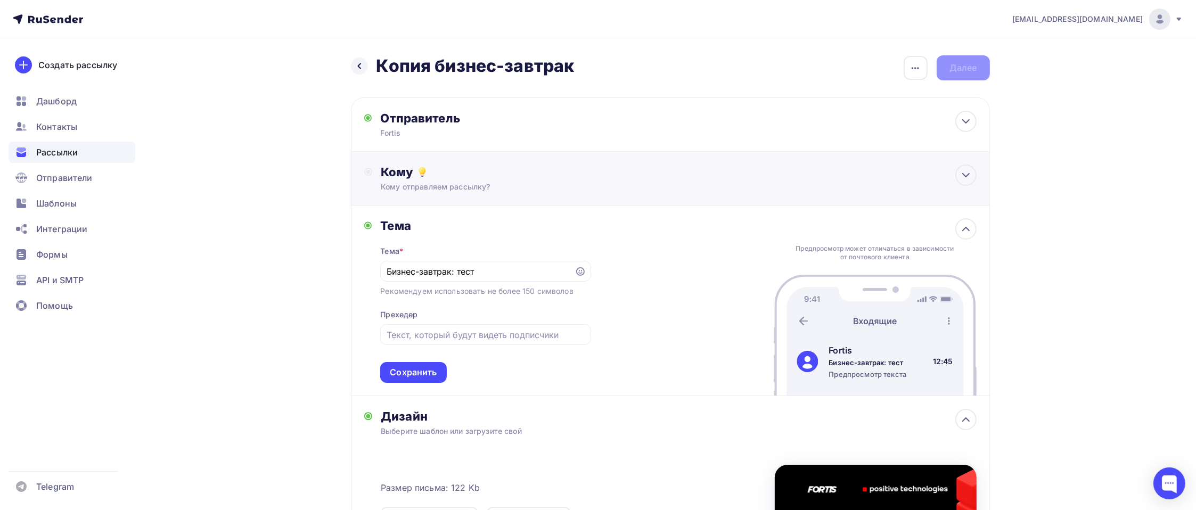
click at [396, 182] on div "Кому отправляем рассылку?" at bounding box center [649, 187] width 536 height 11
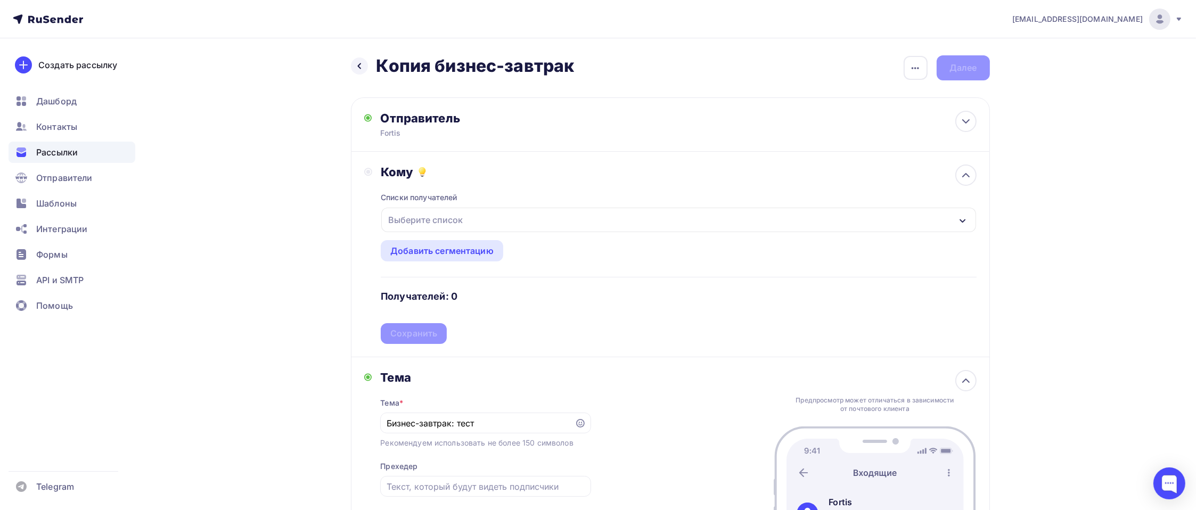
click at [439, 224] on div "Выберите список" at bounding box center [425, 219] width 83 height 19
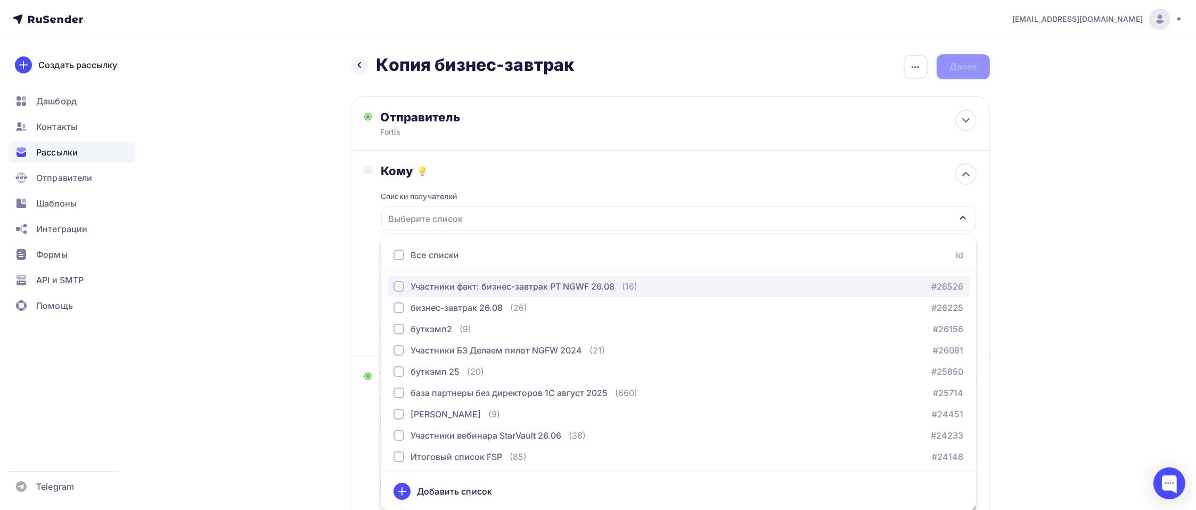
click at [453, 286] on div "Участники факт: бизнес-завтрак PT NGWF 26.08" at bounding box center [512, 286] width 204 height 13
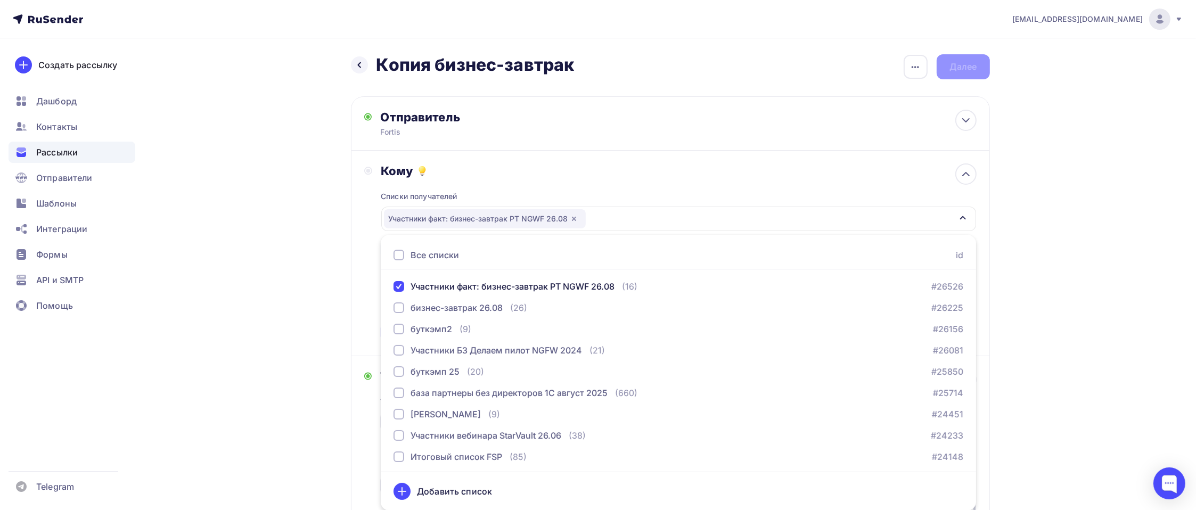
click at [327, 384] on div "Назад Копия бизнес-завтрак Копия бизнес-завтрак Закончить позже Переименовать р…" at bounding box center [598, 470] width 872 height 867
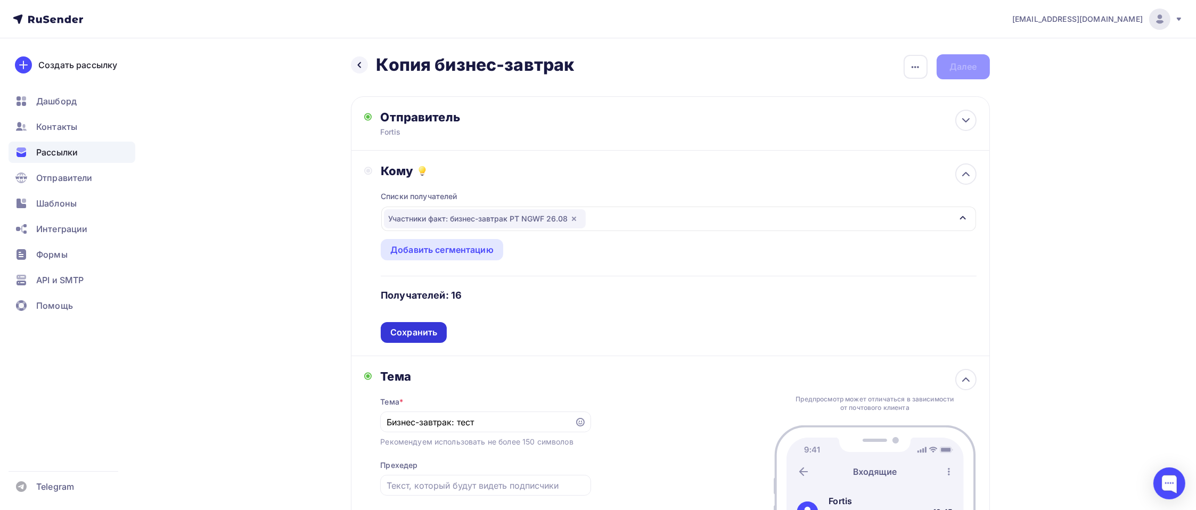
click at [417, 339] on div "Сохранить" at bounding box center [414, 332] width 66 height 21
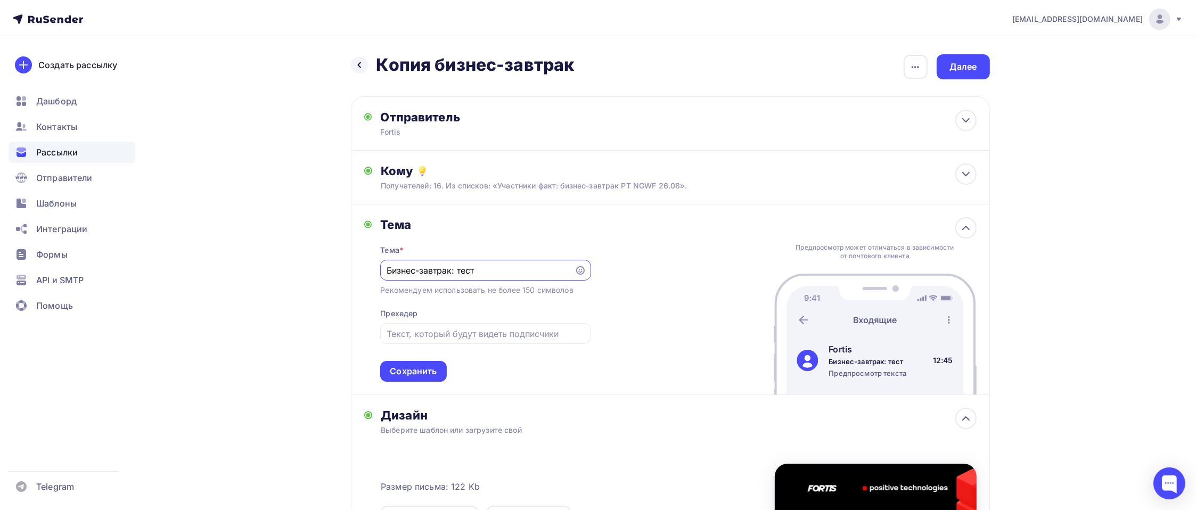
drag, startPoint x: 478, startPoint y: 268, endPoint x: 459, endPoint y: 270, distance: 19.2
click at [459, 270] on input "Бизнес-завтрак: тест" at bounding box center [477, 270] width 182 height 13
paste input "PT NGFW: Что нового? Обзор версии 1.8"
type input "Бизнес-завтрак: PT NGFW: Что нового? Обзор версии 1.8"
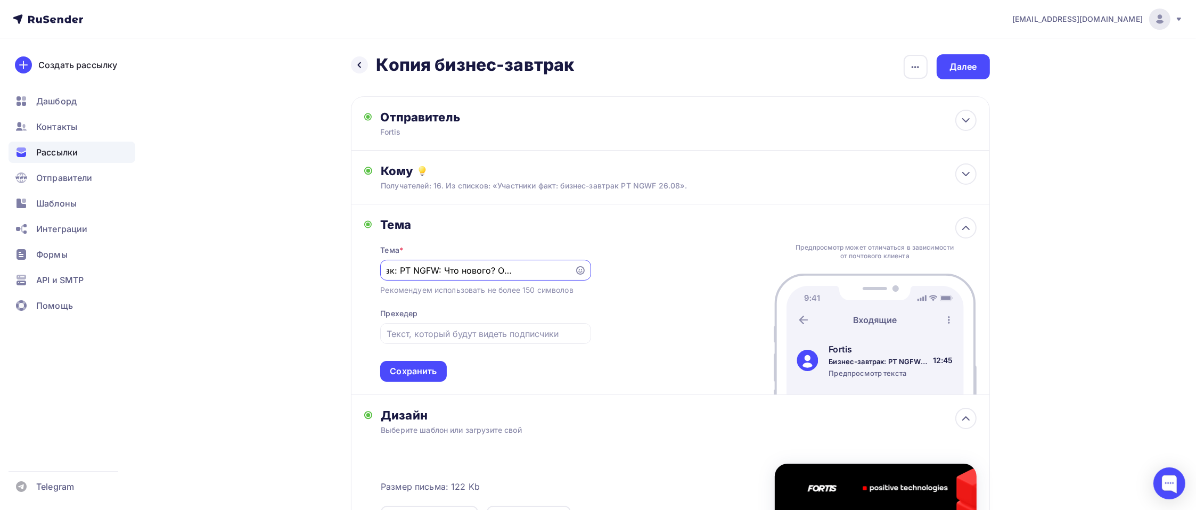
scroll to position [0, 0]
drag, startPoint x: 569, startPoint y: 267, endPoint x: 319, endPoint y: 259, distance: 249.8
click at [319, 259] on div "Назад Копия бизнес-завтрак Копия бизнес-завтрак Закончить позже Переименовать р…" at bounding box center [598, 394] width 872 height 715
click at [450, 331] on input "text" at bounding box center [485, 333] width 198 height 13
click at [421, 369] on div "Сохранить" at bounding box center [413, 371] width 47 height 12
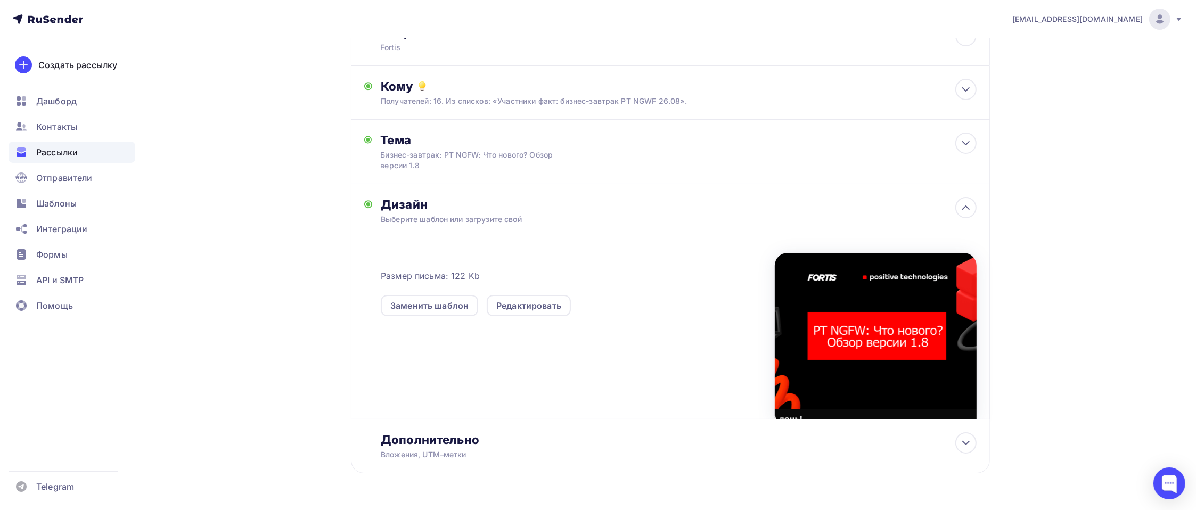
scroll to position [108, 0]
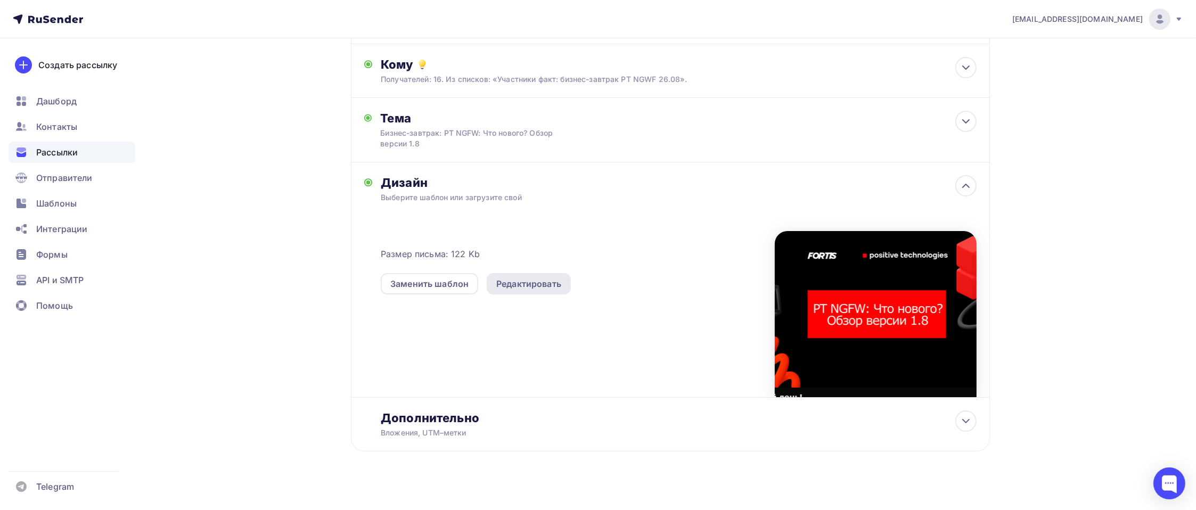
click at [556, 286] on div "Редактировать" at bounding box center [528, 283] width 65 height 13
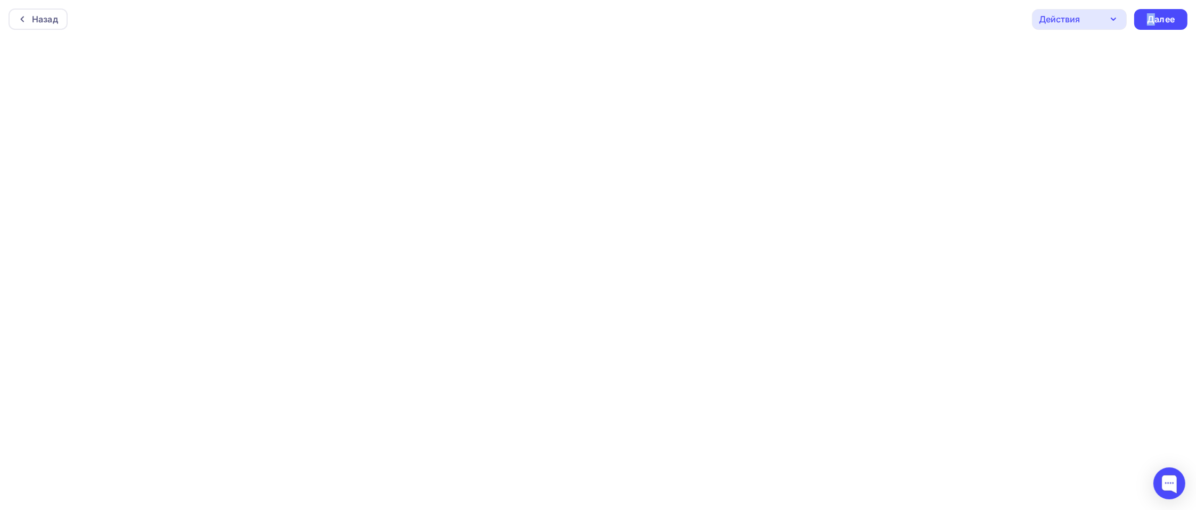
drag, startPoint x: 1155, startPoint y: 23, endPoint x: 1112, endPoint y: 21, distance: 43.2
click at [1112, 21] on div "Действия Отправить тестовое письмо Предпросмотр Сохранить в Мои шаблоны Выйти б…" at bounding box center [1109, 19] width 155 height 21
click at [1112, 21] on icon "button" at bounding box center [1113, 19] width 13 height 13
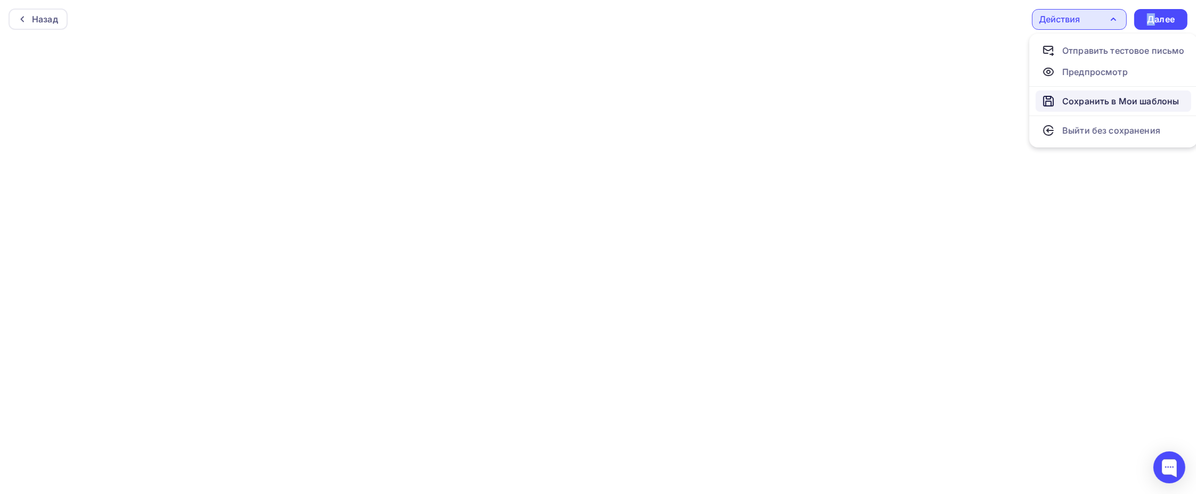
click at [1102, 101] on div "Сохранить в Мои шаблоны" at bounding box center [1120, 101] width 117 height 13
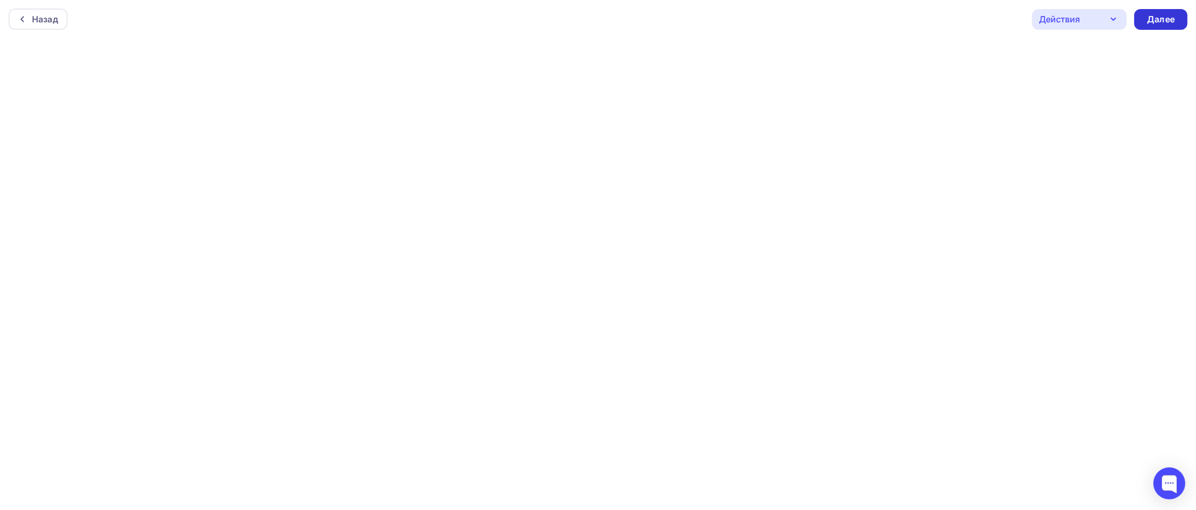
click at [1157, 23] on div "Далее" at bounding box center [1161, 19] width 28 height 12
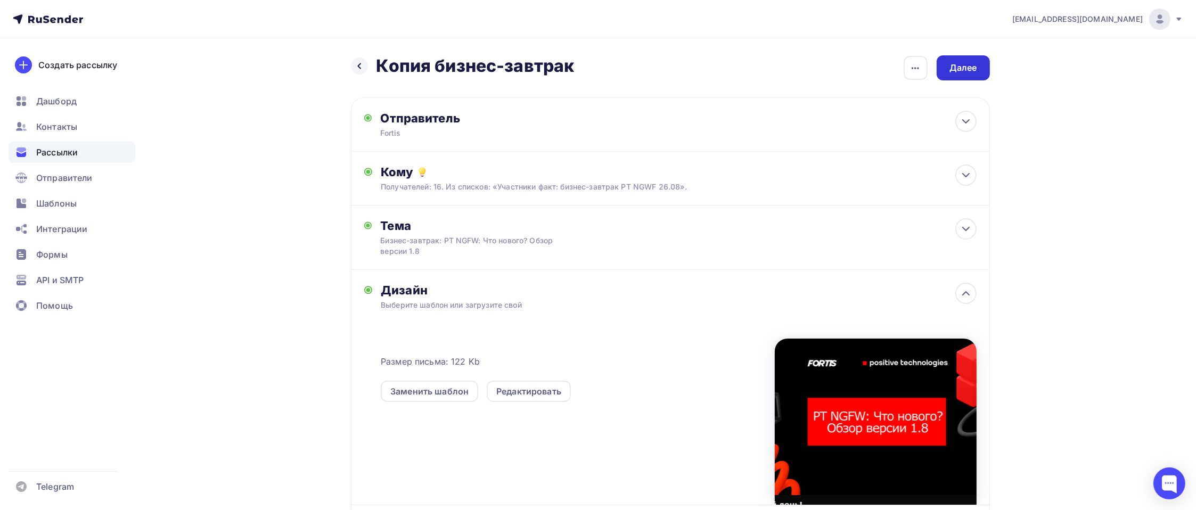
click at [961, 70] on div "Далее" at bounding box center [963, 68] width 28 height 12
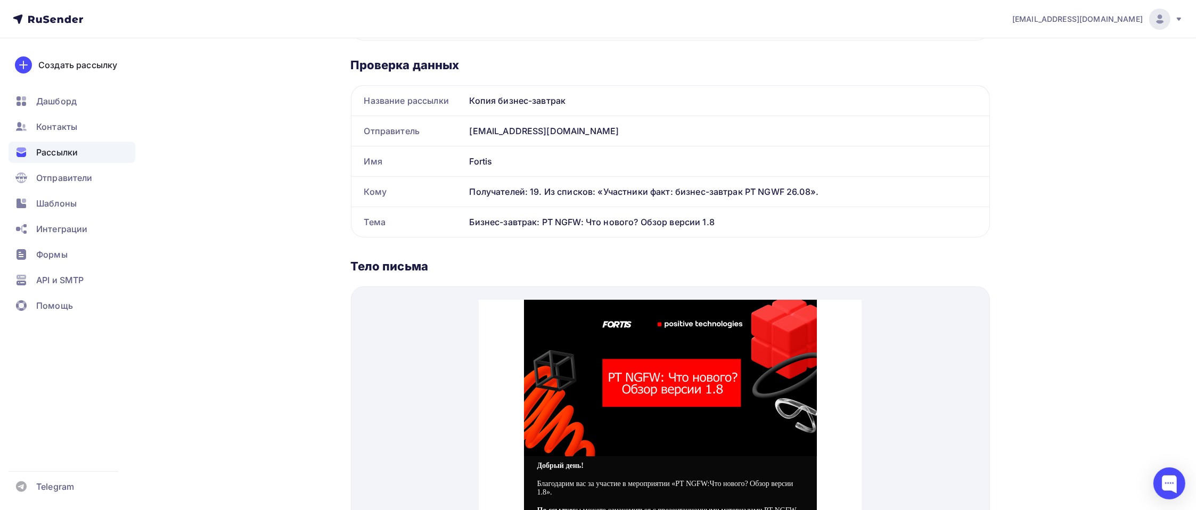
scroll to position [20, 0]
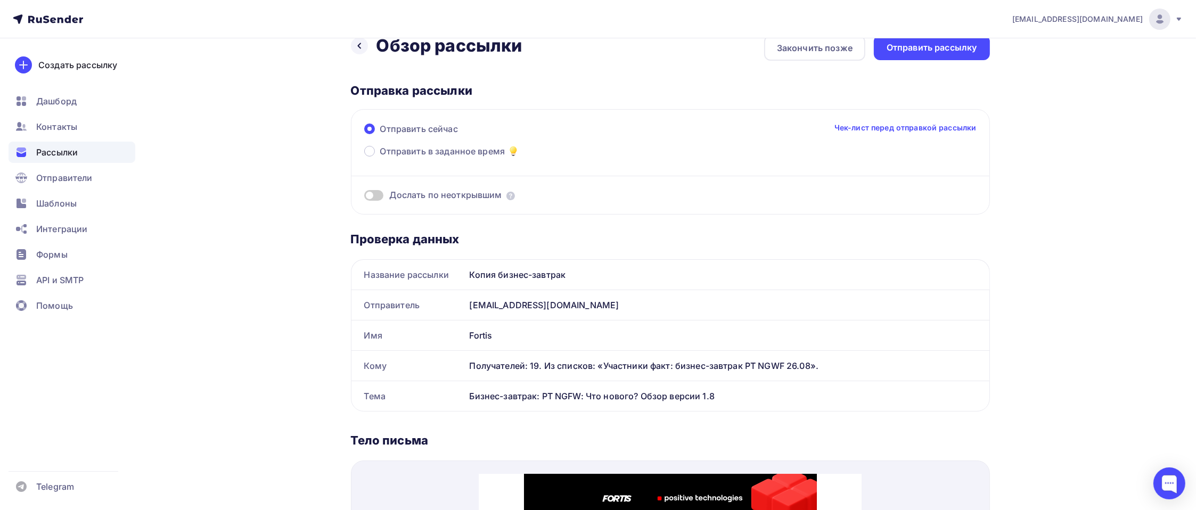
drag, startPoint x: 616, startPoint y: 357, endPoint x: 856, endPoint y: 361, distance: 239.6
click at [856, 361] on div "Получателей: 19. Из списков: «Участники факт: бизнес-завтрак PT NGWF 26.08»." at bounding box center [727, 366] width 524 height 30
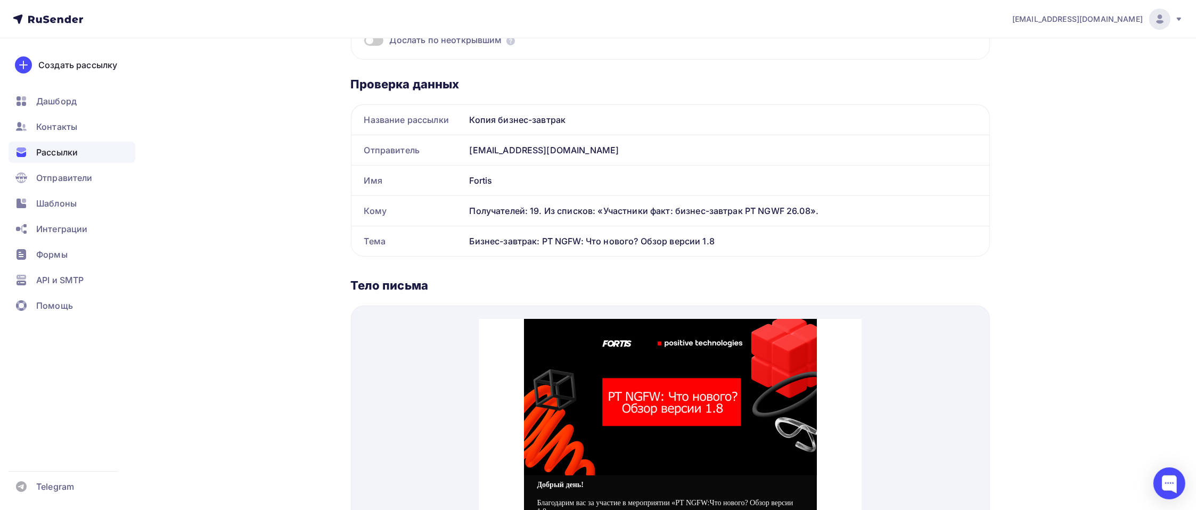
scroll to position [340, 0]
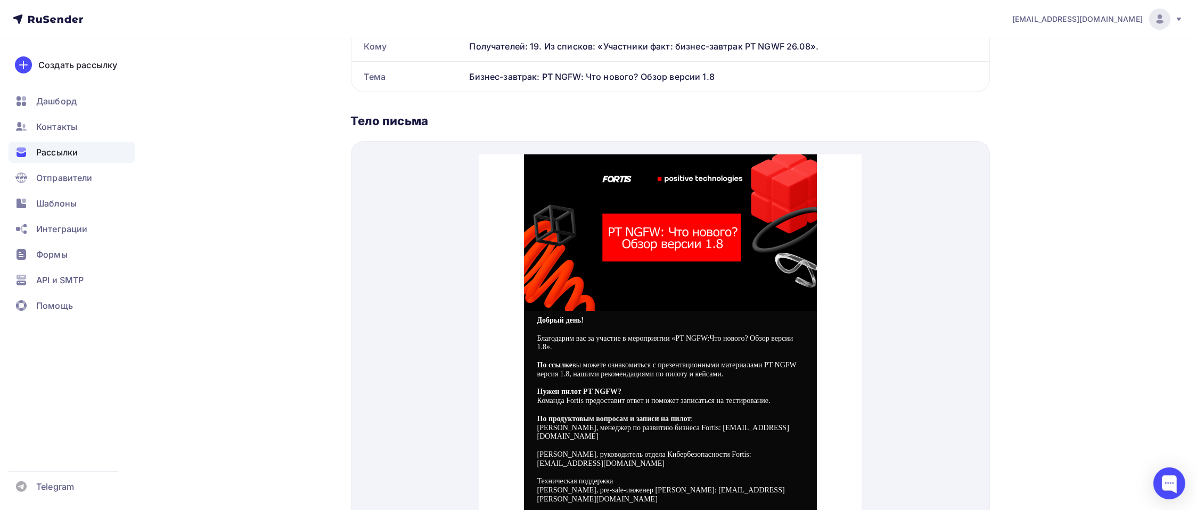
click at [562, 351] on link "По ссылке" at bounding box center [555, 352] width 36 height 8
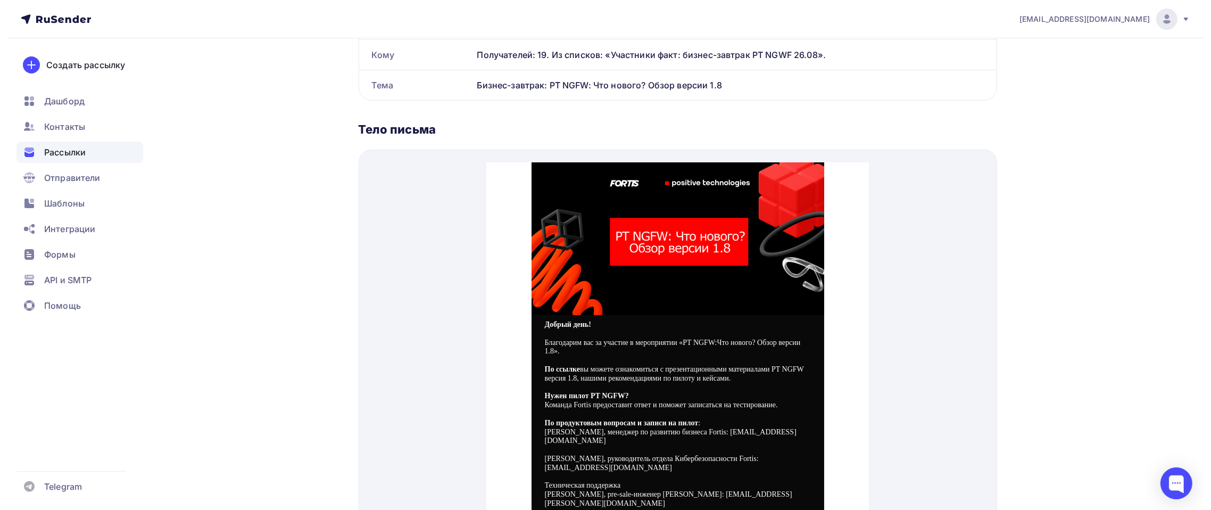
scroll to position [0, 0]
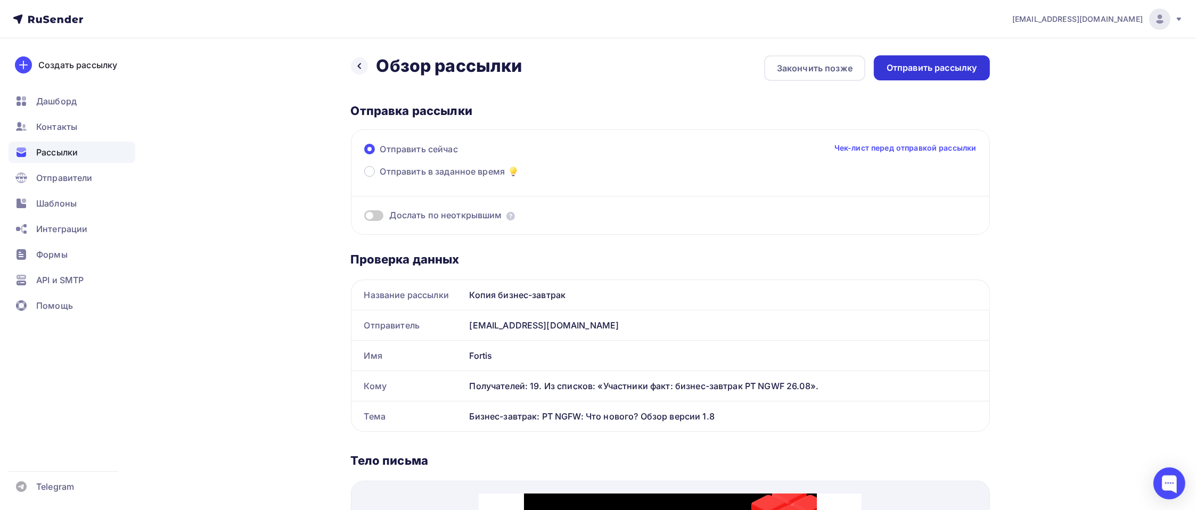
click at [916, 72] on div "Отправить рассылку" at bounding box center [931, 68] width 90 height 12
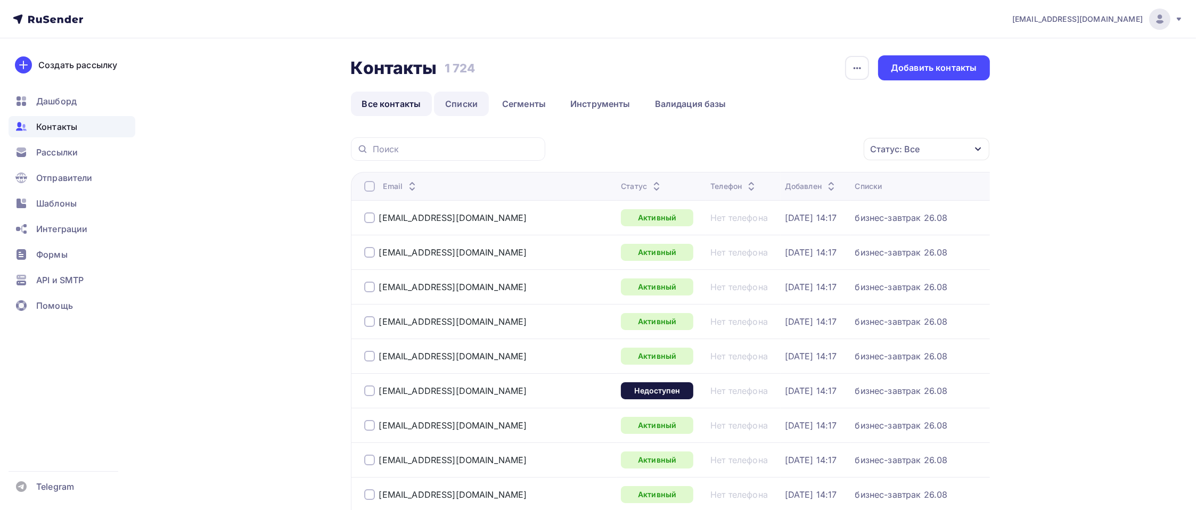
click at [466, 106] on link "Списки" at bounding box center [461, 104] width 55 height 24
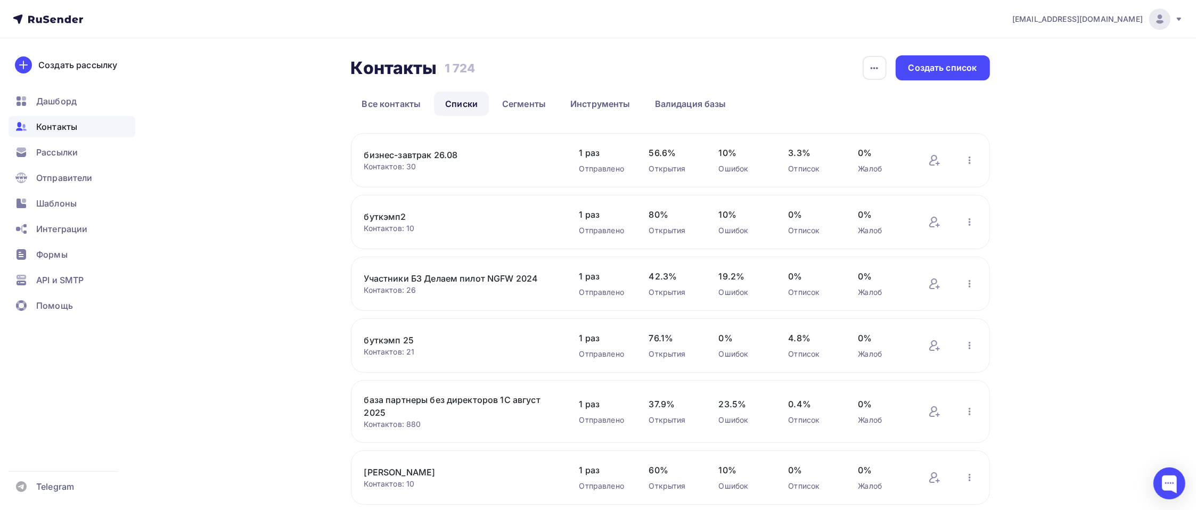
click at [492, 391] on div "база партнеры без директоров 1С август 2025 Контактов: 880 Добавить контакты Пе…" at bounding box center [670, 411] width 639 height 63
click at [490, 402] on link "база партнеры без директоров 1С август 2025" at bounding box center [454, 406] width 181 height 26
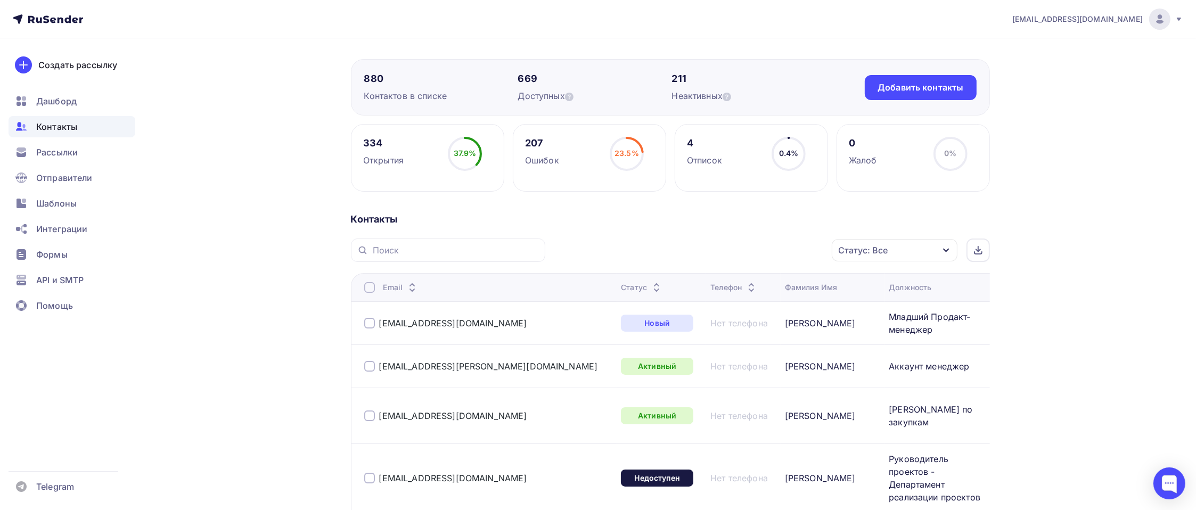
scroll to position [106, 0]
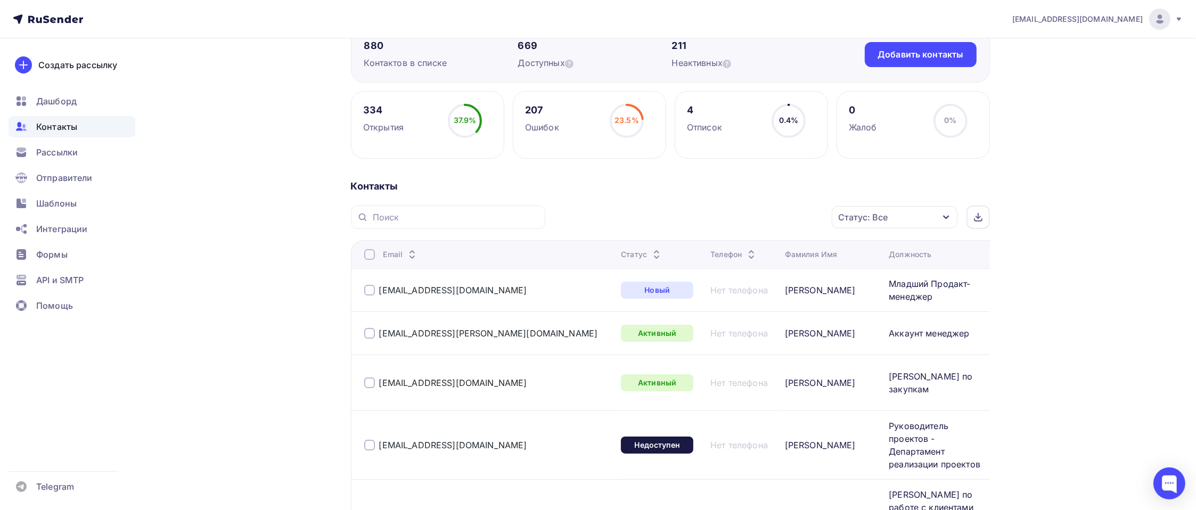
click at [883, 207] on div "Статус: Все" at bounding box center [894, 217] width 126 height 22
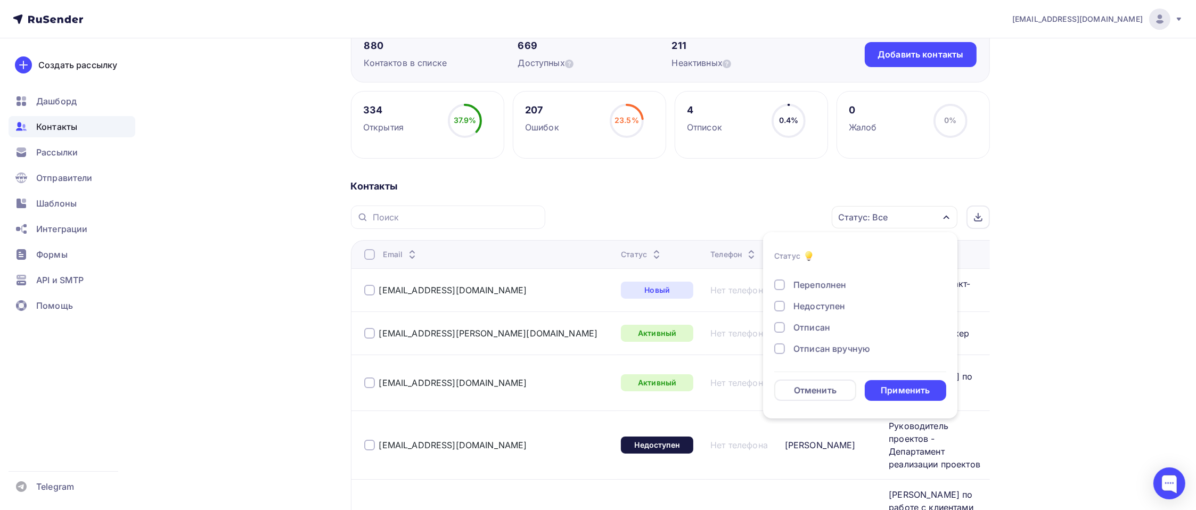
scroll to position [77, 0]
click at [828, 328] on div "Отписан вручную" at bounding box center [831, 328] width 77 height 13
click at [818, 300] on div "Новый Активный Не существует Переполнен Недоступен Отписан Отписан вручную Жало…" at bounding box center [860, 275] width 172 height 162
click at [813, 303] on div "Отписан" at bounding box center [811, 307] width 37 height 13
click at [881, 391] on div "Применить" at bounding box center [904, 390] width 49 height 12
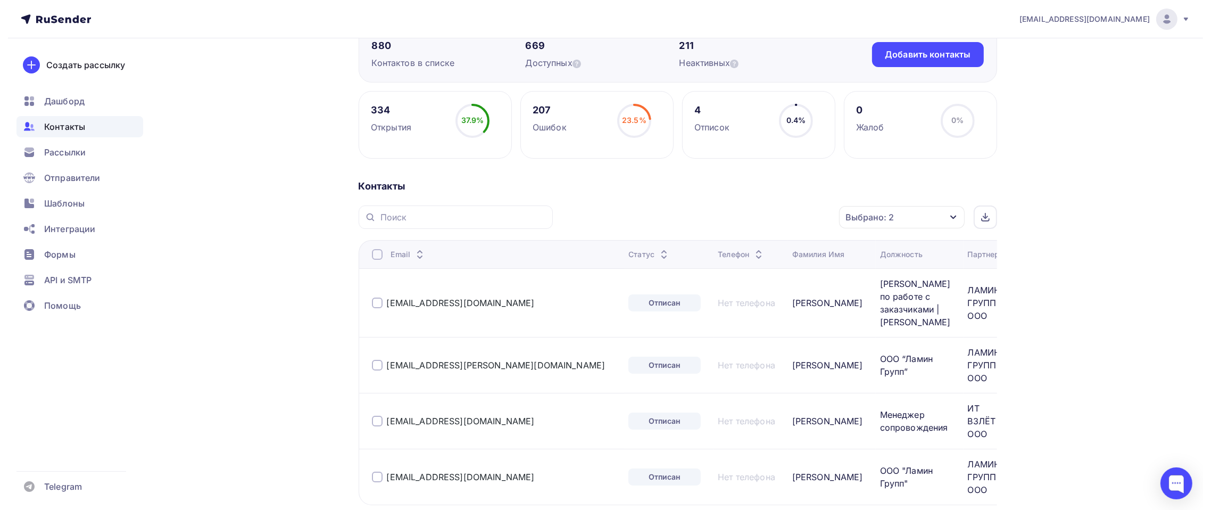
scroll to position [184, 0]
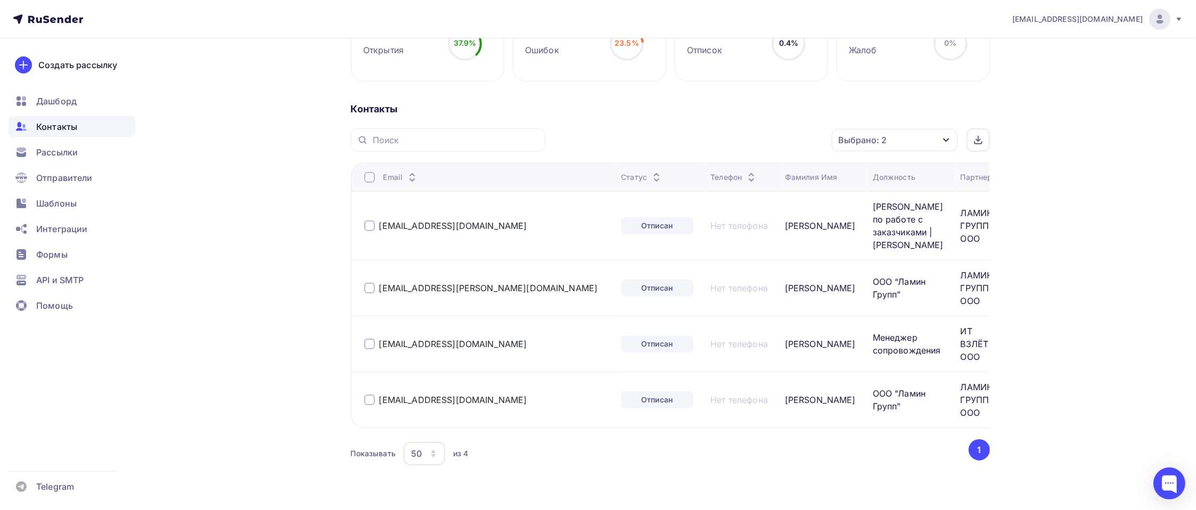
click at [368, 179] on div at bounding box center [369, 177] width 11 height 11
click at [805, 139] on icon "button" at bounding box center [809, 140] width 13 height 13
click at [765, 165] on div "Добавить в списки" at bounding box center [736, 171] width 82 height 13
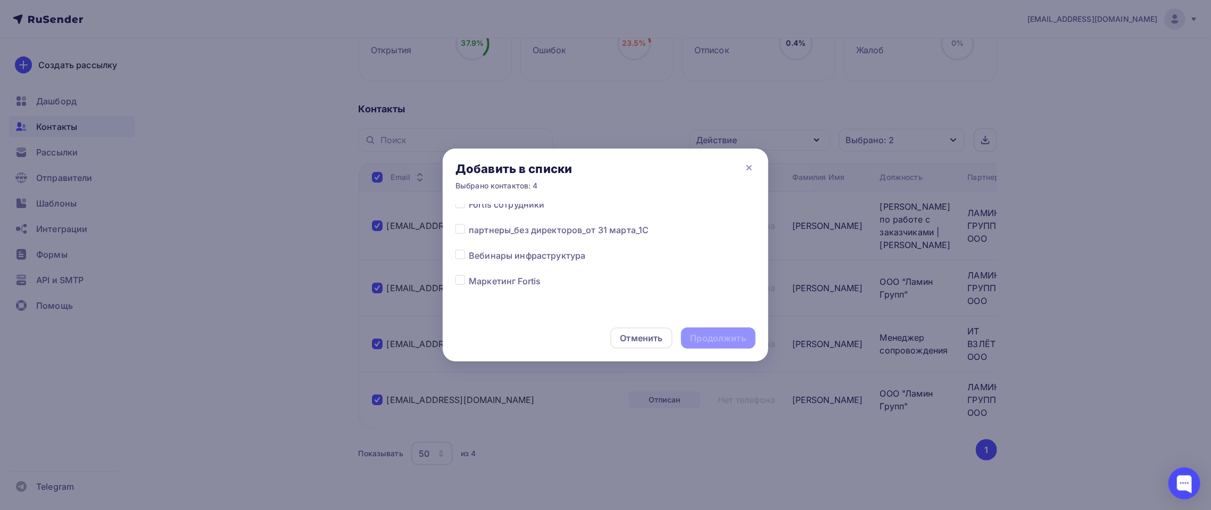
scroll to position [385, 0]
click at [500, 263] on span "отписка" at bounding box center [486, 259] width 35 height 13
click at [456, 250] on div "Все списки бизнес-завтрак 26.08 буткэмп2 Участники БЗ Делаем пилот NGFW 2024 бу…" at bounding box center [606, 105] width 300 height 575
click at [469, 253] on label at bounding box center [469, 253] width 0 height 0
click at [462, 257] on input "checkbox" at bounding box center [461, 258] width 10 height 10
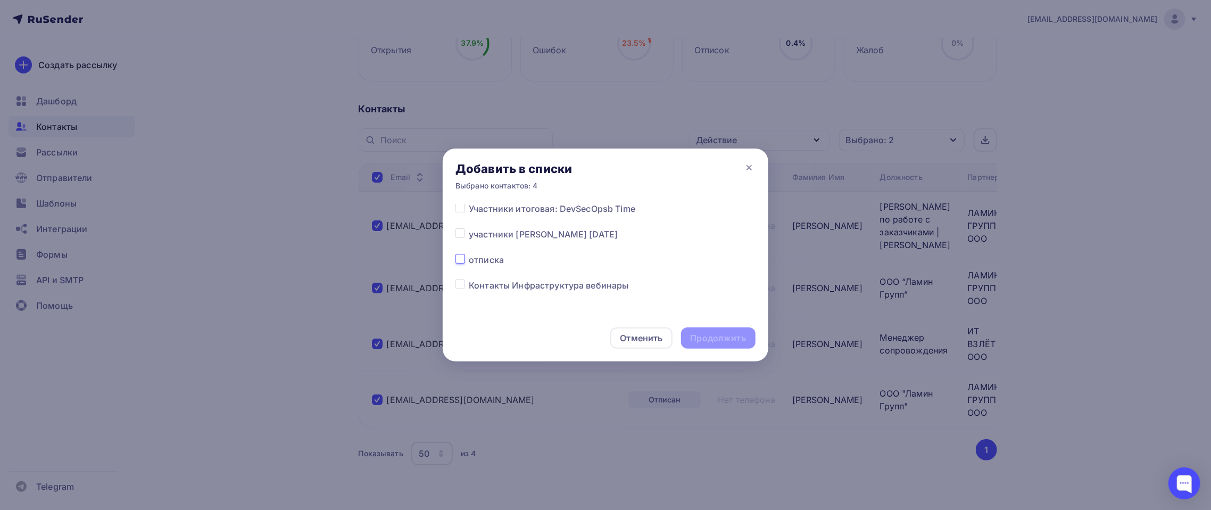
checkbox input "true"
click at [710, 331] on div "Продолжить" at bounding box center [718, 337] width 75 height 21
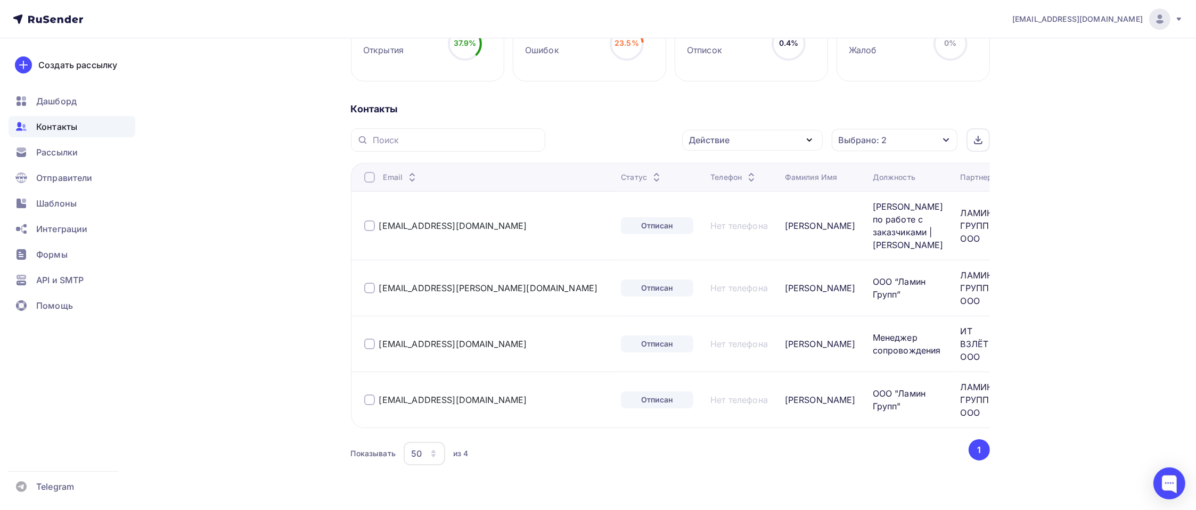
click at [365, 172] on div at bounding box center [369, 177] width 11 height 11
click at [368, 174] on div at bounding box center [369, 177] width 11 height 11
click at [818, 146] on div "Действие" at bounding box center [752, 140] width 141 height 21
click at [751, 192] on div "Исключить из списка" at bounding box center [741, 192] width 93 height 13
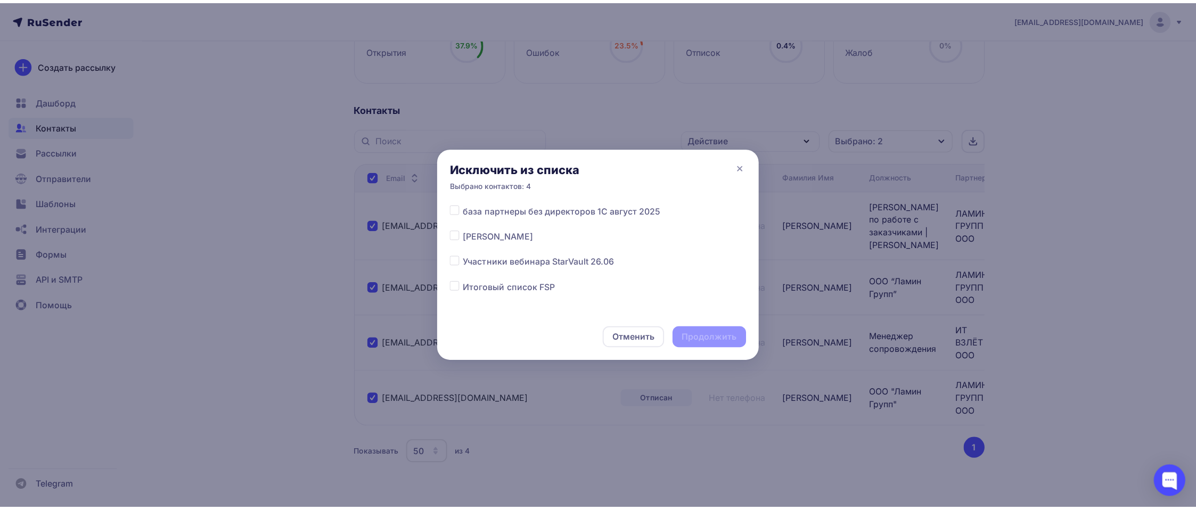
scroll to position [106, 0]
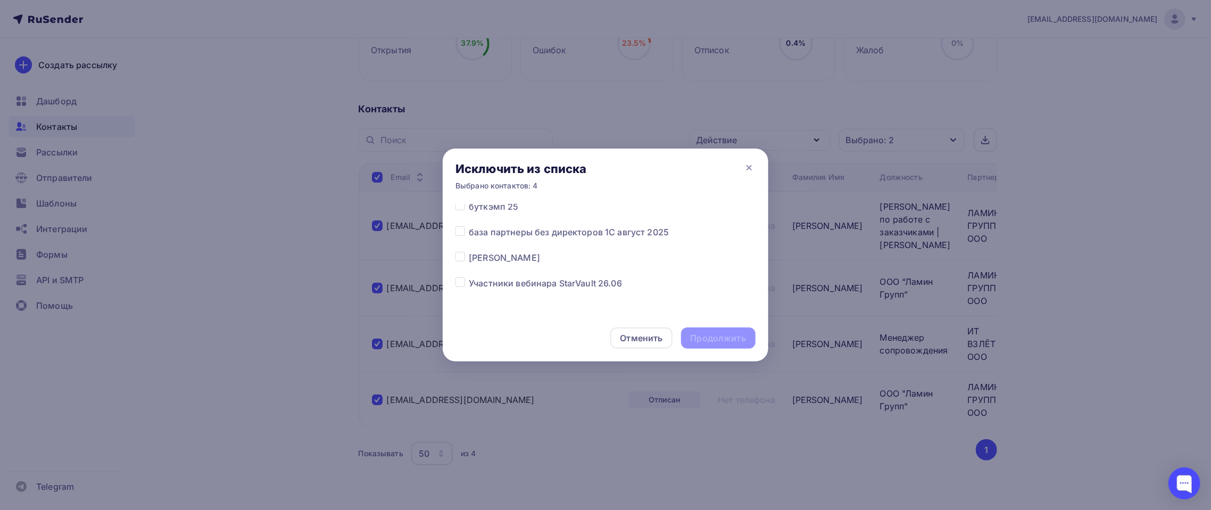
click at [557, 234] on span "база партнеры без директоров 1С август 2025" at bounding box center [569, 232] width 200 height 13
click at [469, 226] on label at bounding box center [469, 226] width 0 height 0
click at [463, 227] on input "checkbox" at bounding box center [461, 231] width 10 height 10
checkbox input "true"
click at [728, 341] on div "Продолжить" at bounding box center [718, 338] width 55 height 12
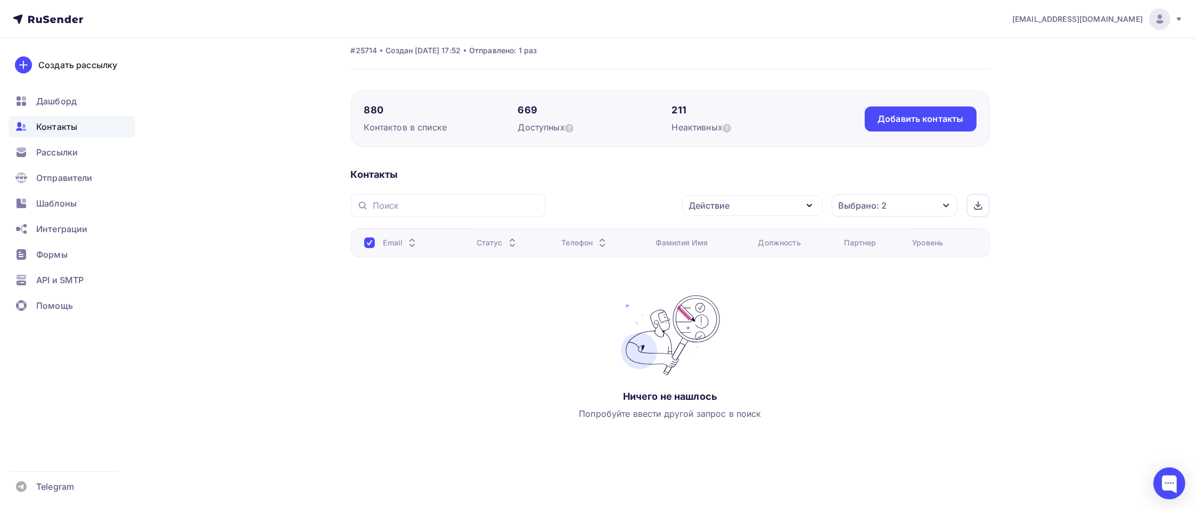
scroll to position [0, 0]
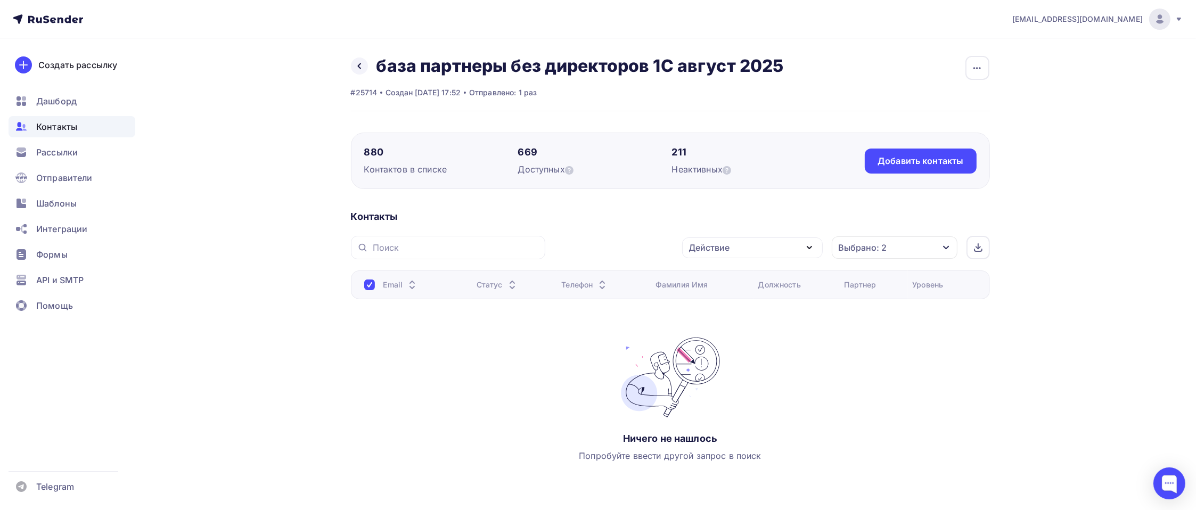
click at [921, 249] on div "Выбрано: 2" at bounding box center [894, 247] width 126 height 22
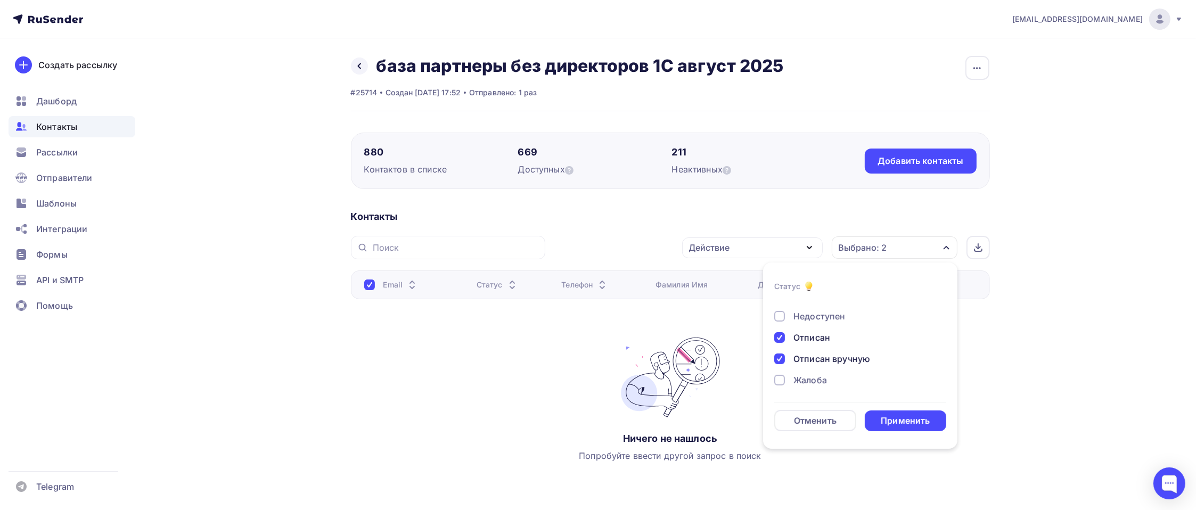
click at [810, 333] on div "Отписан" at bounding box center [811, 337] width 37 height 13
click at [811, 360] on div "Отписан вручную" at bounding box center [831, 358] width 77 height 13
click at [809, 370] on div "Новый Активный Не существует Переполнен Недоступен Отписан Отписан вручную Жало…" at bounding box center [860, 306] width 172 height 162
click at [809, 377] on div "Жалоба" at bounding box center [810, 380] width 34 height 13
click at [891, 422] on div "Применить" at bounding box center [904, 421] width 49 height 12
